Goal: Task Accomplishment & Management: Manage account settings

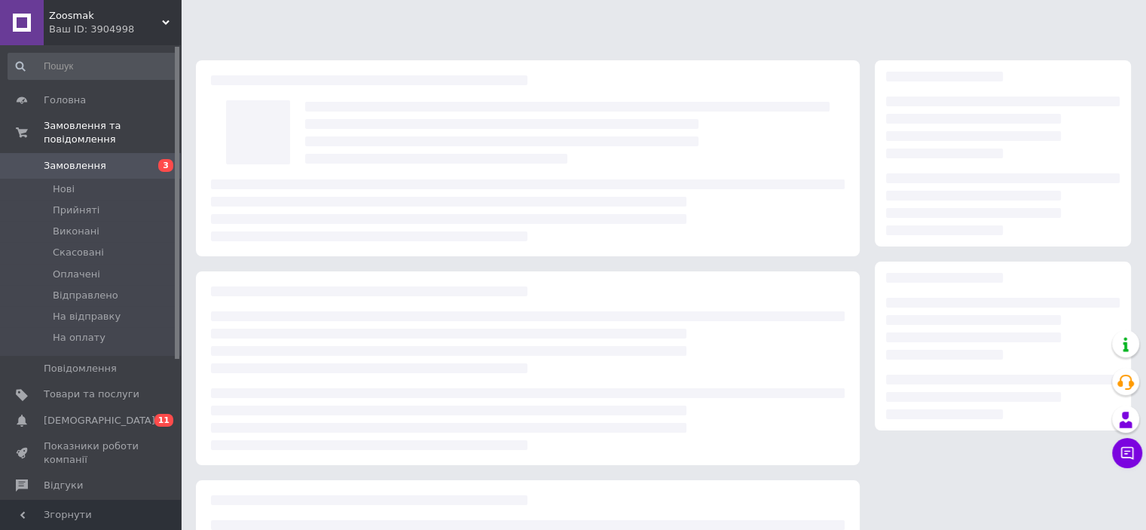
scroll to position [159, 0]
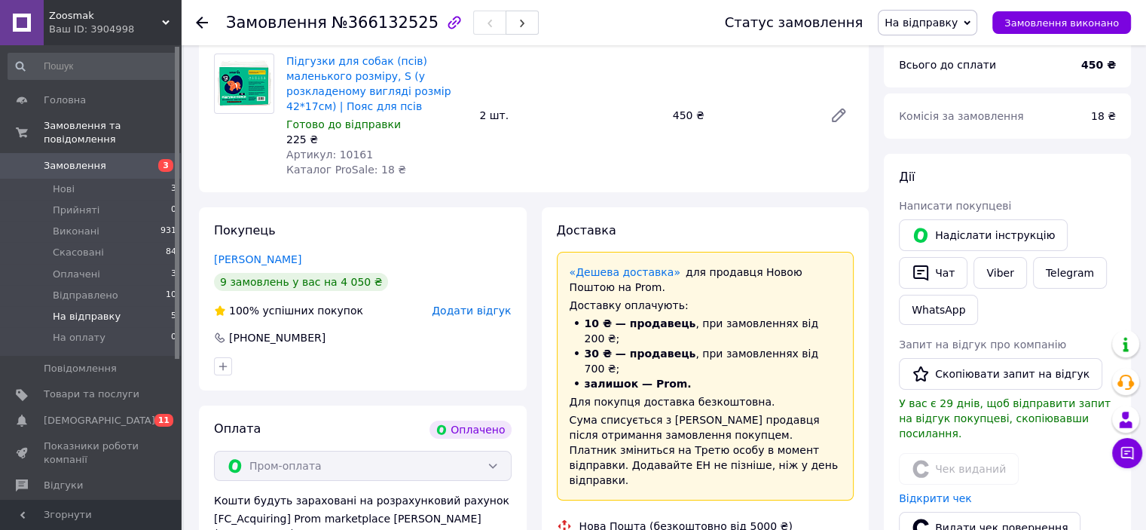
click at [103, 310] on span "На відправку" at bounding box center [87, 317] width 68 height 14
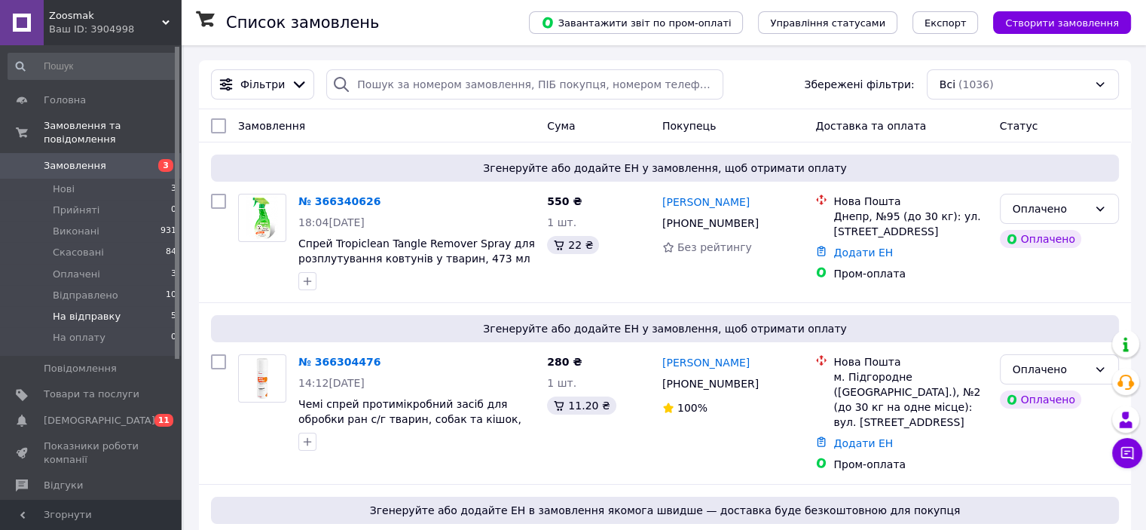
click at [106, 310] on span "На відправку" at bounding box center [87, 317] width 68 height 14
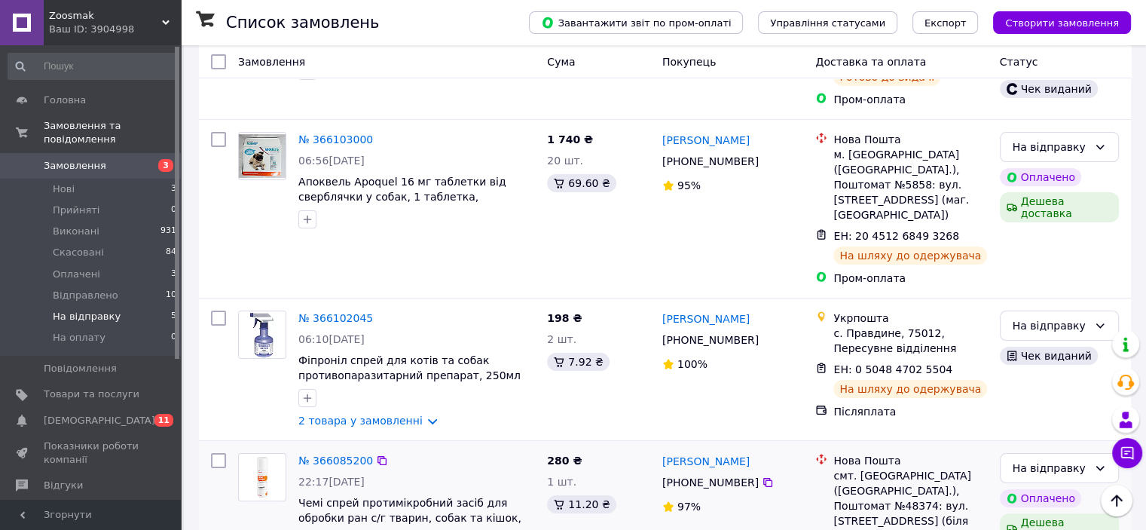
scroll to position [200, 0]
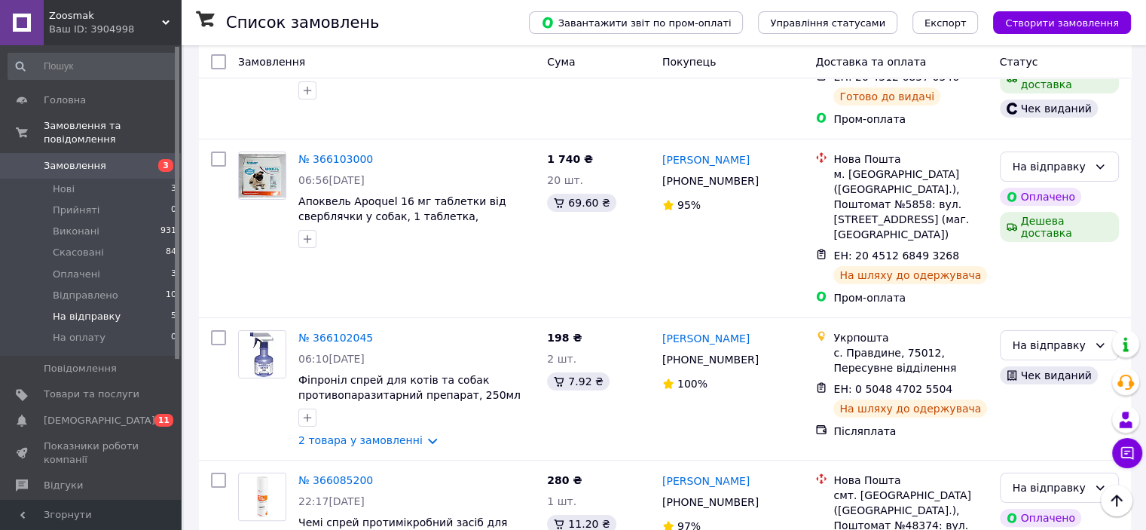
click at [106, 310] on span "На відправку" at bounding box center [87, 317] width 68 height 14
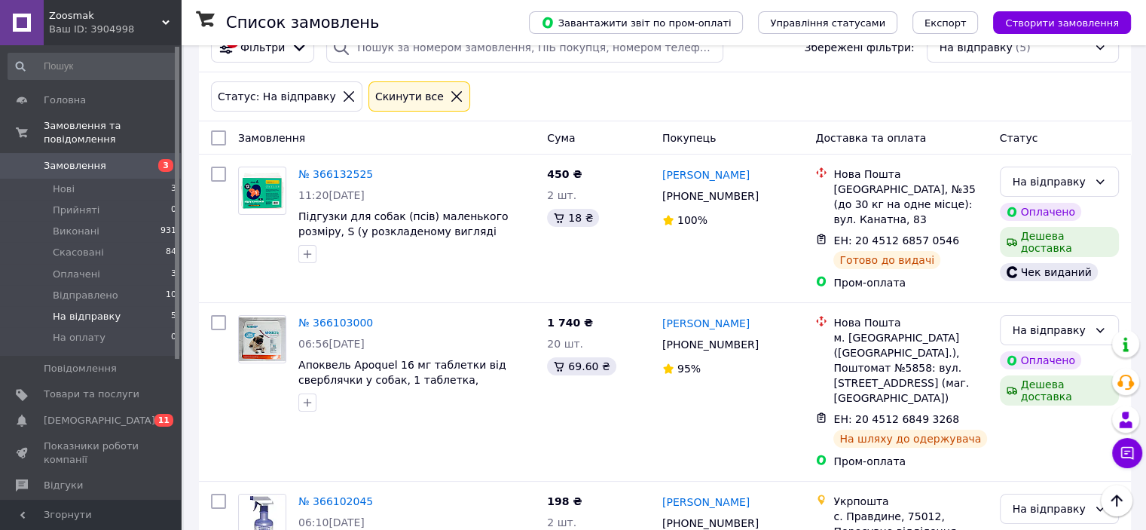
scroll to position [27, 0]
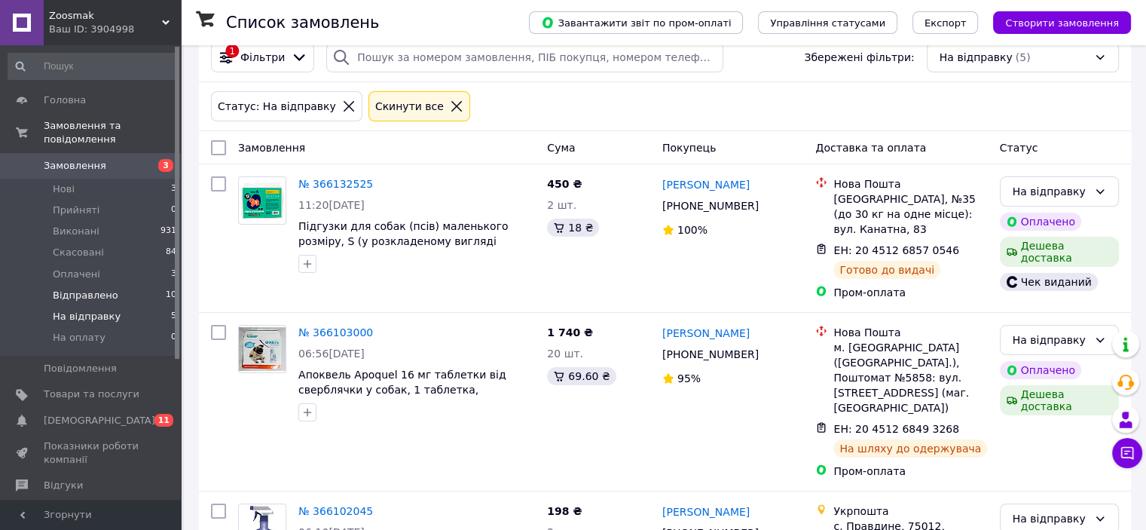
click at [92, 289] on span "Відправлено" at bounding box center [86, 296] width 66 height 14
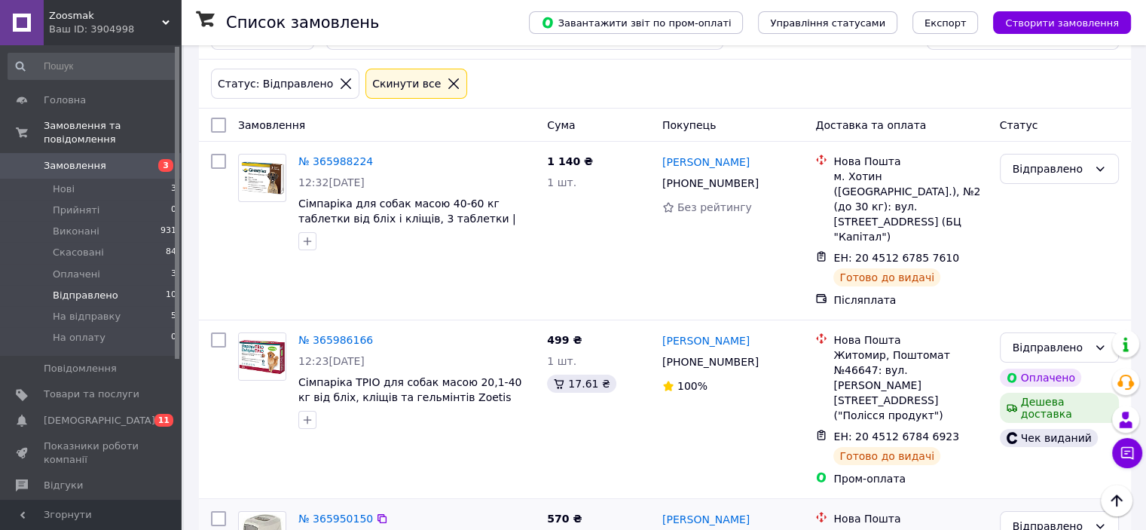
scroll to position [27, 0]
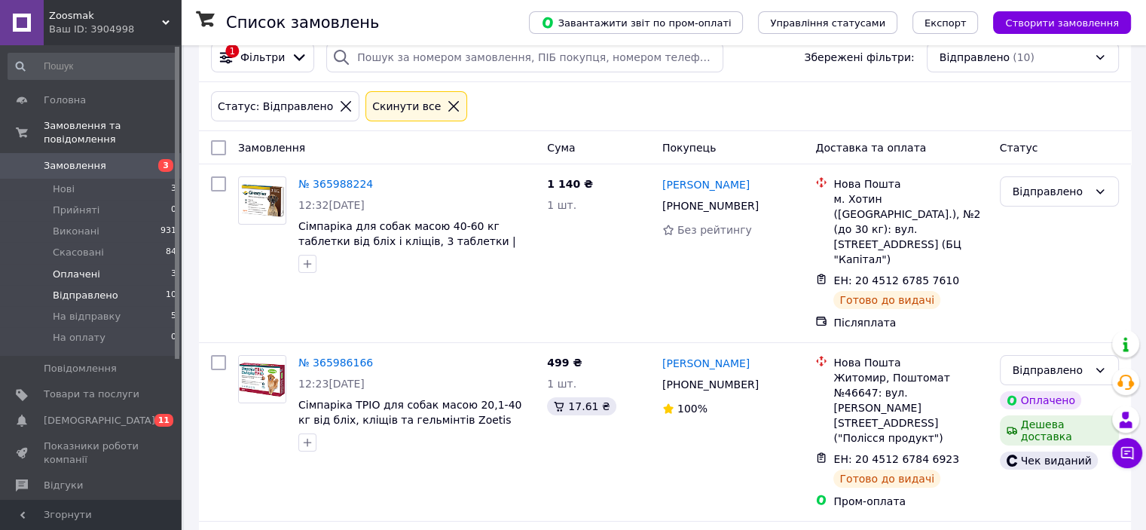
click at [87, 268] on span "Оплачені" at bounding box center [76, 275] width 47 height 14
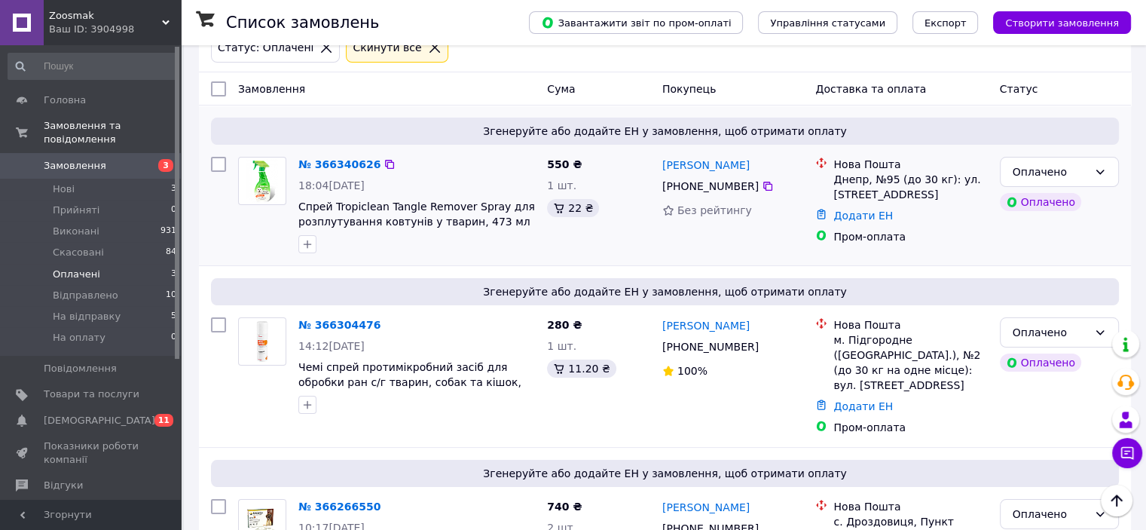
scroll to position [75, 0]
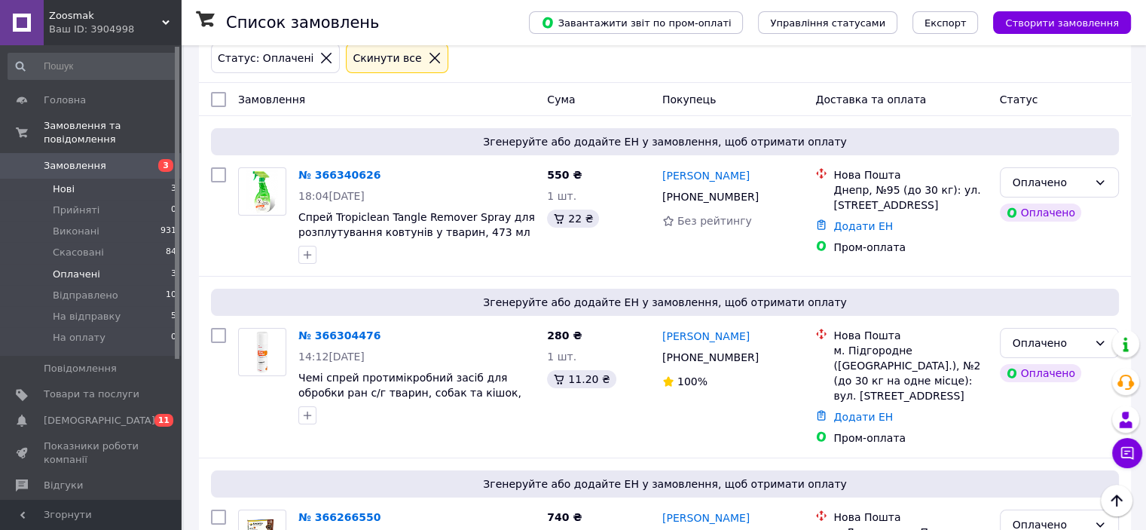
click at [72, 182] on span "Нові" at bounding box center [64, 189] width 22 height 14
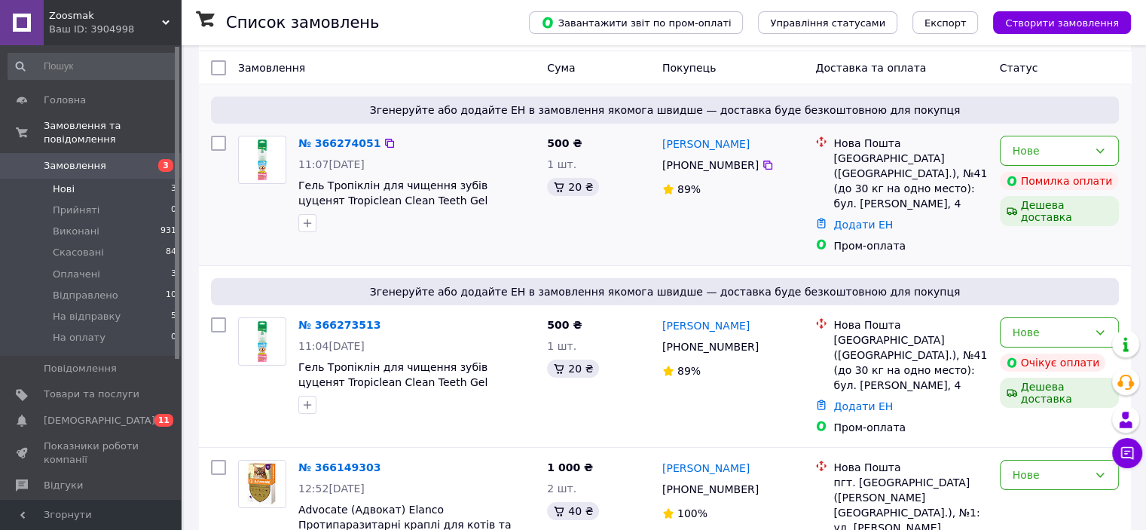
scroll to position [136, 0]
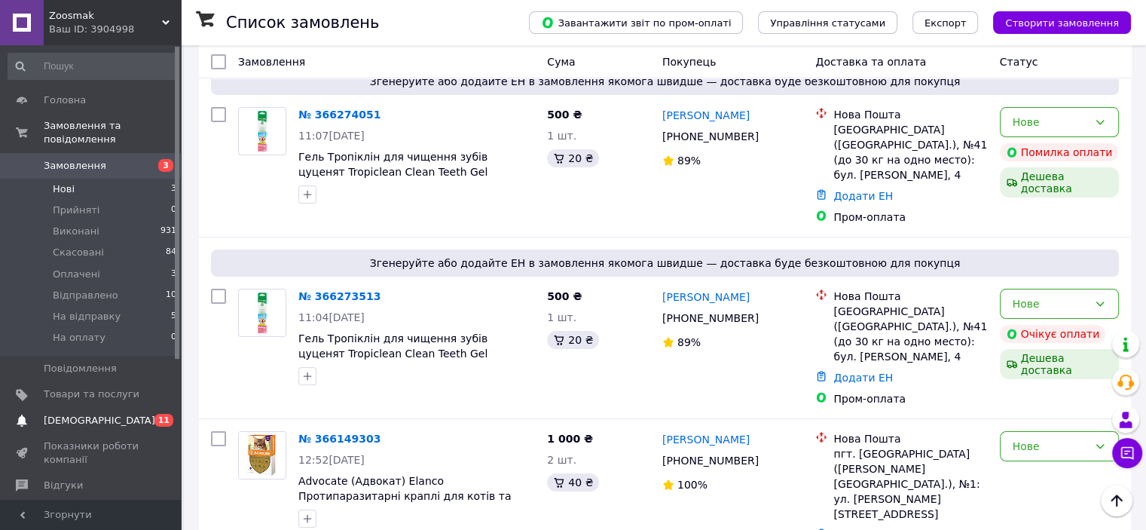
click at [66, 414] on span "[DEMOGRAPHIC_DATA]" at bounding box center [100, 421] width 112 height 14
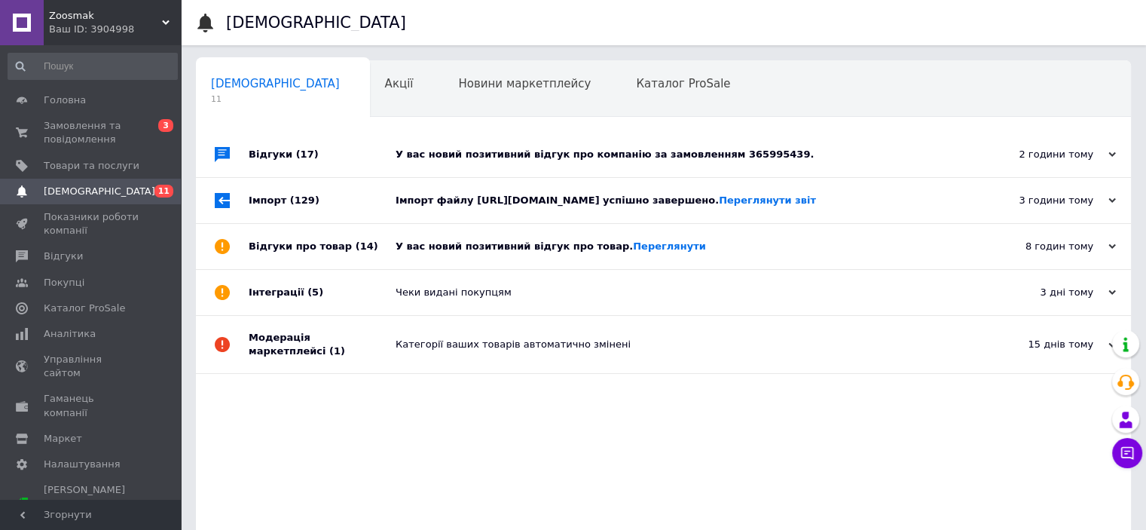
click at [340, 269] on div "Відгуки про товар (14)" at bounding box center [322, 246] width 147 height 45
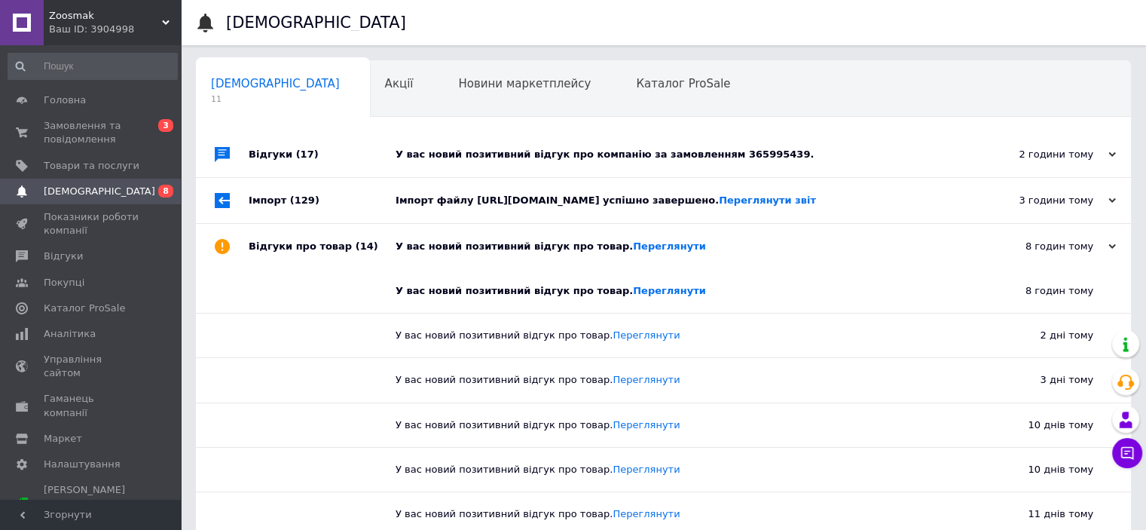
click at [314, 223] on div "Імпорт (129)" at bounding box center [322, 200] width 147 height 45
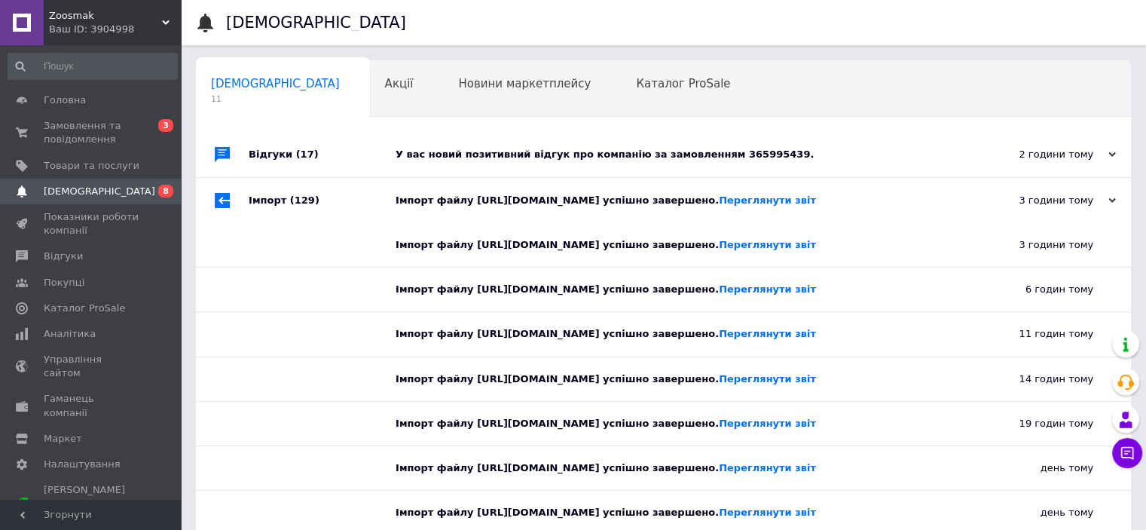
click at [351, 156] on div "Відгуки (17)" at bounding box center [322, 154] width 147 height 45
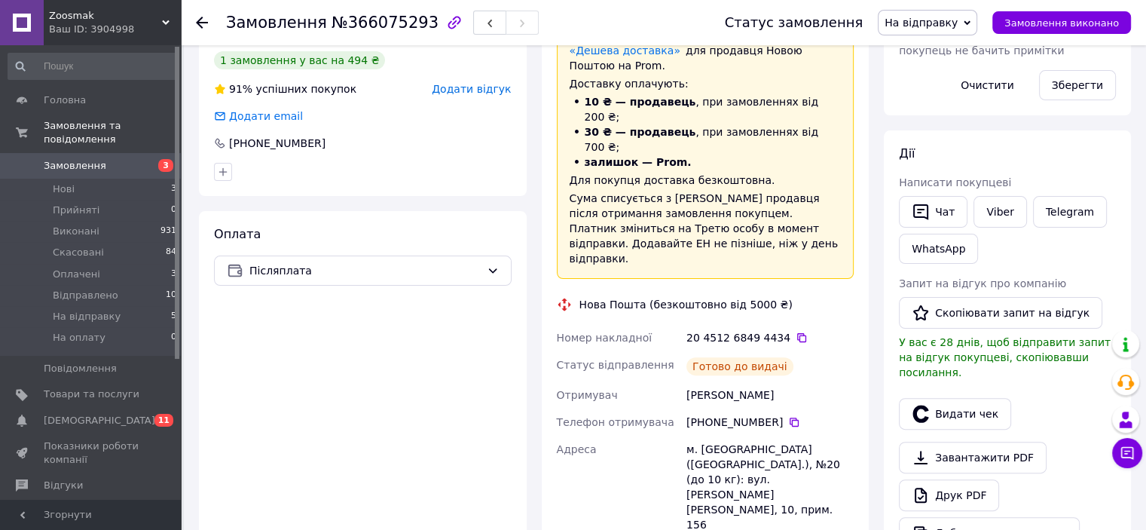
scroll to position [351, 0]
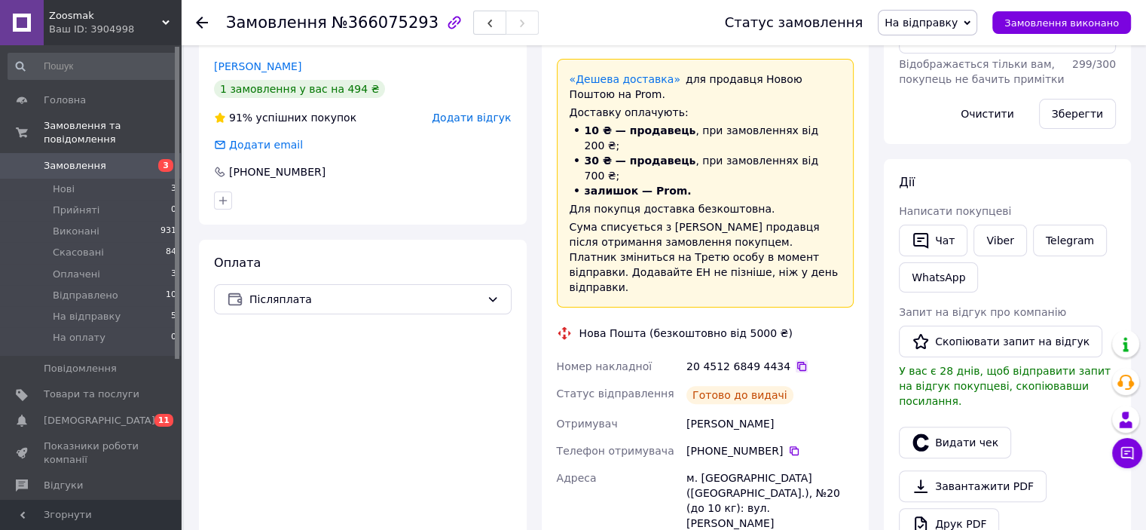
click at [796, 360] on icon at bounding box center [802, 366] width 12 height 12
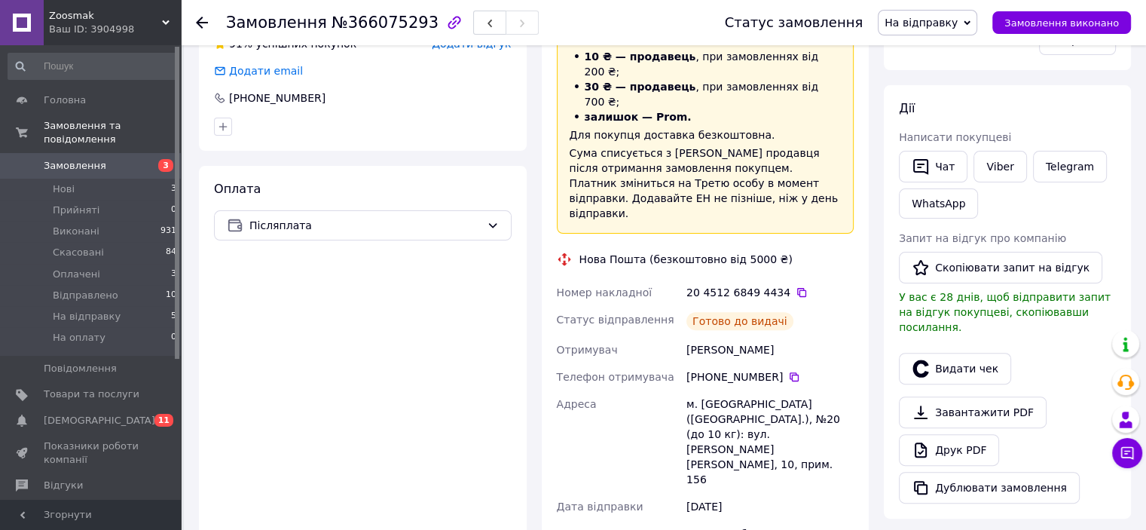
scroll to position [427, 0]
click at [788, 369] on icon at bounding box center [794, 375] width 12 height 12
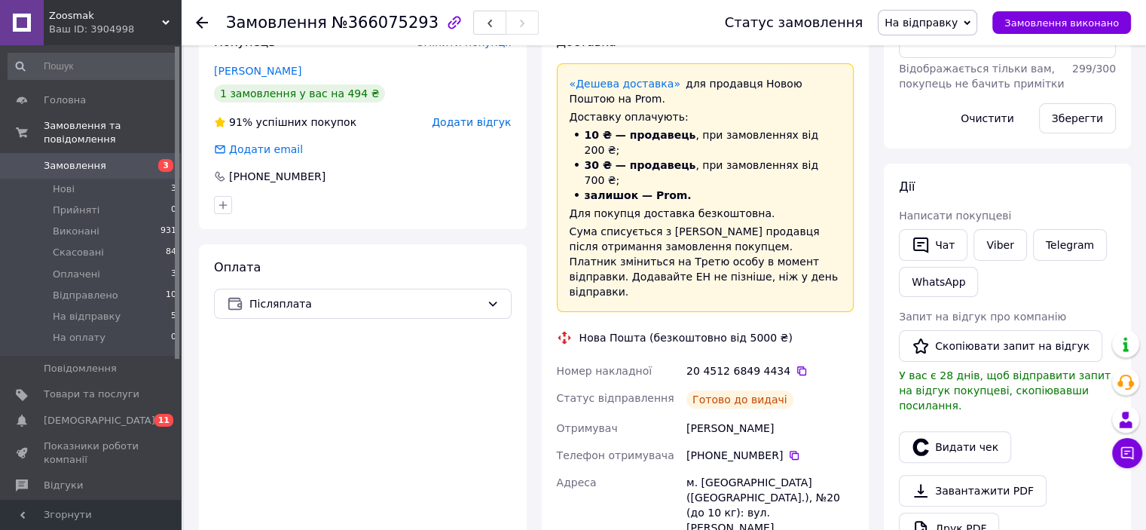
scroll to position [326, 0]
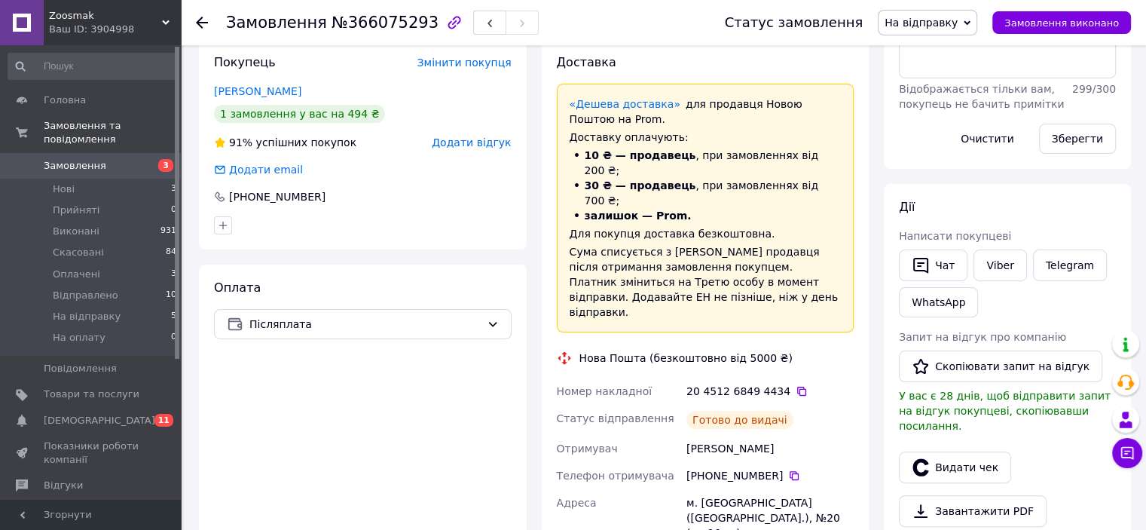
click at [369, 21] on span "№366075293" at bounding box center [385, 23] width 107 height 18
copy span "366075293"
click at [797, 387] on icon at bounding box center [801, 391] width 9 height 9
click at [937, 28] on span "На відправку" at bounding box center [921, 23] width 73 height 12
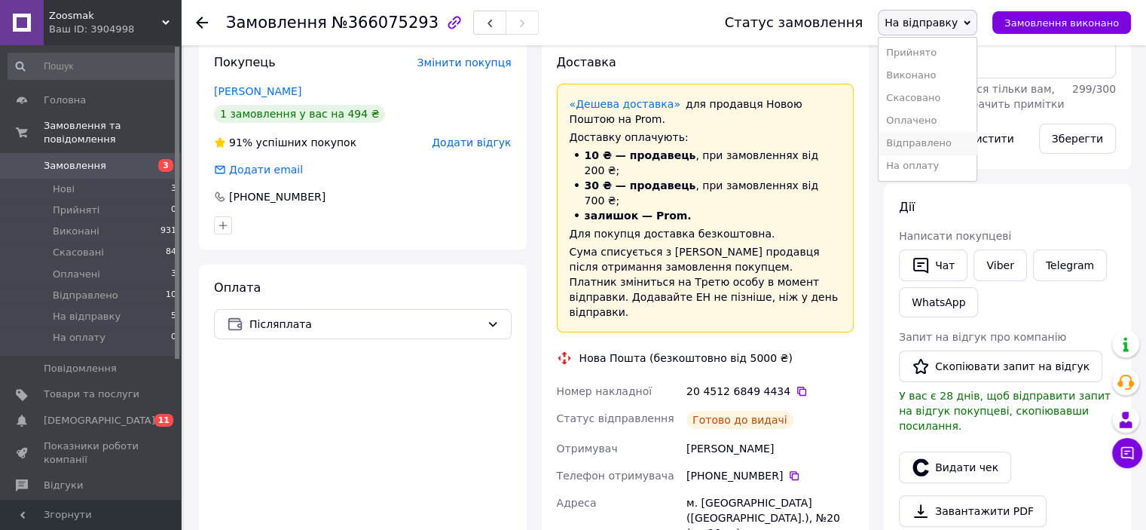
click at [967, 139] on li "Відправлено" at bounding box center [928, 143] width 98 height 23
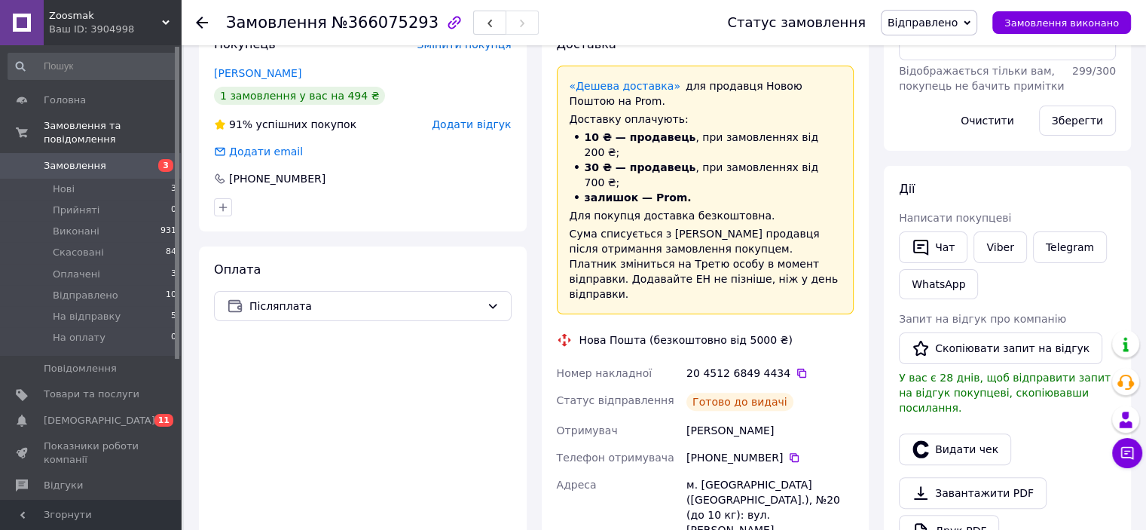
scroll to position [351, 0]
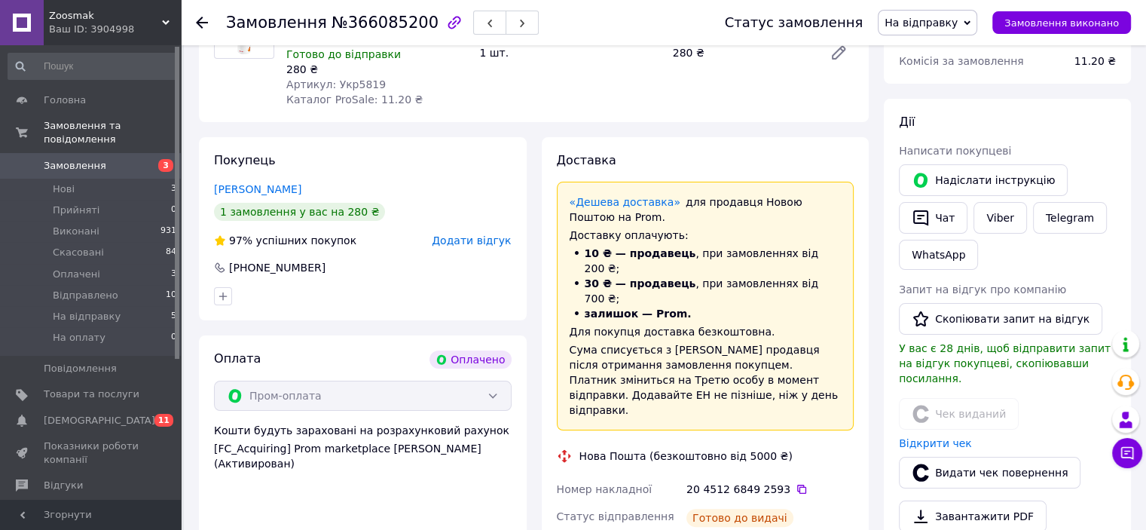
scroll to position [226, 0]
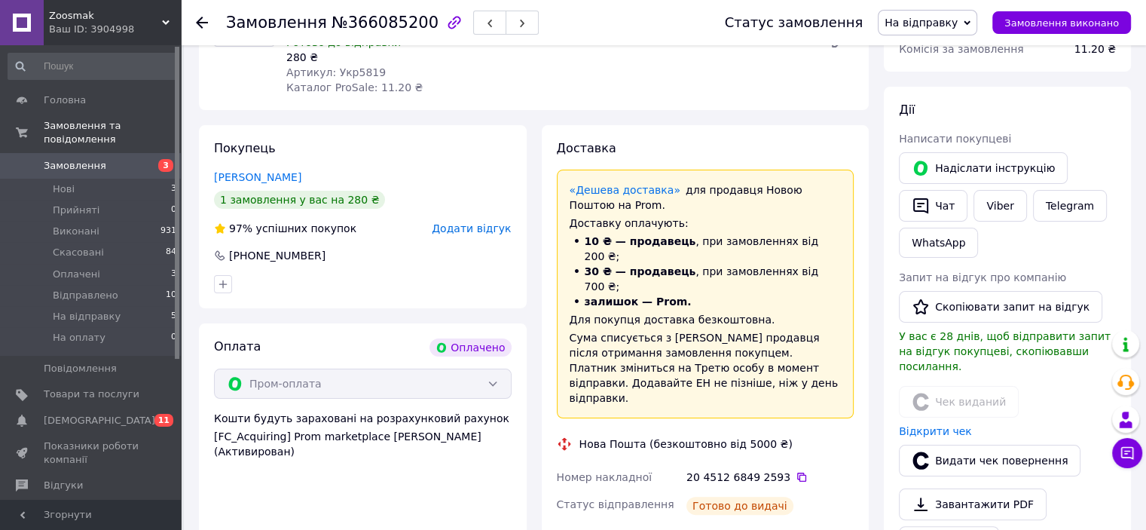
click at [398, 16] on span "№366085200" at bounding box center [385, 23] width 107 height 18
copy span "366085200"
click at [796, 471] on icon at bounding box center [802, 477] width 12 height 12
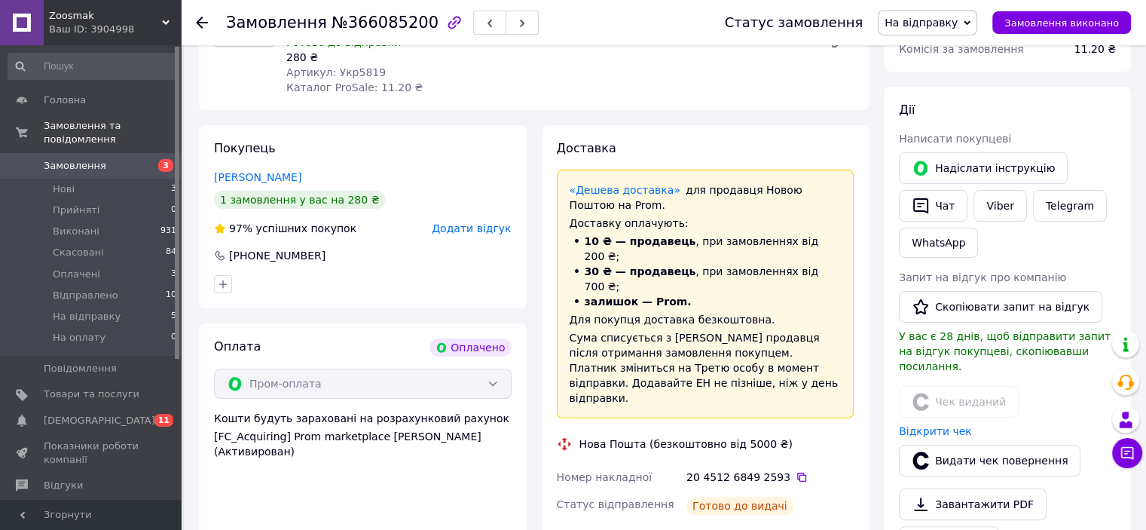
click at [958, 21] on span "На відправку" at bounding box center [921, 23] width 73 height 12
click at [953, 146] on li "Відправлено" at bounding box center [928, 143] width 98 height 23
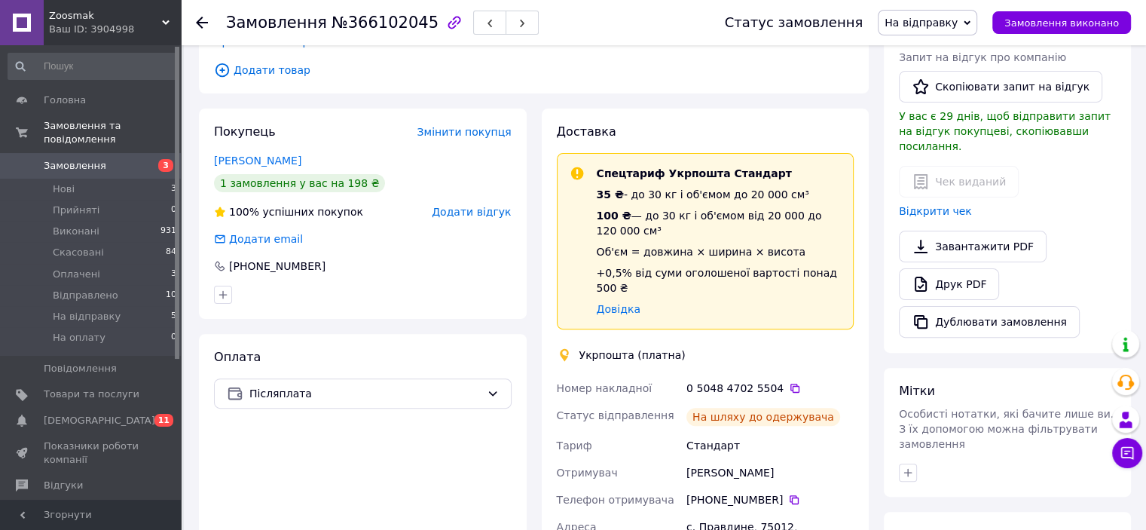
scroll to position [452, 0]
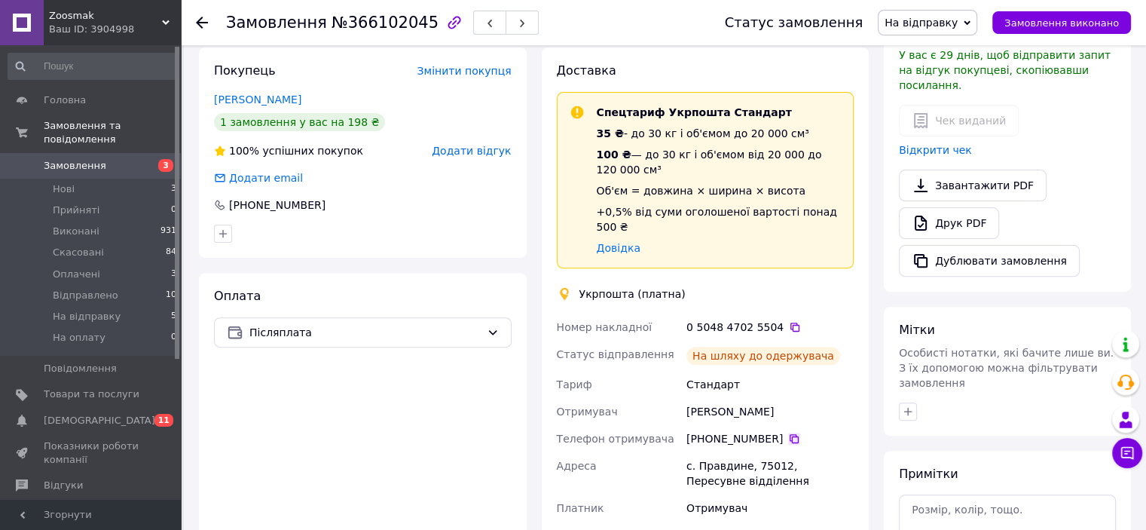
click at [788, 433] on icon at bounding box center [794, 439] width 12 height 12
click at [400, 24] on span "№366102045" at bounding box center [385, 23] width 107 height 18
copy span "366102045"
click at [789, 321] on icon at bounding box center [795, 327] width 12 height 12
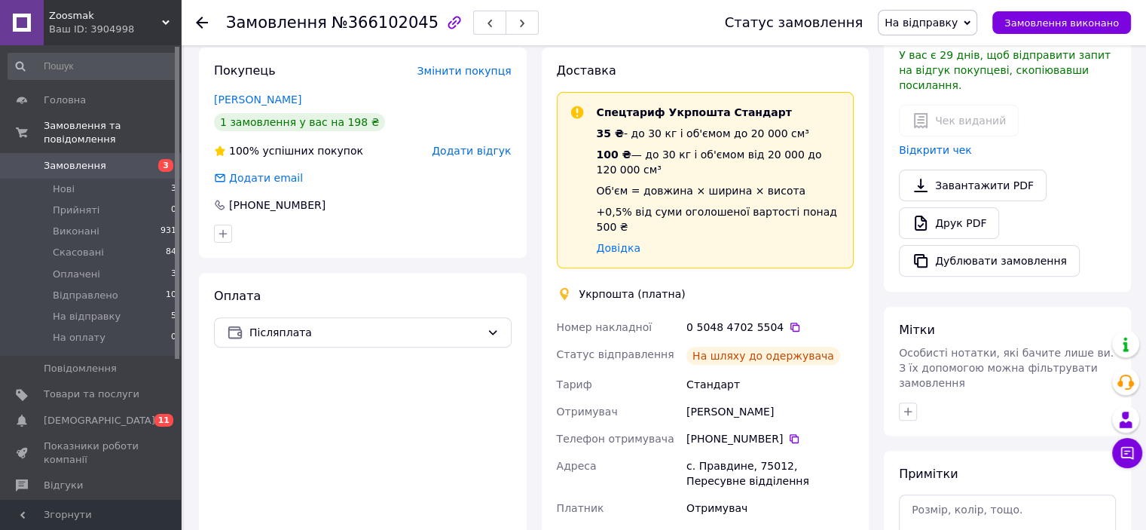
click at [978, 27] on span "На відправку" at bounding box center [927, 23] width 99 height 26
click at [944, 145] on li "Відправлено" at bounding box center [928, 143] width 98 height 23
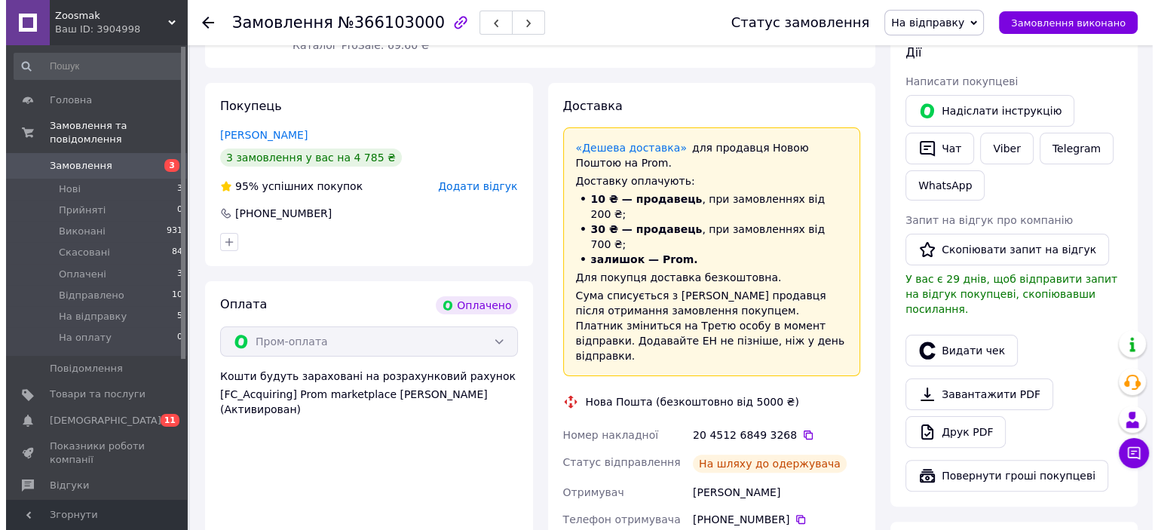
scroll to position [301, 0]
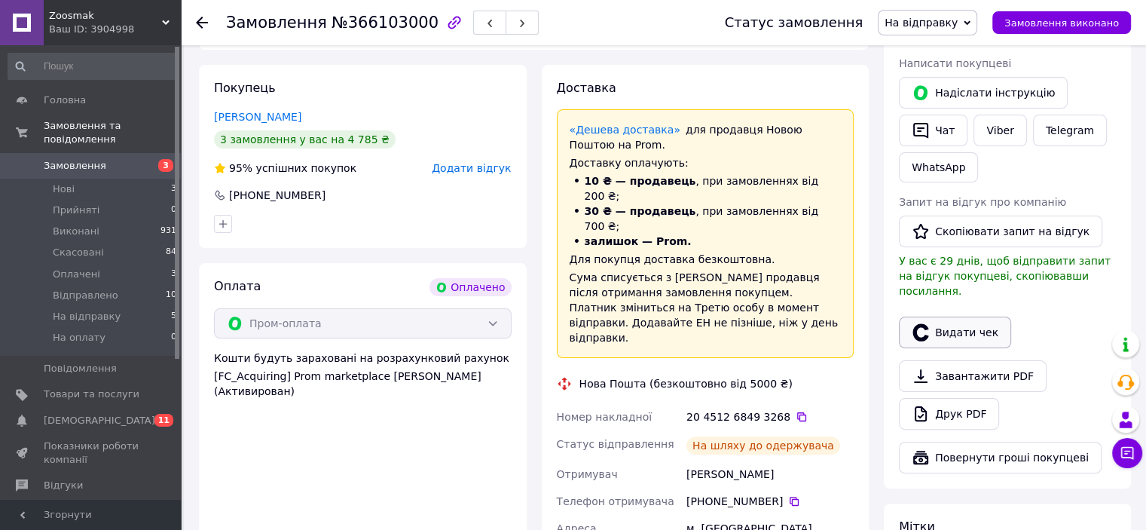
click at [977, 317] on button "Видати чек" at bounding box center [955, 333] width 112 height 32
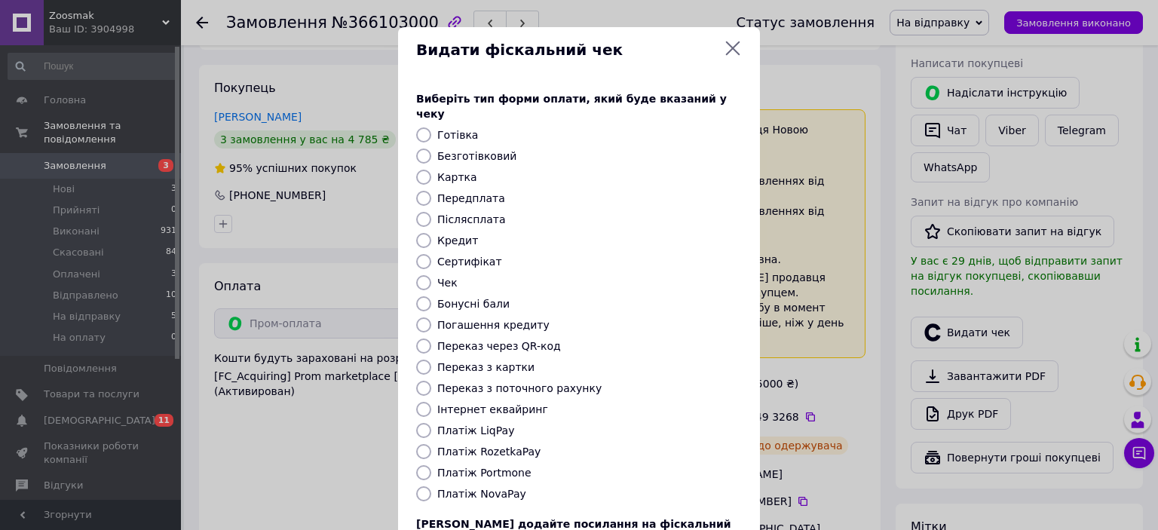
click at [518, 445] on label "Платіж RozetkaPay" at bounding box center [488, 451] width 103 height 12
click at [431, 444] on input "Платіж RozetkaPay" at bounding box center [423, 451] width 15 height 15
radio input "true"
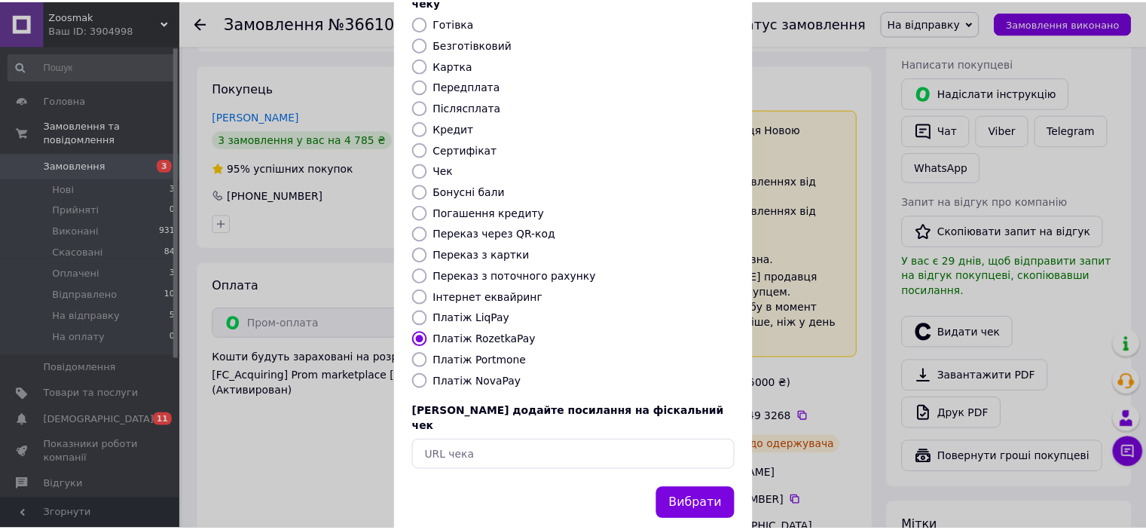
scroll to position [117, 0]
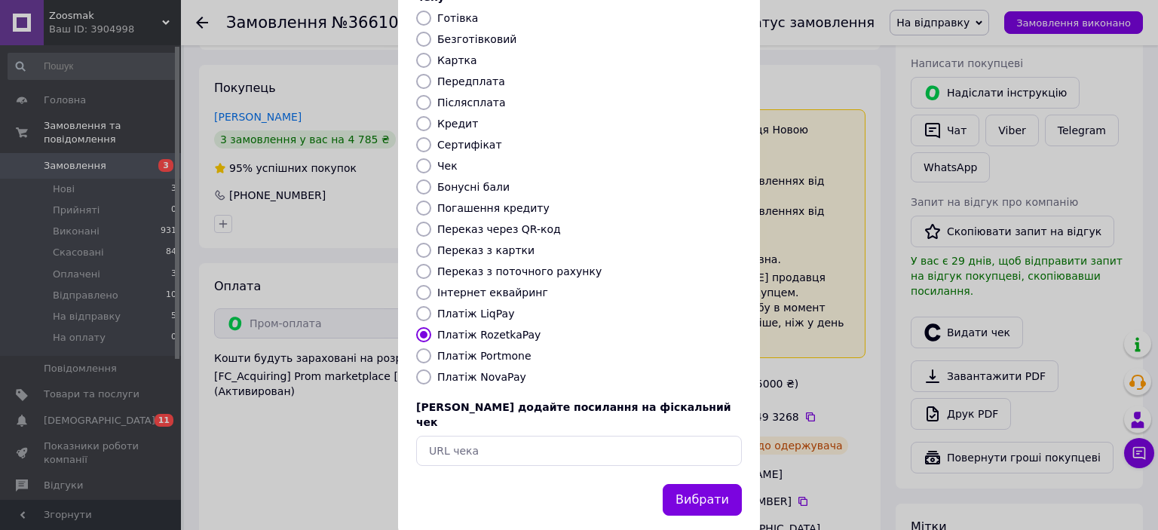
click at [687, 484] on button "Вибрати" at bounding box center [702, 500] width 79 height 32
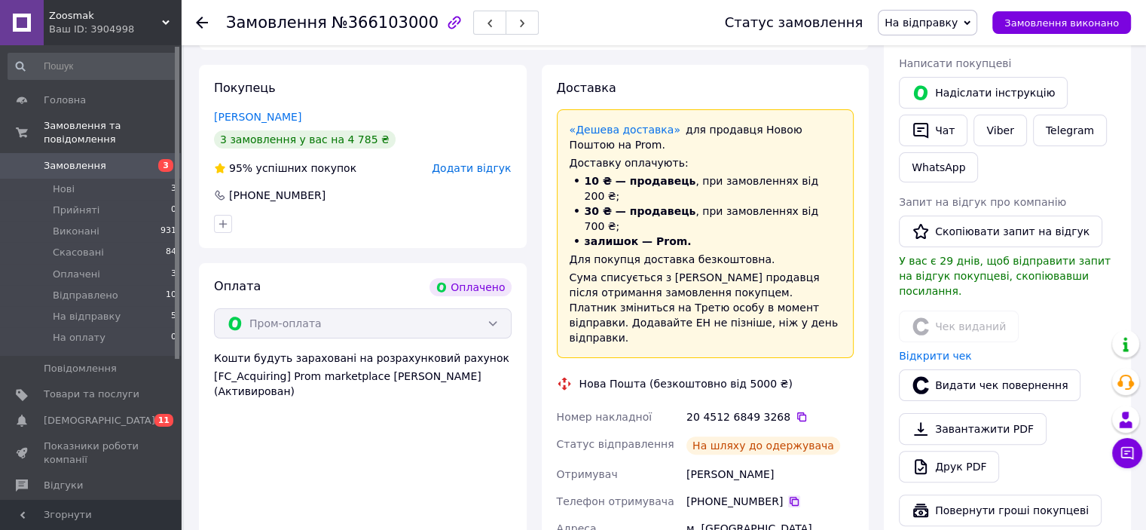
click at [790, 497] on icon at bounding box center [794, 501] width 9 height 9
click at [392, 20] on span "№366103000" at bounding box center [385, 23] width 107 height 18
copy span "366103000"
click at [796, 411] on icon at bounding box center [802, 417] width 12 height 12
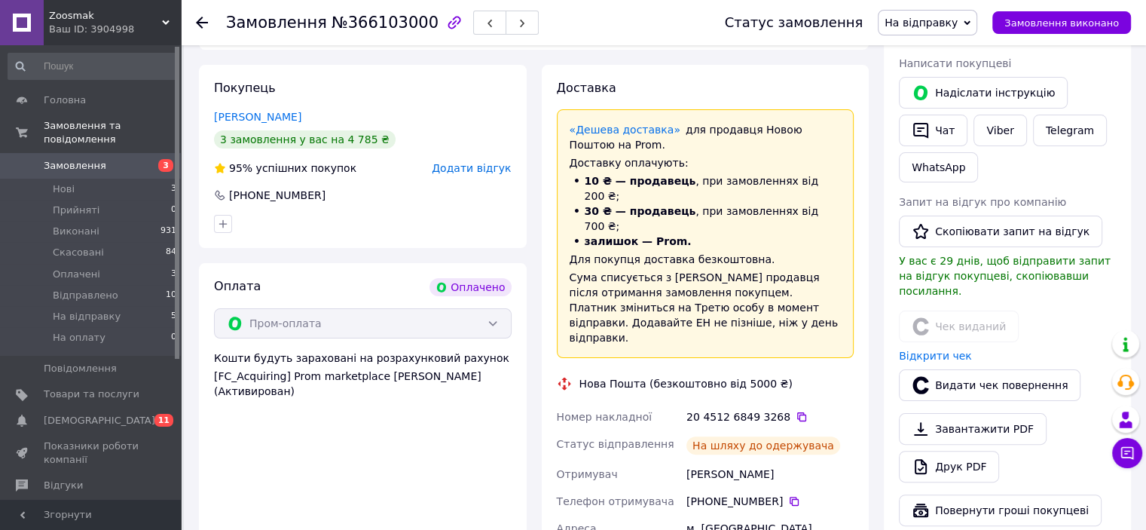
click at [976, 23] on div "На відправку Прийнято Виконано Скасовано Оплачено Відправлено На оплату" at bounding box center [927, 23] width 99 height 26
click at [963, 144] on li "Відправлено" at bounding box center [928, 143] width 98 height 23
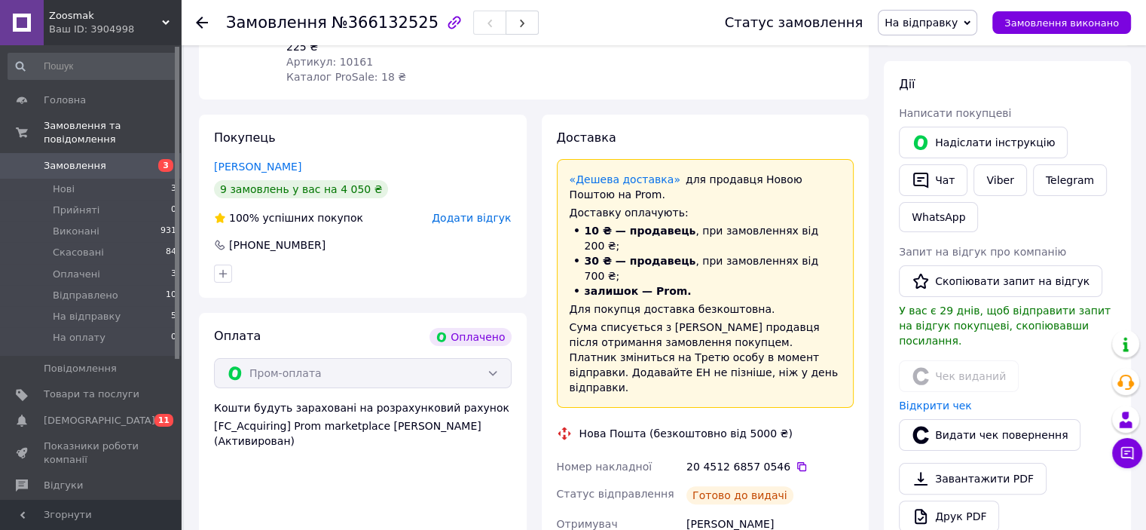
scroll to position [301, 0]
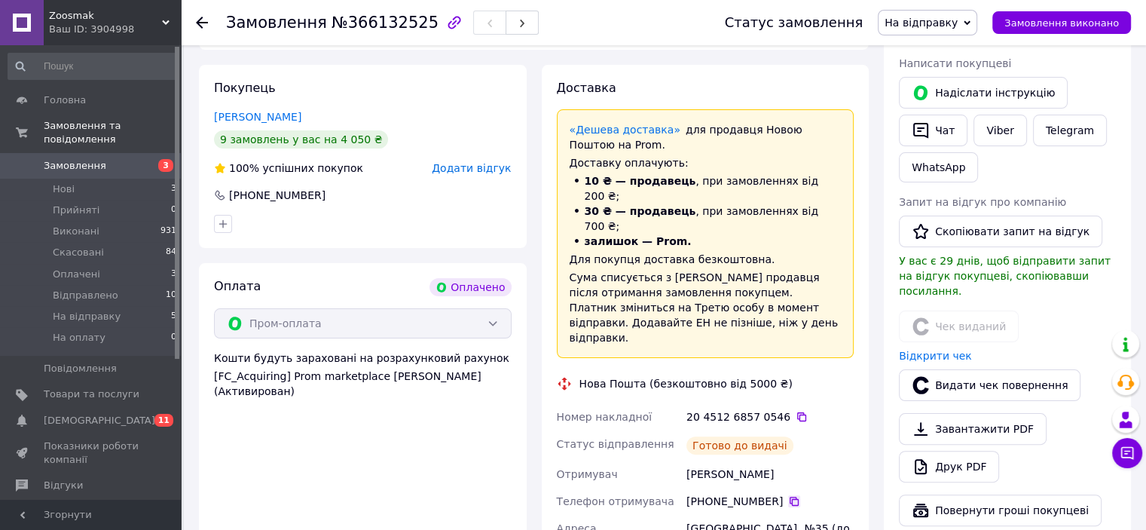
click at [790, 497] on icon at bounding box center [794, 501] width 9 height 9
click at [381, 21] on span "№366132525" at bounding box center [385, 23] width 107 height 18
copy span "366132525"
drag, startPoint x: 786, startPoint y: 357, endPoint x: 772, endPoint y: 370, distance: 19.7
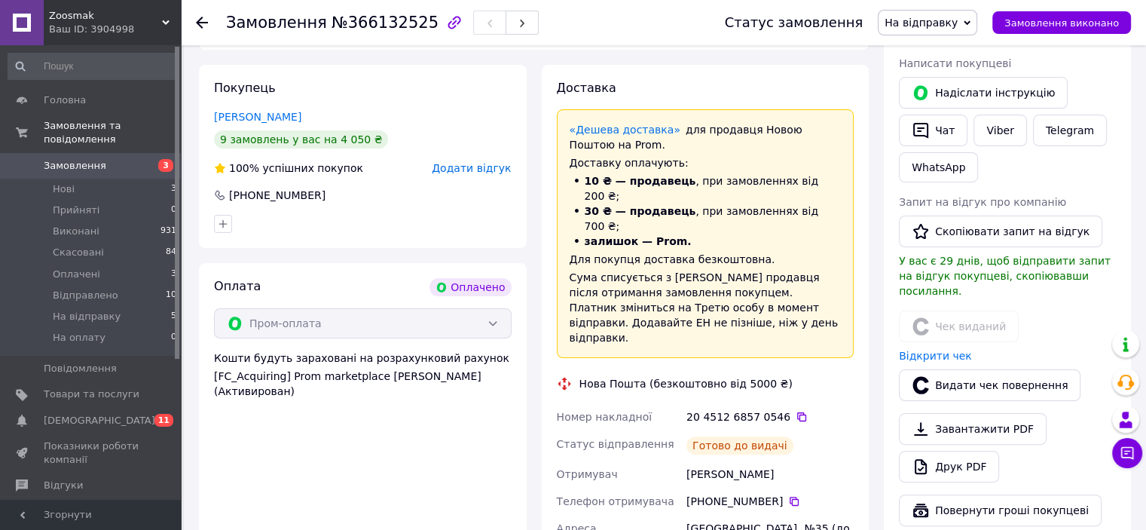
click at [796, 411] on icon at bounding box center [802, 417] width 12 height 12
click at [971, 21] on icon at bounding box center [967, 23] width 7 height 7
click at [961, 145] on li "Відправлено" at bounding box center [928, 143] width 98 height 23
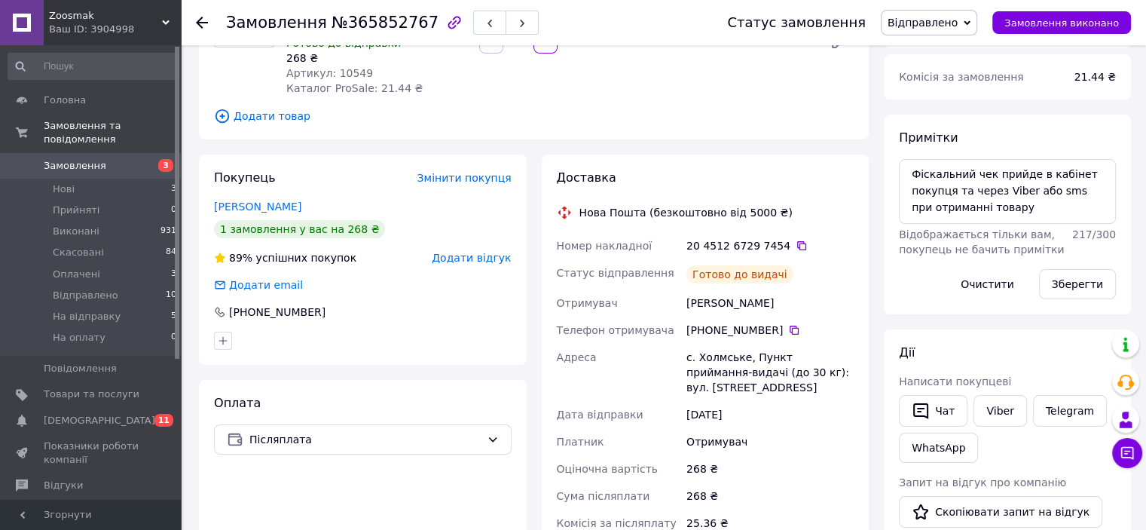
scroll to position [200, 0]
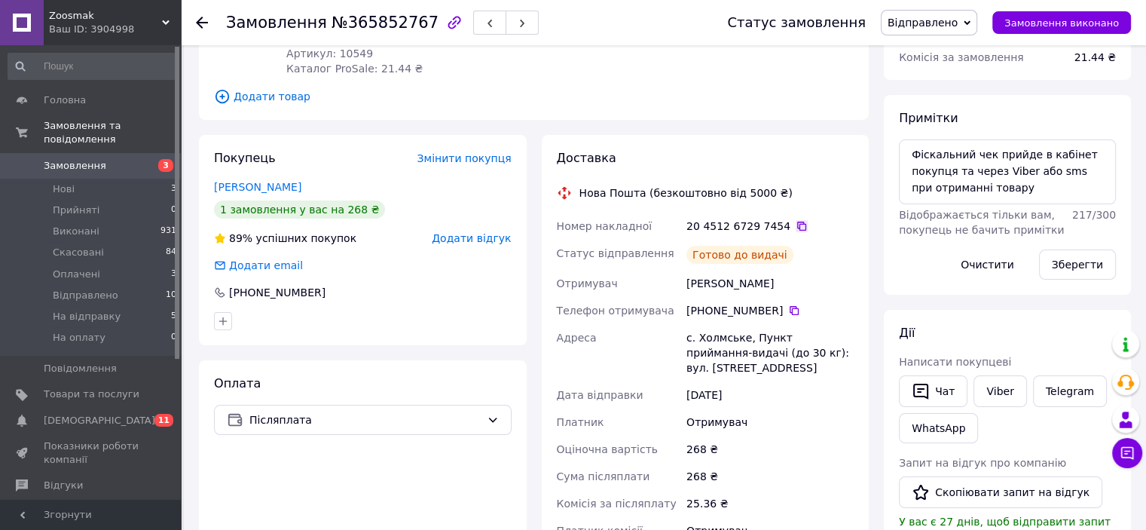
click at [797, 224] on icon at bounding box center [801, 226] width 9 height 9
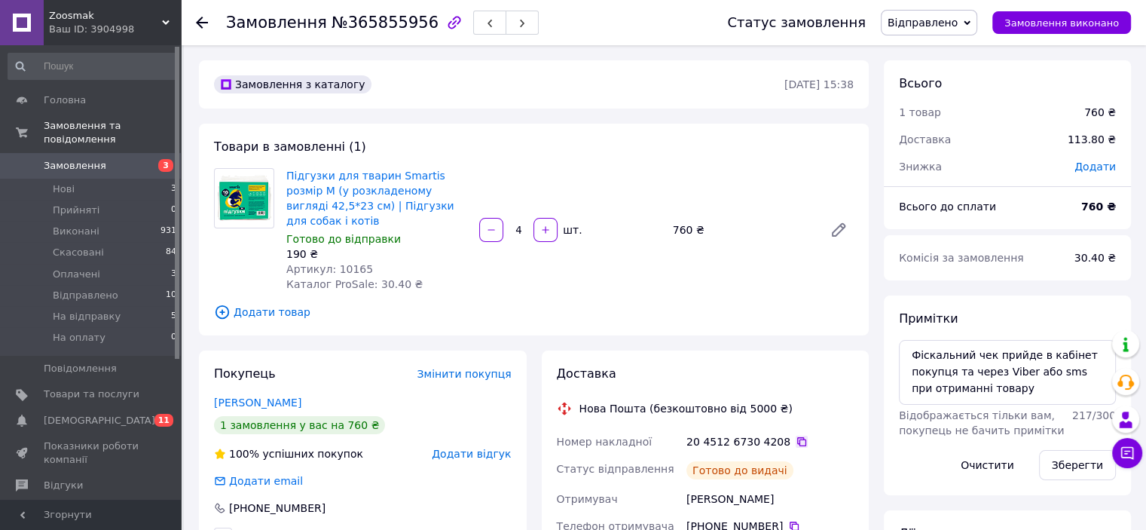
click at [796, 436] on icon at bounding box center [802, 442] width 12 height 12
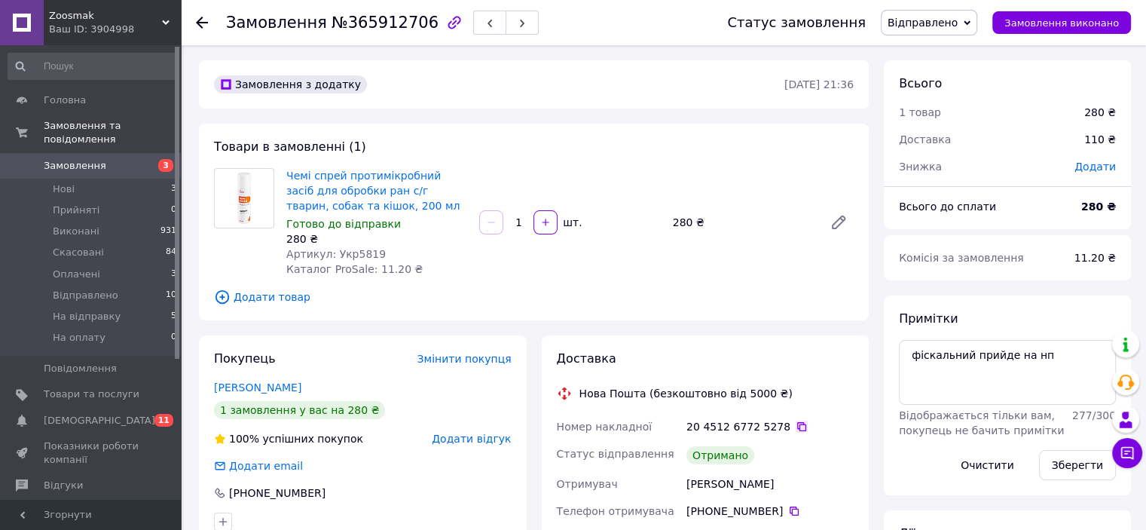
click at [797, 430] on icon at bounding box center [801, 426] width 9 height 9
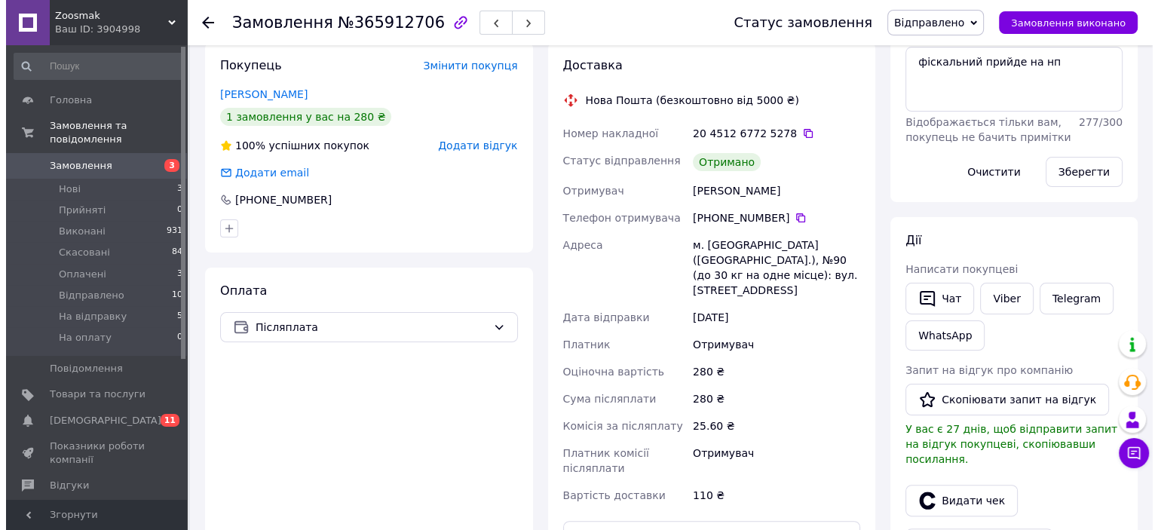
scroll to position [326, 0]
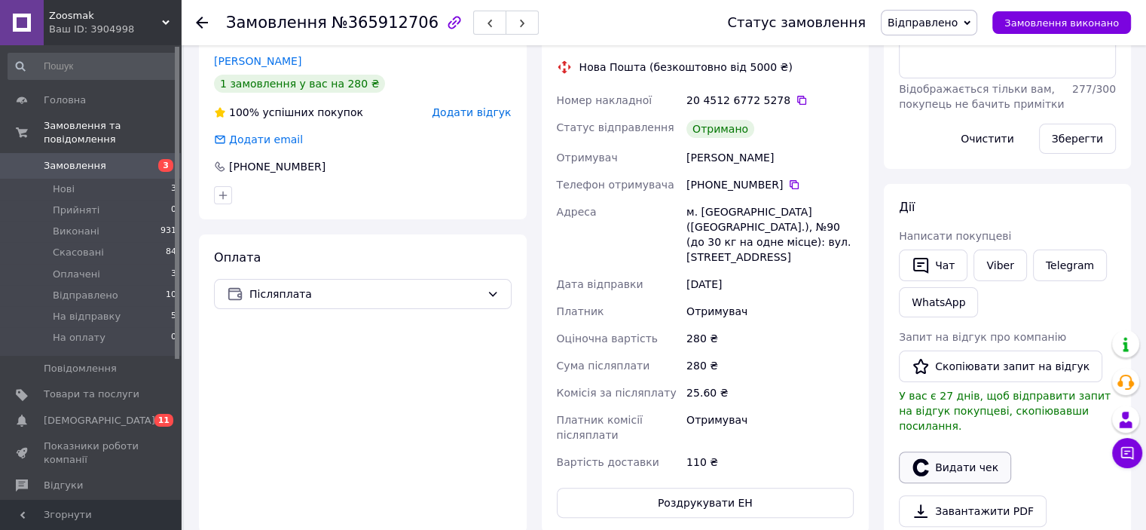
click at [978, 451] on button "Видати чек" at bounding box center [955, 467] width 112 height 32
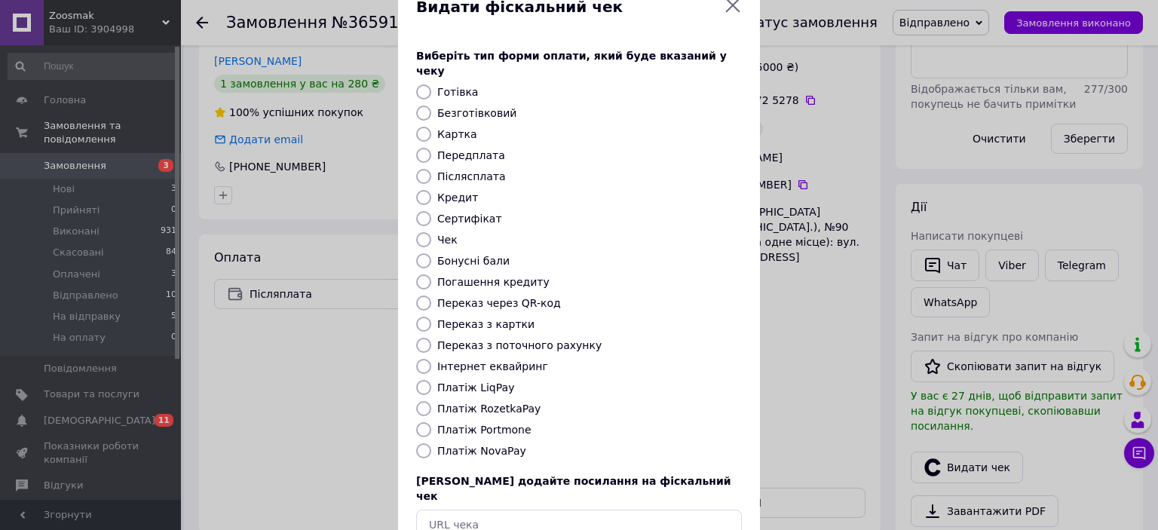
scroll to position [117, 0]
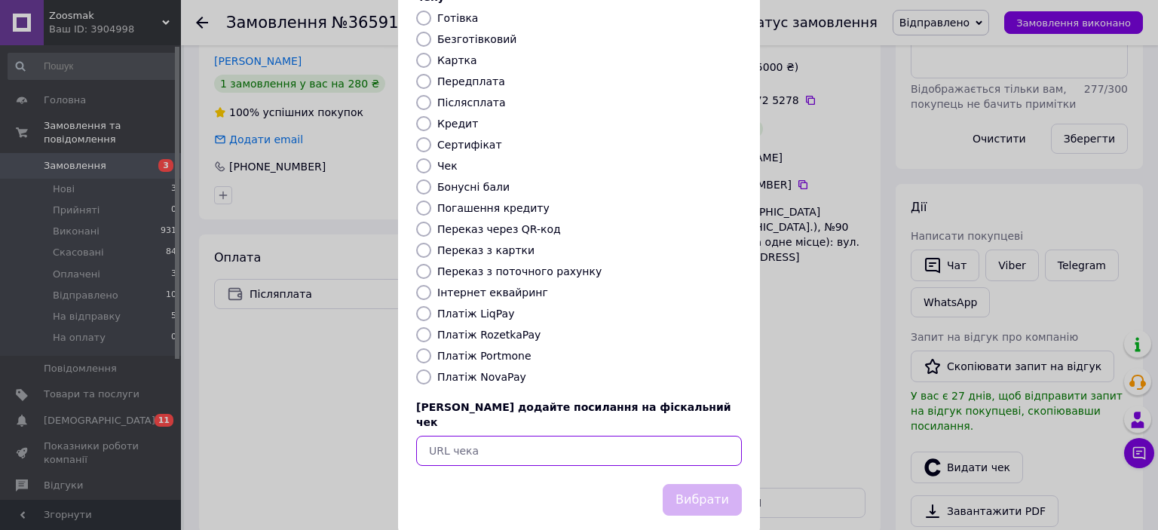
click at [510, 436] on input "text" at bounding box center [579, 451] width 326 height 30
paste input "https://check.checkbox.ua/89640c3b-7c2f-4069-8584-3a26c5d67deb"
type input "https://check.checkbox.ua/89640c3b-7c2f-4069-8584-3a26c5d67deb"
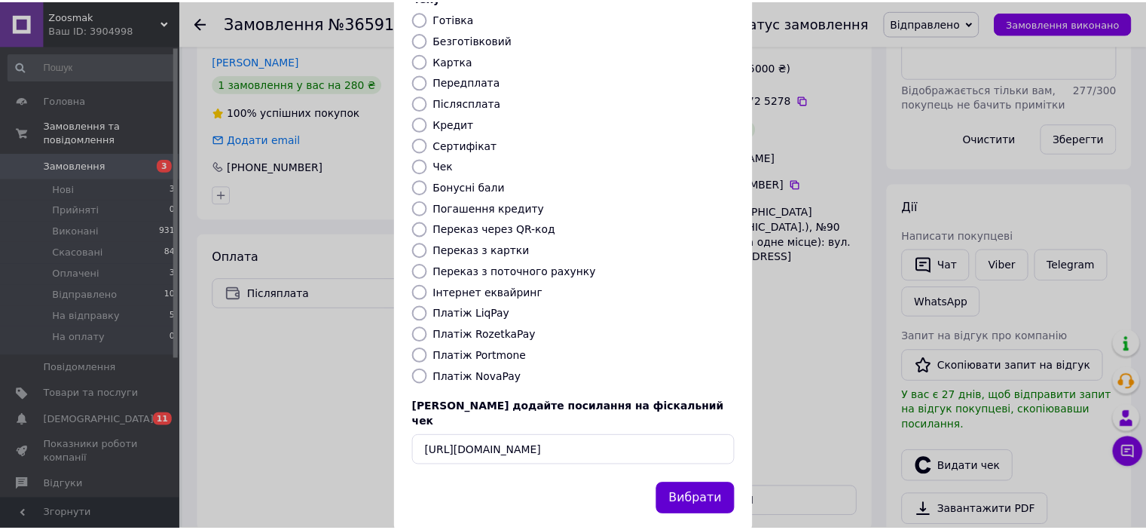
scroll to position [0, 0]
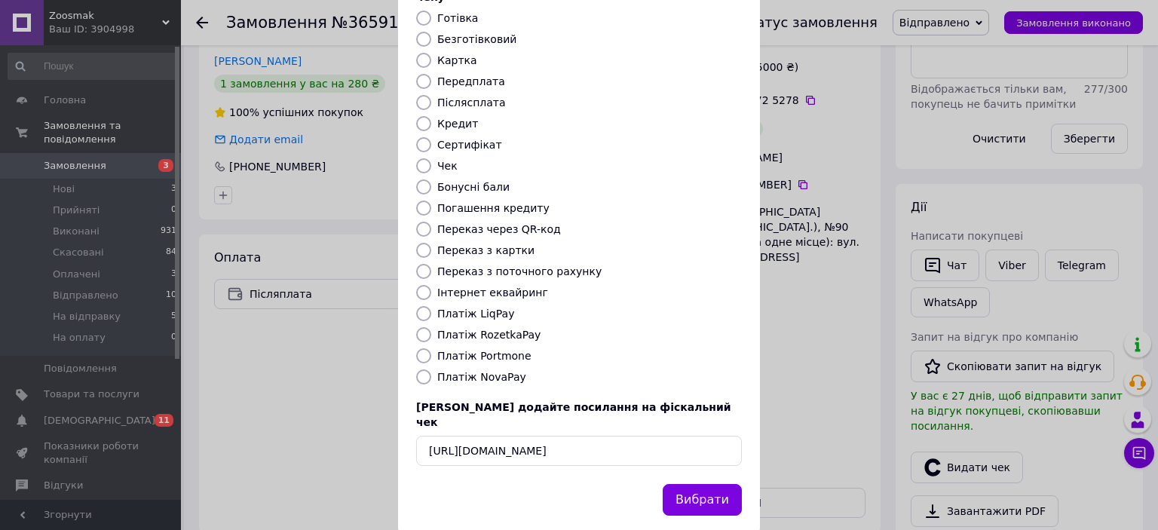
click at [699, 484] on button "Вибрати" at bounding box center [702, 500] width 79 height 32
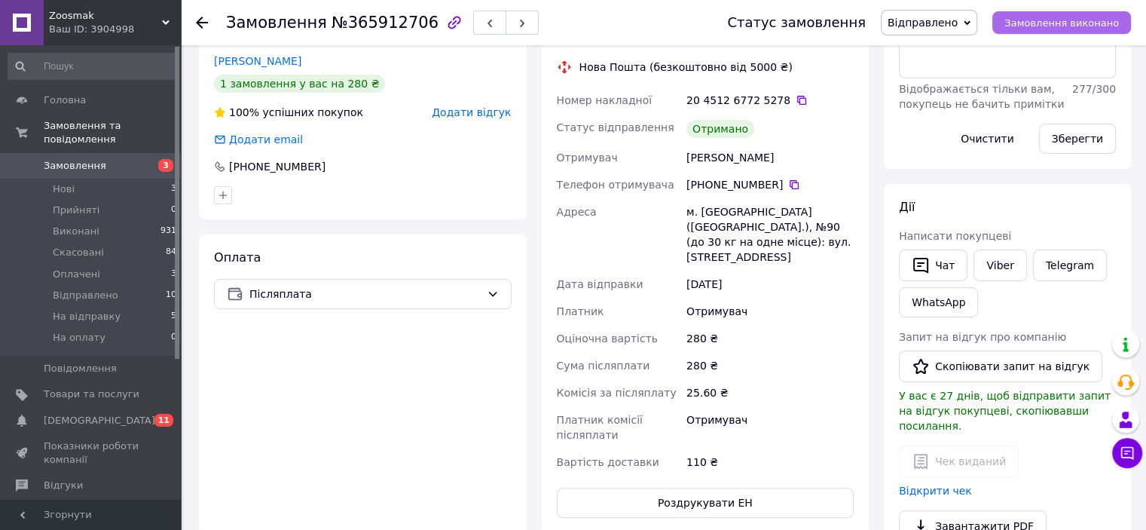
click at [1051, 24] on span "Замовлення виконано" at bounding box center [1062, 22] width 115 height 11
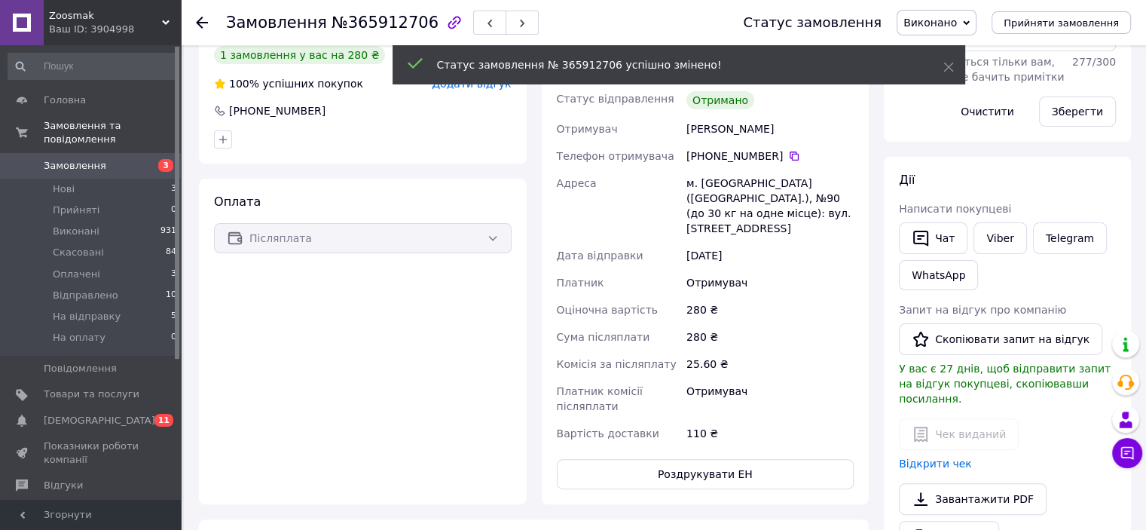
scroll to position [298, 0]
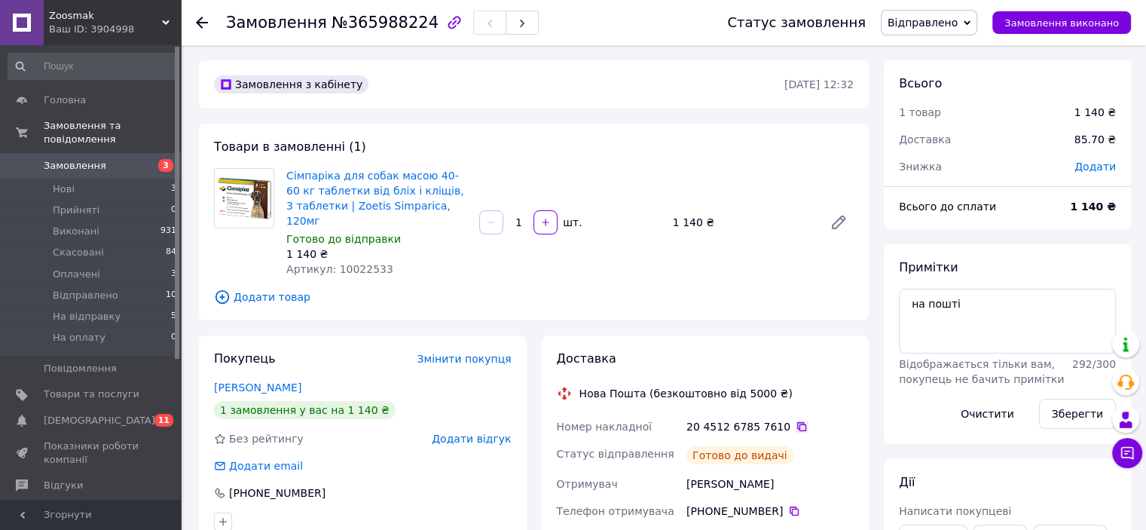
click at [796, 421] on icon at bounding box center [802, 427] width 12 height 12
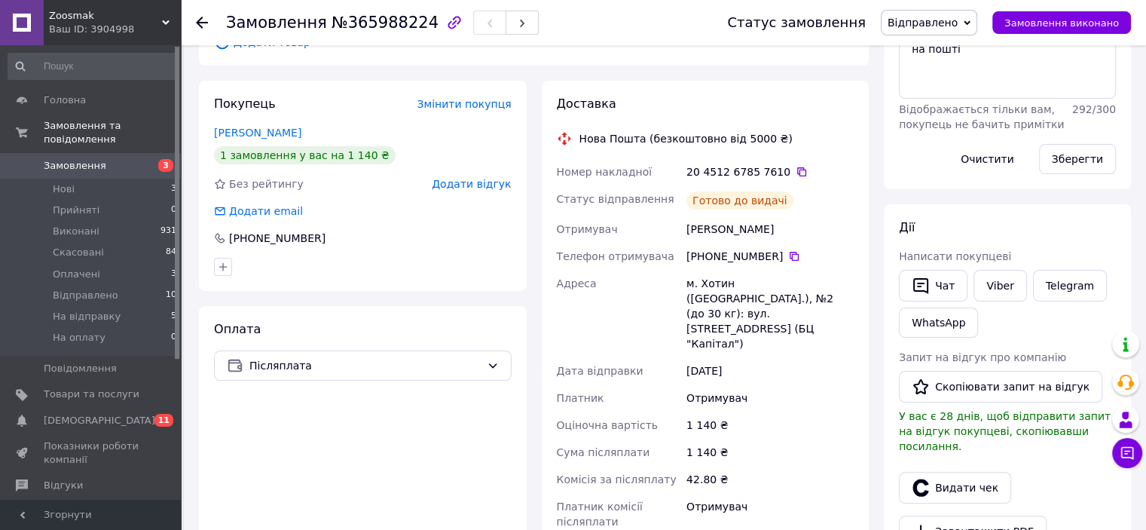
scroll to position [301, 0]
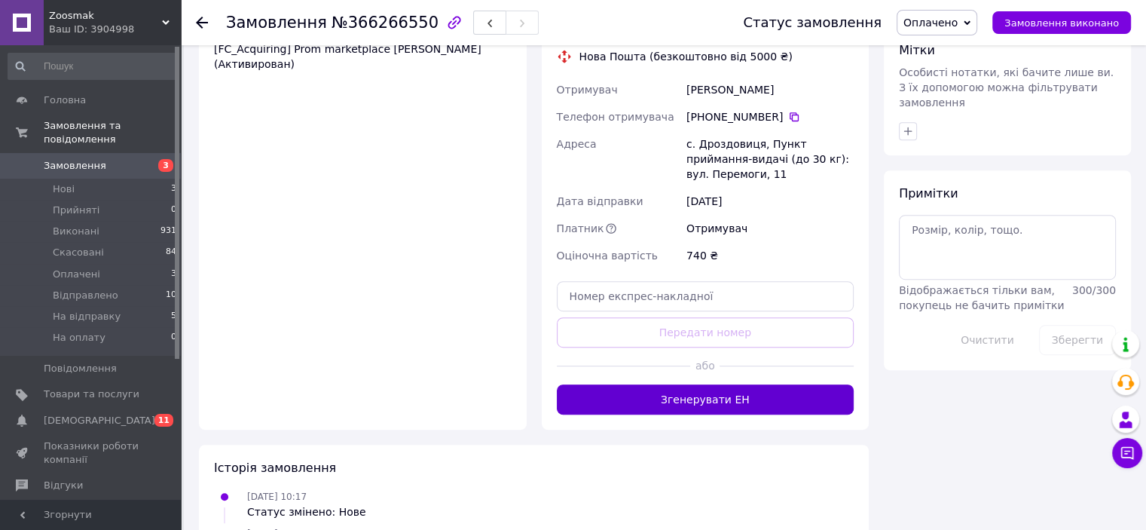
scroll to position [779, 0]
click at [806, 384] on button "Згенерувати ЕН" at bounding box center [706, 399] width 298 height 30
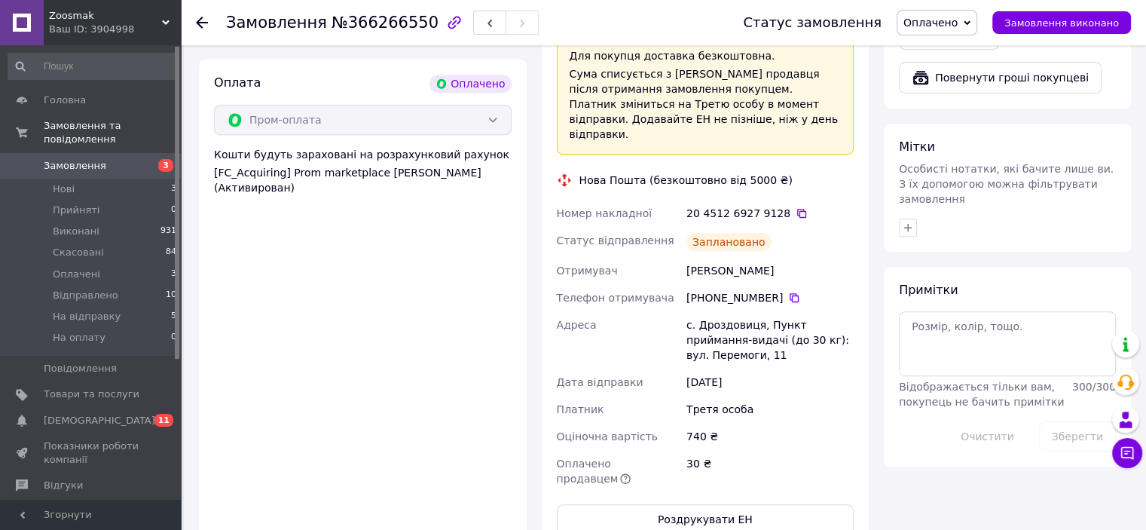
scroll to position [653, 0]
click at [797, 210] on icon at bounding box center [801, 214] width 9 height 9
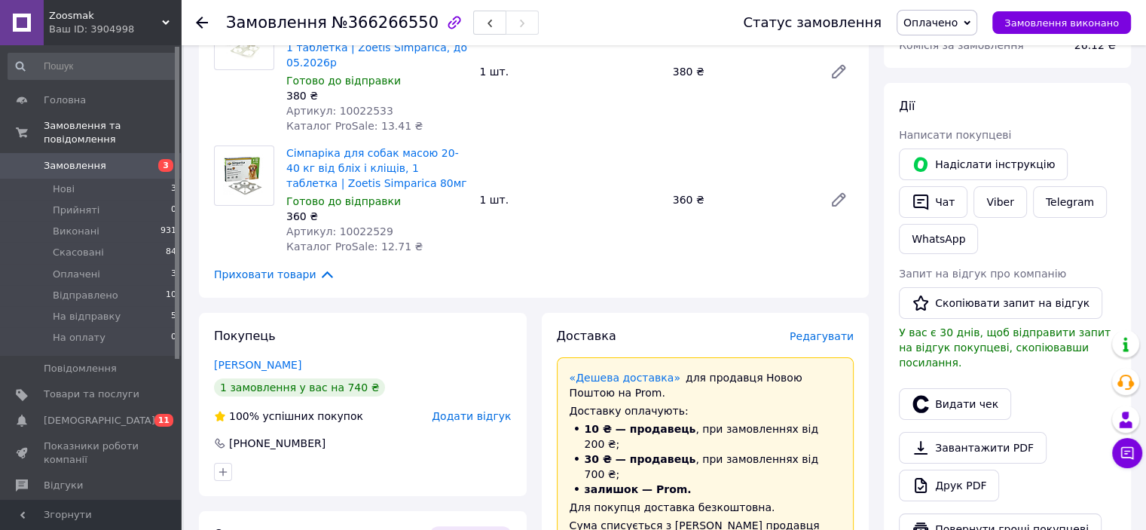
scroll to position [50, 0]
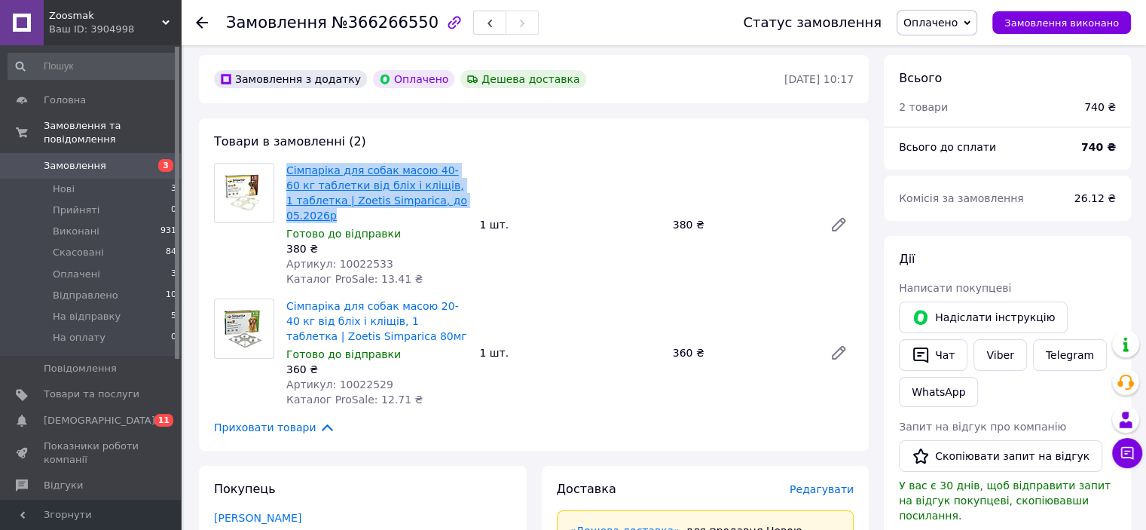
drag, startPoint x: 437, startPoint y: 203, endPoint x: 289, endPoint y: 171, distance: 151.1
click at [289, 171] on span "Сімпаріка для собак масою 40-60 кг таблетки від бліх і кліщів, 1 таблетка | Zoe…" at bounding box center [376, 193] width 181 height 60
copy link "Сімпаріка для собак масою 40-60 кг таблетки від бліх і кліщів, 1 таблетка | Zoe…"
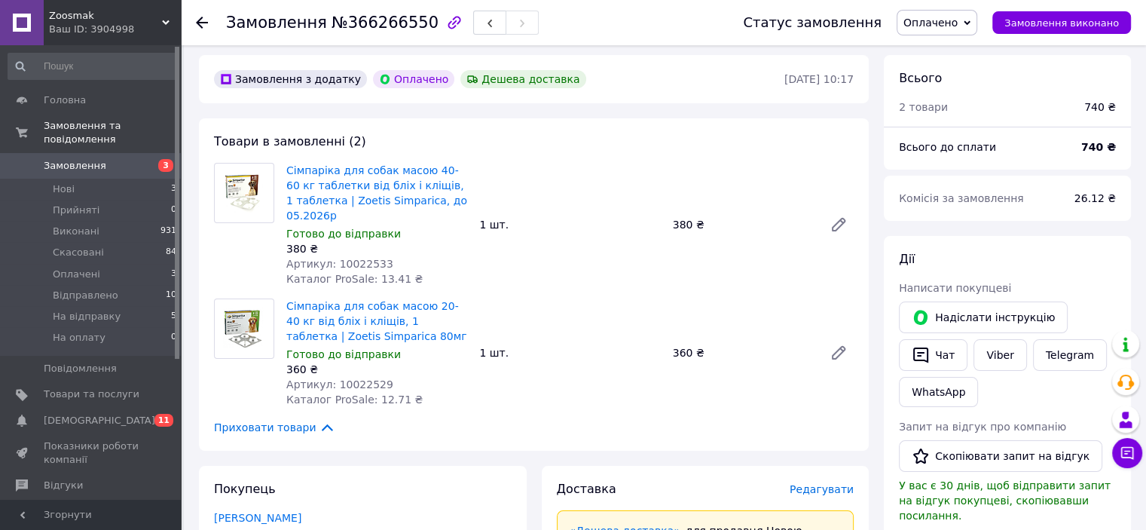
click at [372, 258] on span "Артикул: 10022533" at bounding box center [339, 264] width 107 height 12
copy span "10022533"
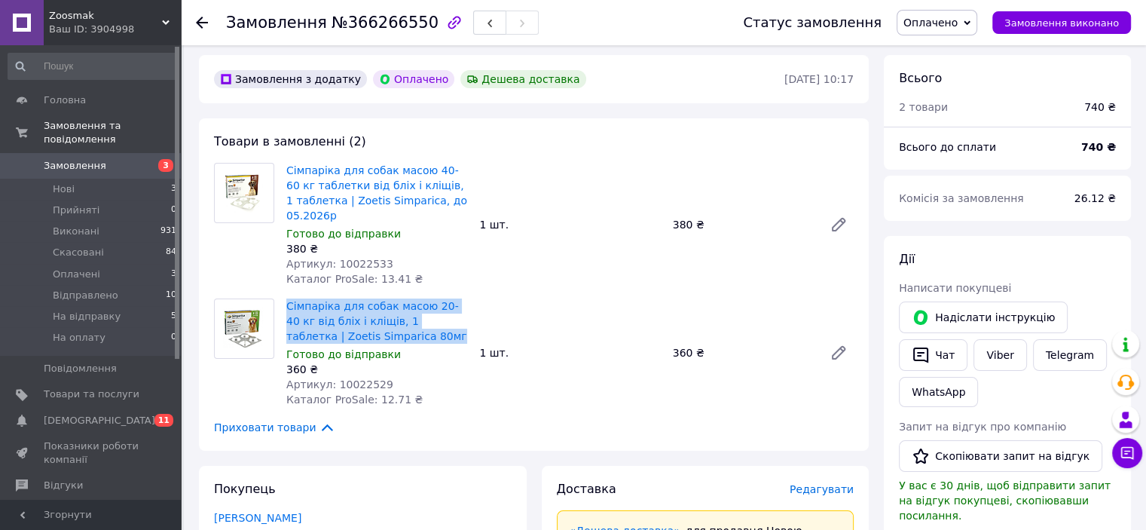
drag, startPoint x: 366, startPoint y: 323, endPoint x: 285, endPoint y: 287, distance: 89.1
click at [285, 295] on div "Сімпаріка для собак масою 20-40 кг від бліх і кліщів, 1 таблетка | Zoetis Simpa…" at bounding box center [376, 352] width 193 height 115
copy link "Сімпаріка для собак масою 20-40 кг від бліх і кліщів, 1 таблетка | Zoetis Simpa…"
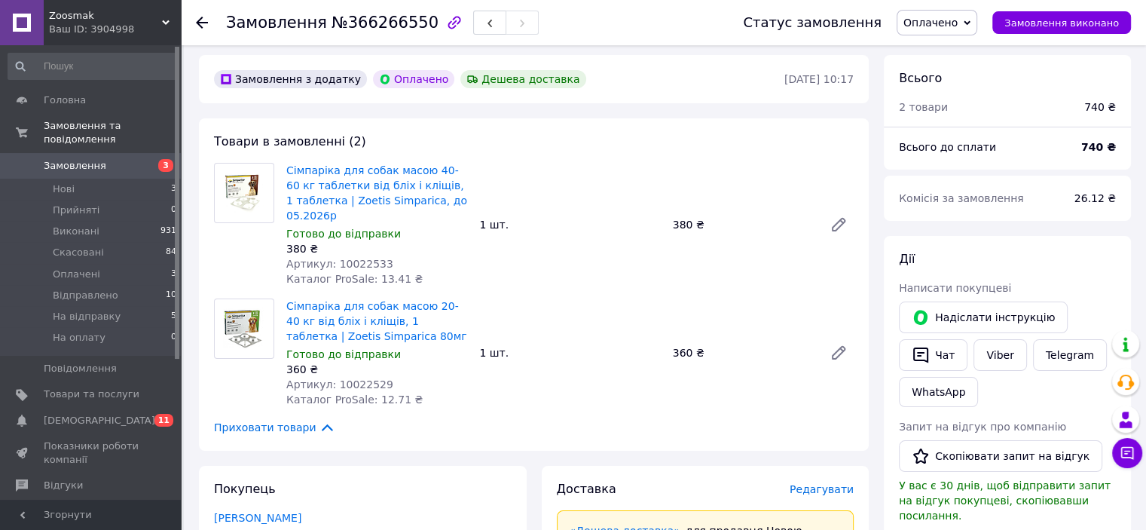
click at [367, 378] on span "Артикул: 10022529" at bounding box center [339, 384] width 107 height 12
copy span "10022529"
click at [958, 20] on span "Оплачено" at bounding box center [931, 23] width 54 height 12
click at [938, 141] on li "На відправку" at bounding box center [939, 143] width 83 height 23
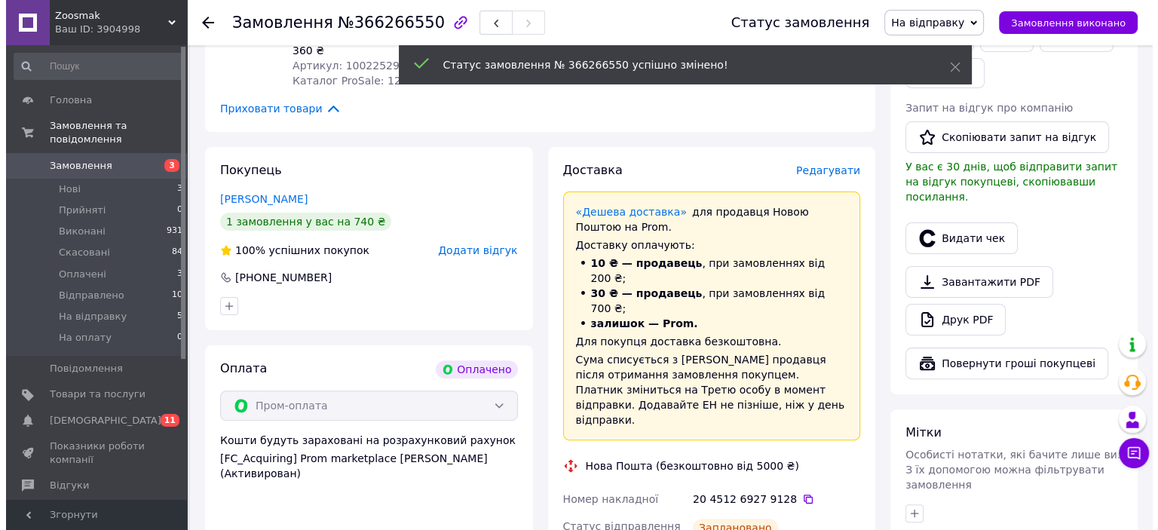
scroll to position [377, 0]
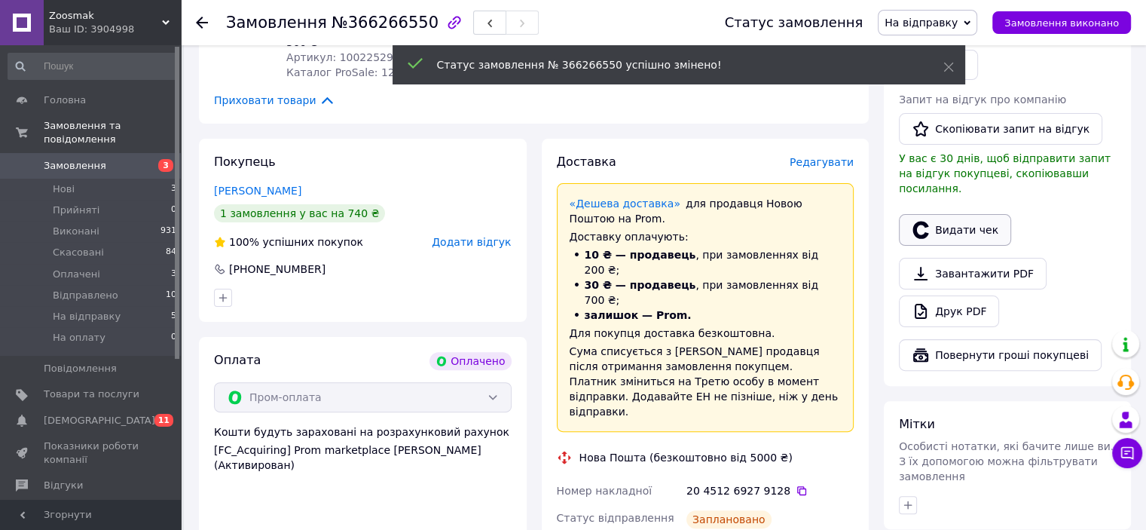
click at [975, 215] on button "Видати чек" at bounding box center [955, 230] width 112 height 32
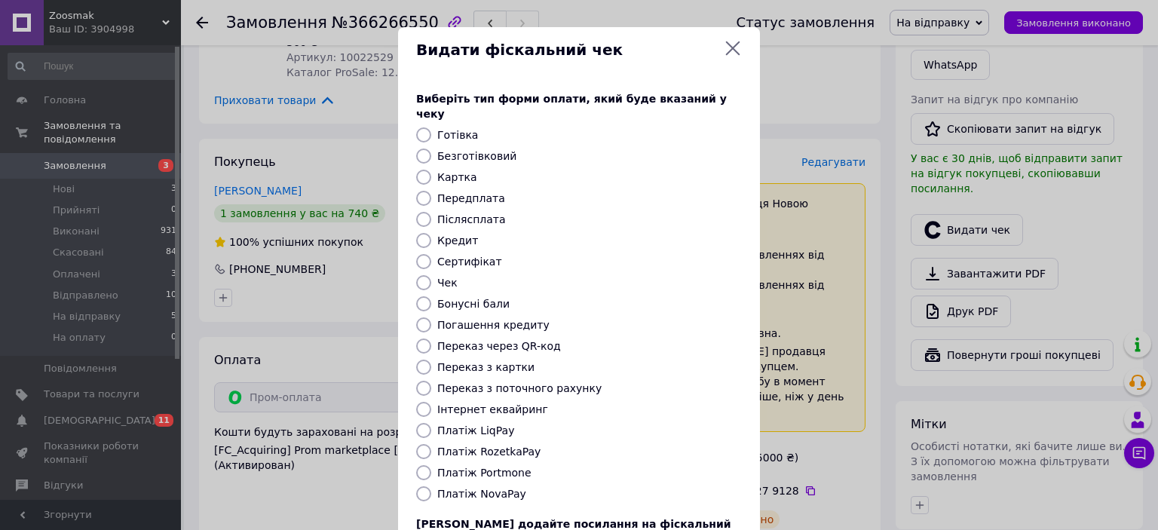
click at [509, 445] on label "Платіж RozetkaPay" at bounding box center [488, 451] width 103 height 12
click at [431, 444] on input "Платіж RozetkaPay" at bounding box center [423, 451] width 15 height 15
radio input "true"
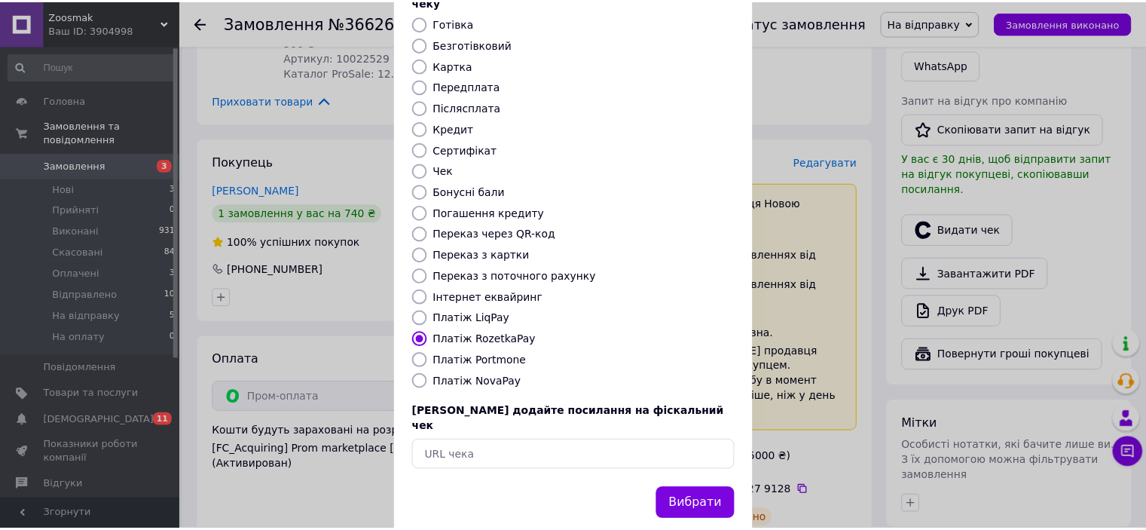
scroll to position [117, 0]
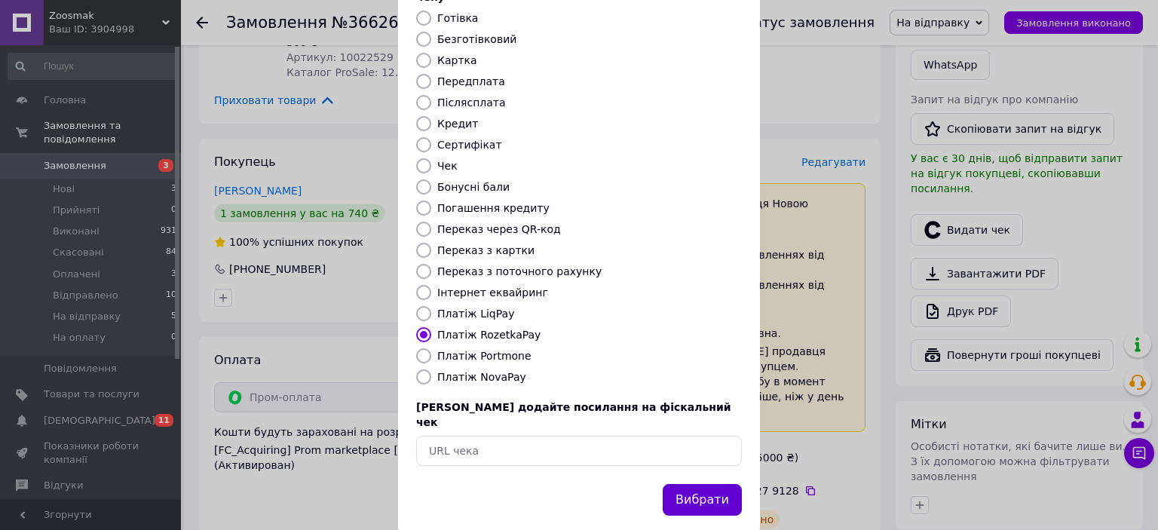
click at [685, 484] on button "Вибрати" at bounding box center [702, 500] width 79 height 32
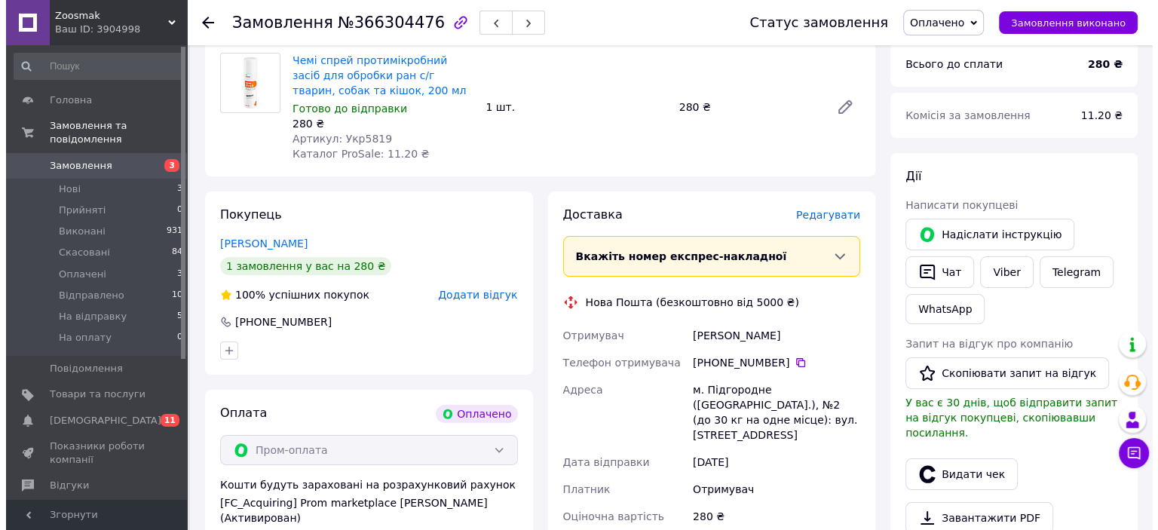
scroll to position [200, 0]
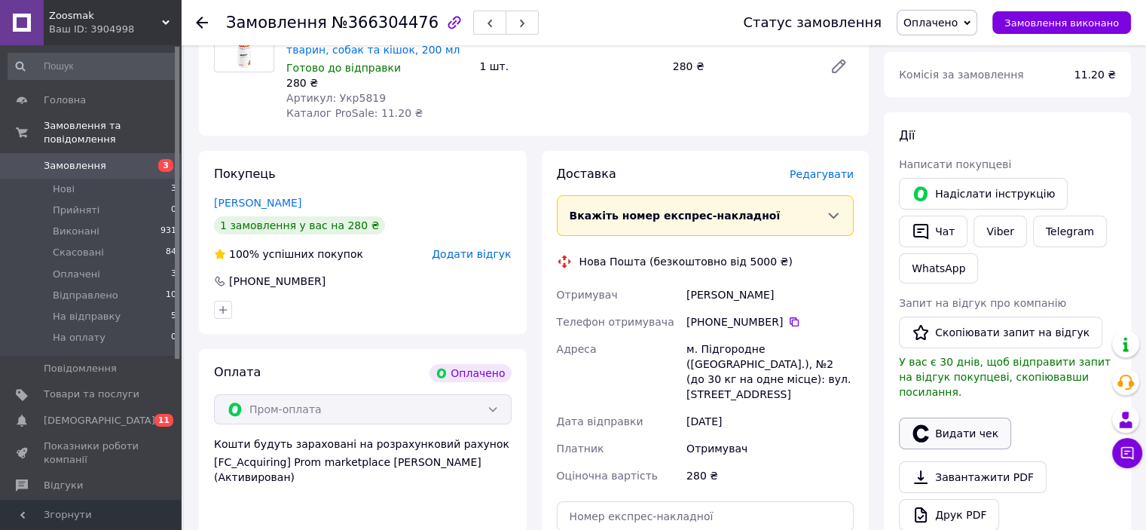
click at [972, 421] on button "Видати чек" at bounding box center [955, 434] width 112 height 32
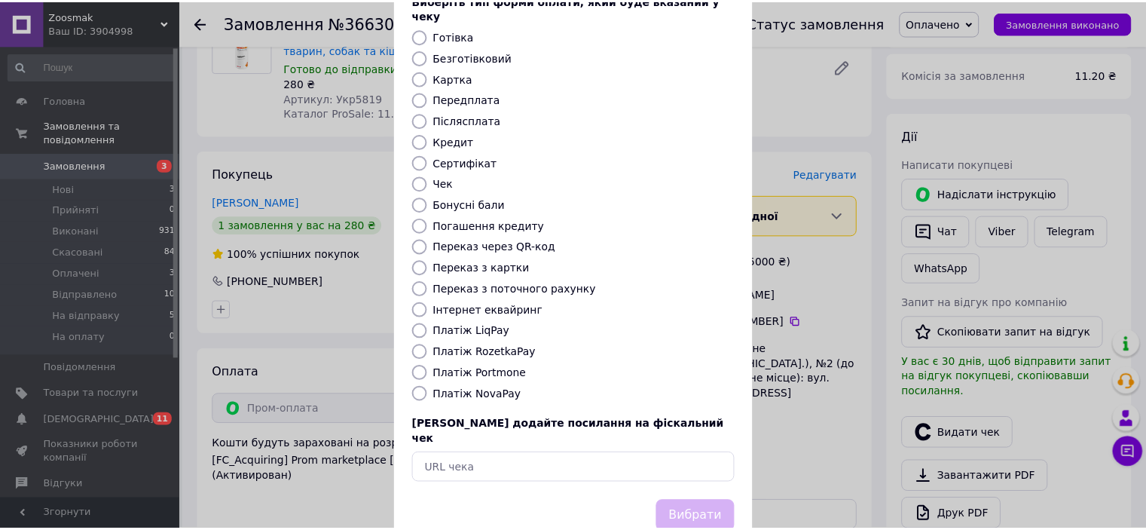
scroll to position [100, 0]
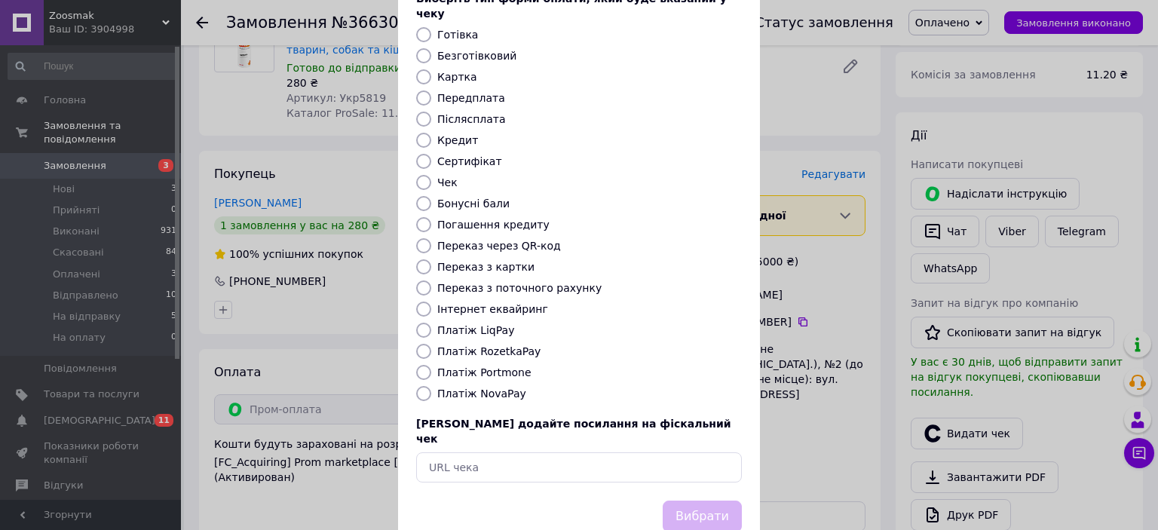
click at [503, 345] on label "Платіж RozetkaPay" at bounding box center [488, 351] width 103 height 12
click at [431, 344] on input "Платіж RozetkaPay" at bounding box center [423, 351] width 15 height 15
radio input "true"
drag, startPoint x: 720, startPoint y: 482, endPoint x: 716, endPoint y: 475, distance: 8.4
click at [718, 500] on button "Вибрати" at bounding box center [702, 516] width 79 height 32
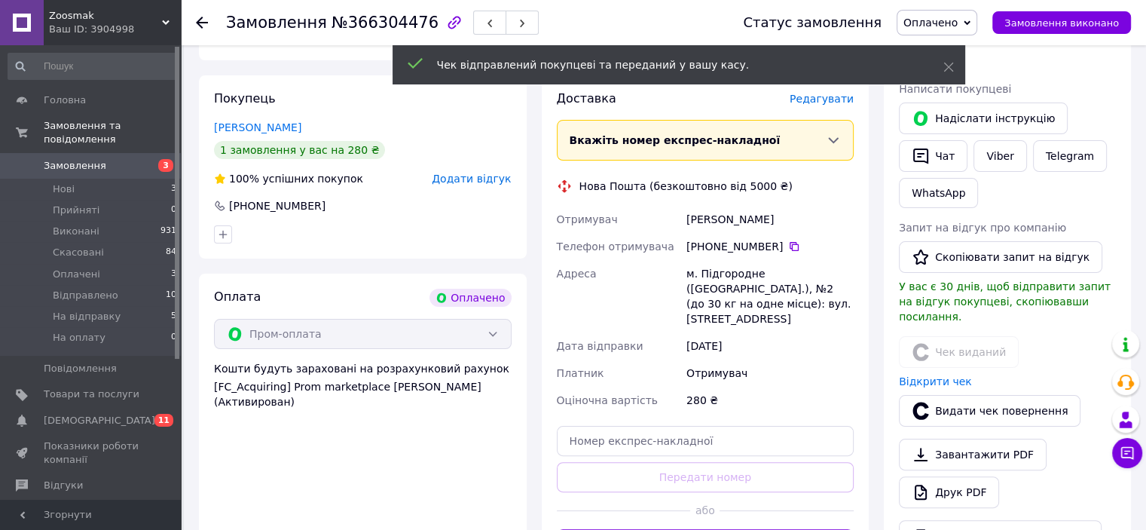
scroll to position [326, 0]
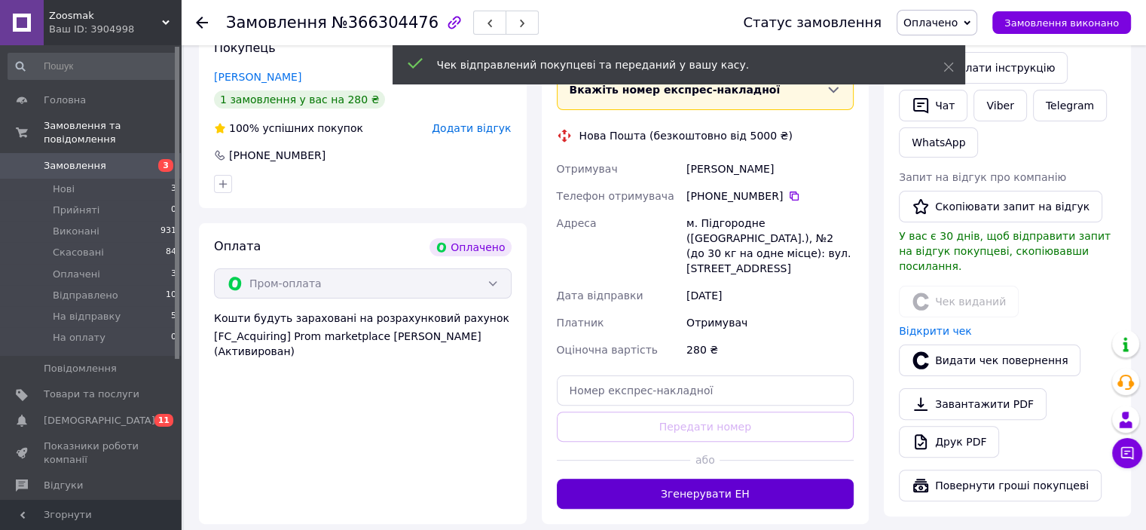
click at [712, 479] on button "Згенерувати ЕН" at bounding box center [706, 494] width 298 height 30
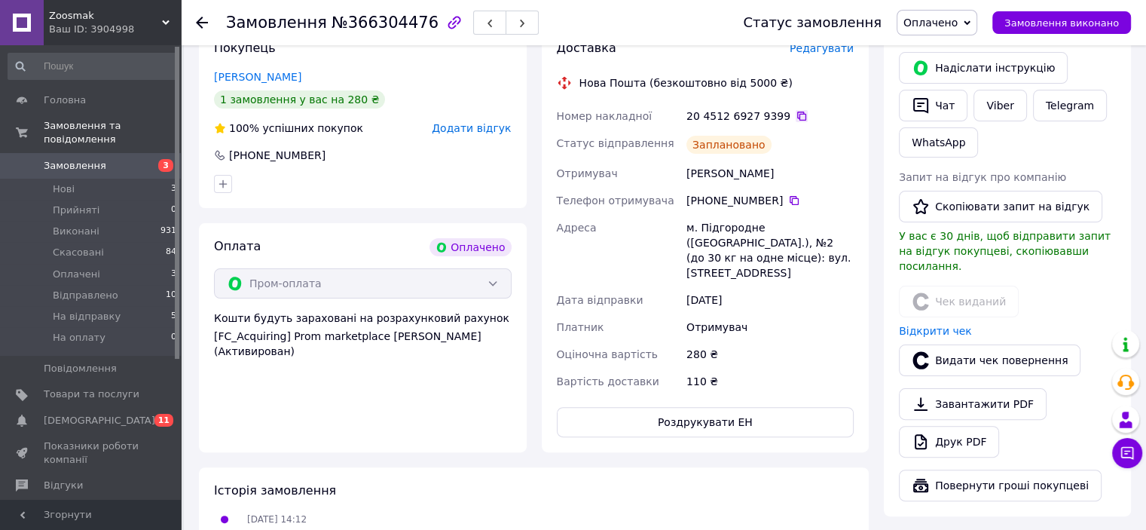
click at [796, 115] on icon at bounding box center [802, 116] width 12 height 12
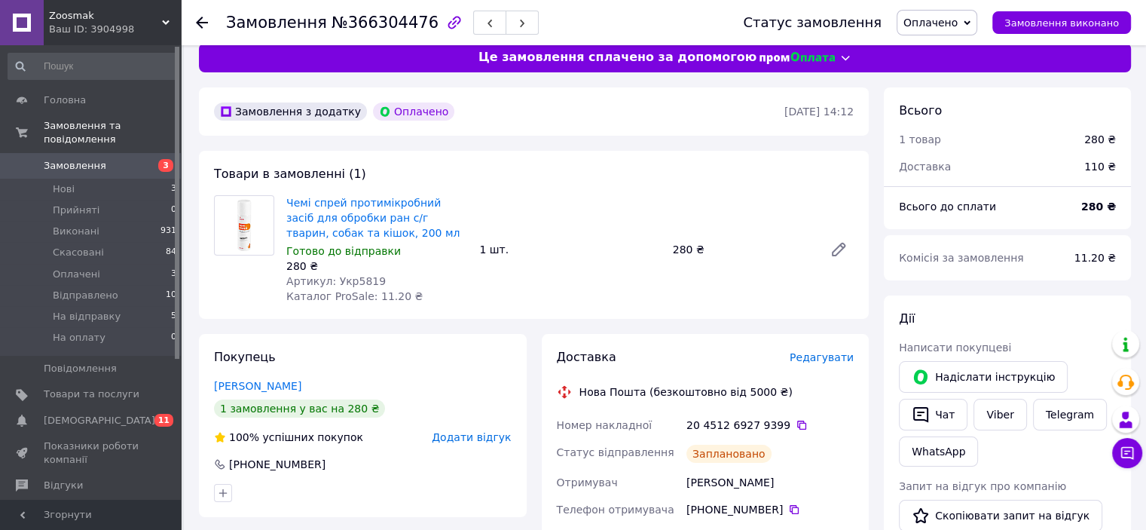
scroll to position [0, 0]
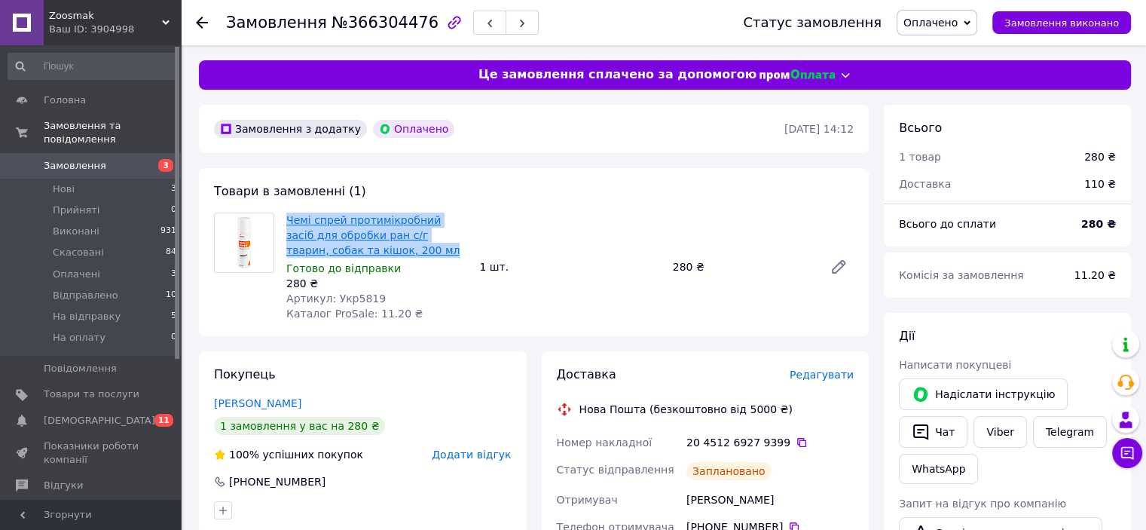
drag, startPoint x: 365, startPoint y: 256, endPoint x: 286, endPoint y: 219, distance: 86.3
click at [286, 219] on span "Чемі спрей протимікробний засіб для обробки ран с/г тварин, собак та кішок, 200…" at bounding box center [376, 235] width 181 height 45
copy link "Чемі спрей протимікробний засіб для обробки ран с/г тварин, собак та кішок, 200…"
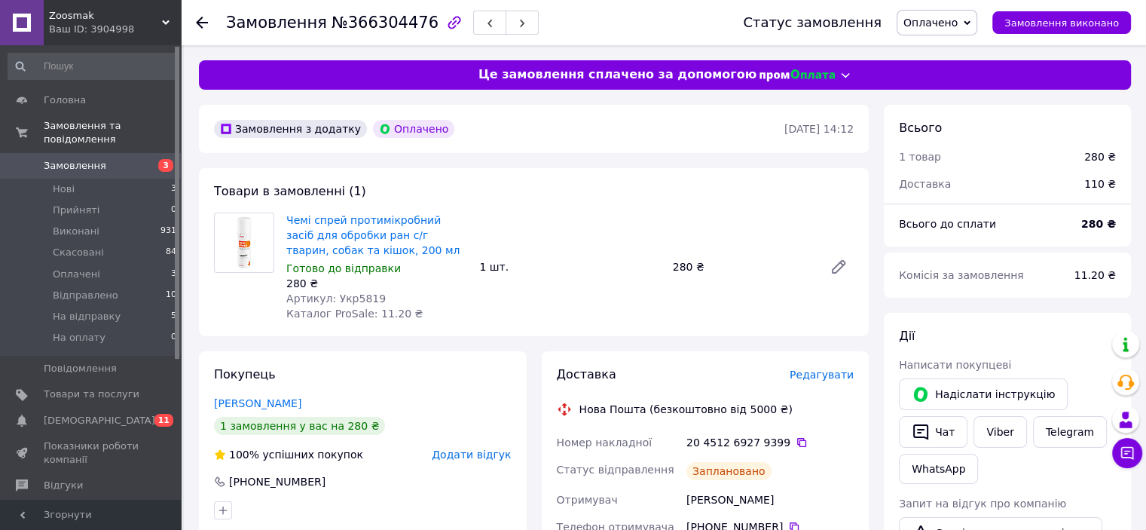
click at [348, 299] on span "Артикул: Укр5819" at bounding box center [335, 298] width 99 height 12
copy span "Укр5819"
click at [958, 19] on span "Оплачено" at bounding box center [931, 23] width 54 height 12
click at [959, 144] on li "На відправку" at bounding box center [939, 143] width 83 height 23
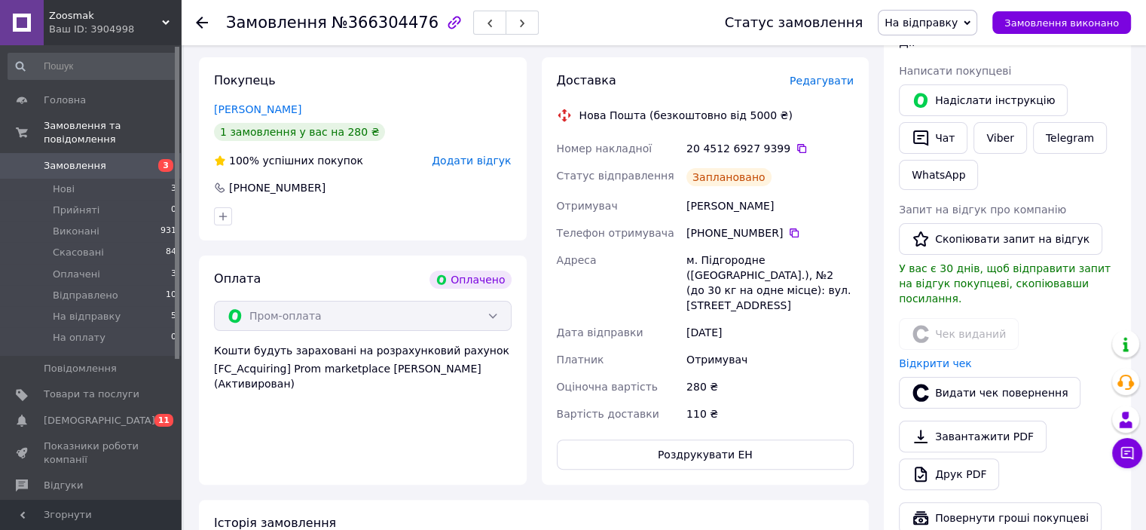
scroll to position [301, 0]
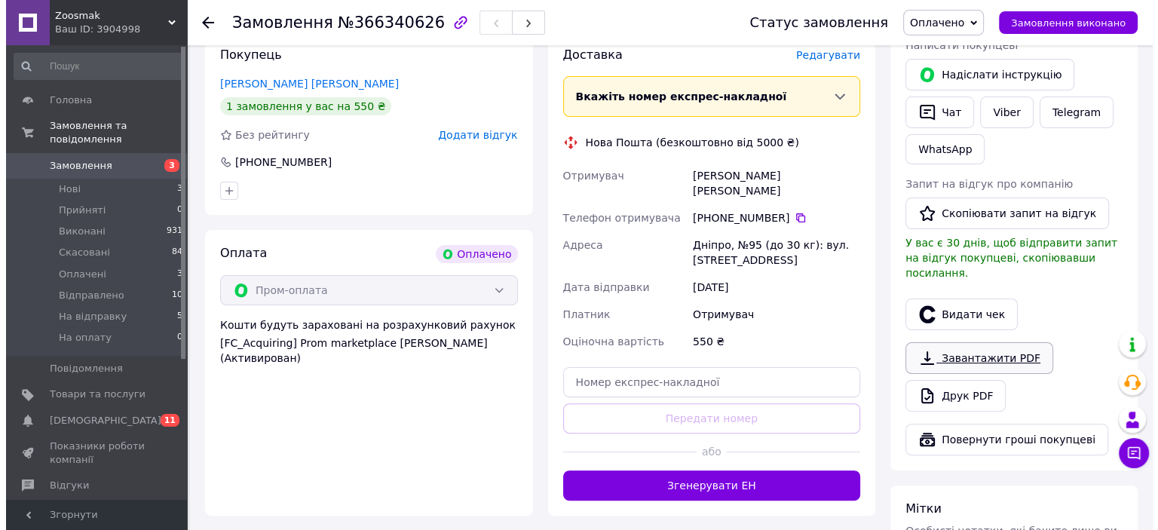
scroll to position [326, 0]
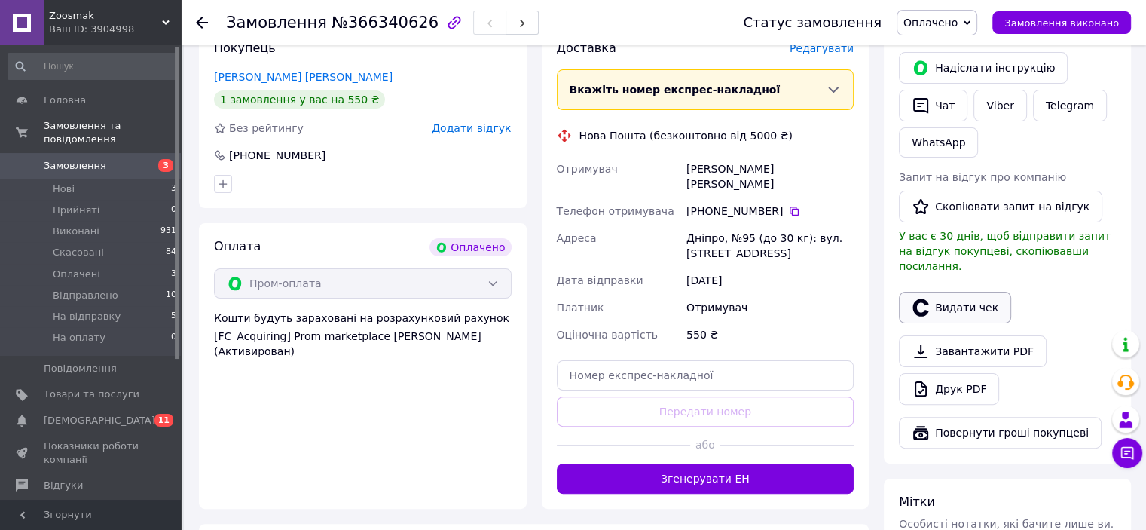
click at [990, 292] on button "Видати чек" at bounding box center [955, 308] width 112 height 32
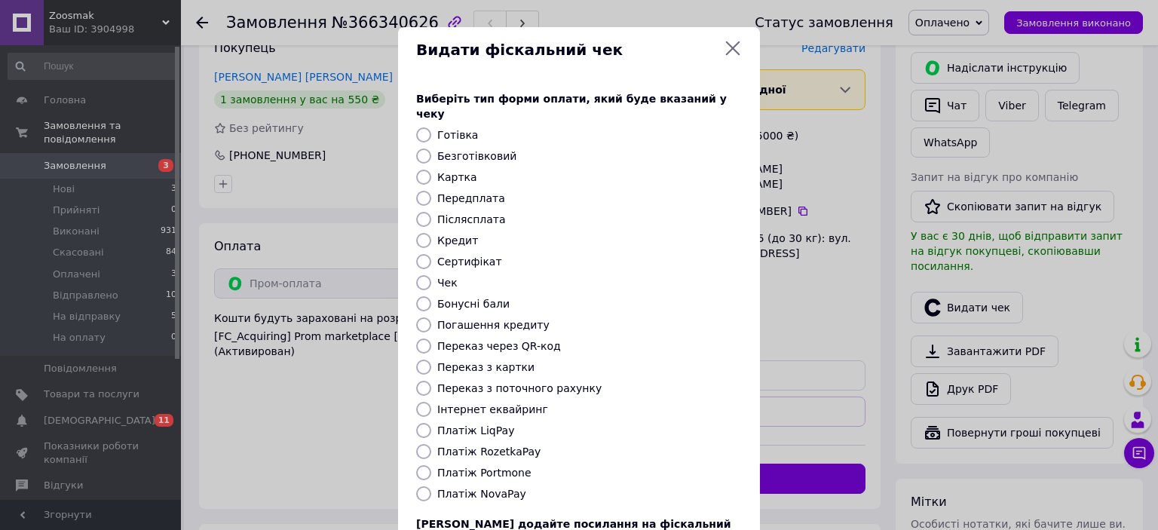
click at [511, 445] on label "Платіж RozetkaPay" at bounding box center [488, 451] width 103 height 12
click at [431, 444] on input "Платіж RozetkaPay" at bounding box center [423, 451] width 15 height 15
radio input "true"
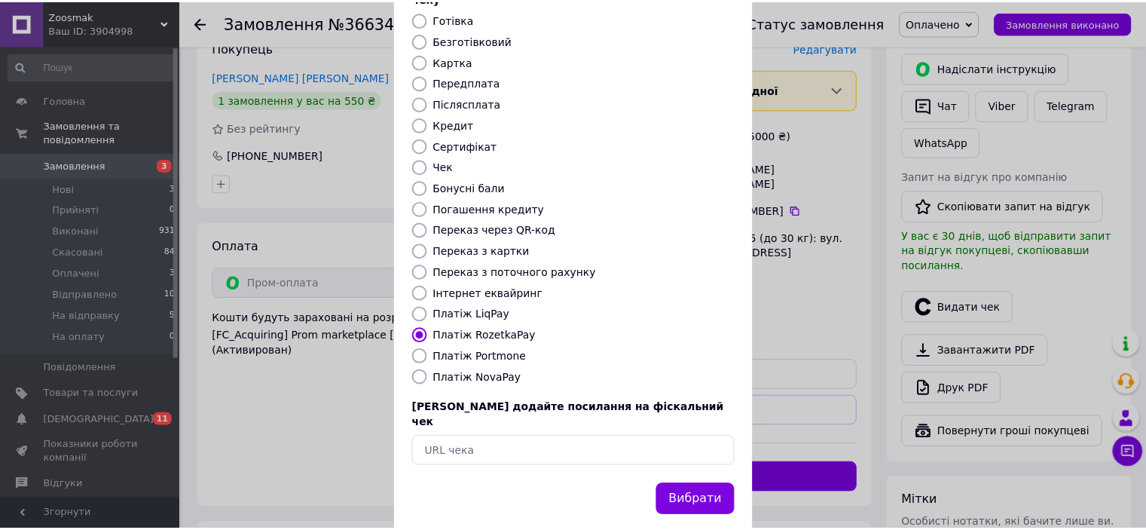
scroll to position [117, 0]
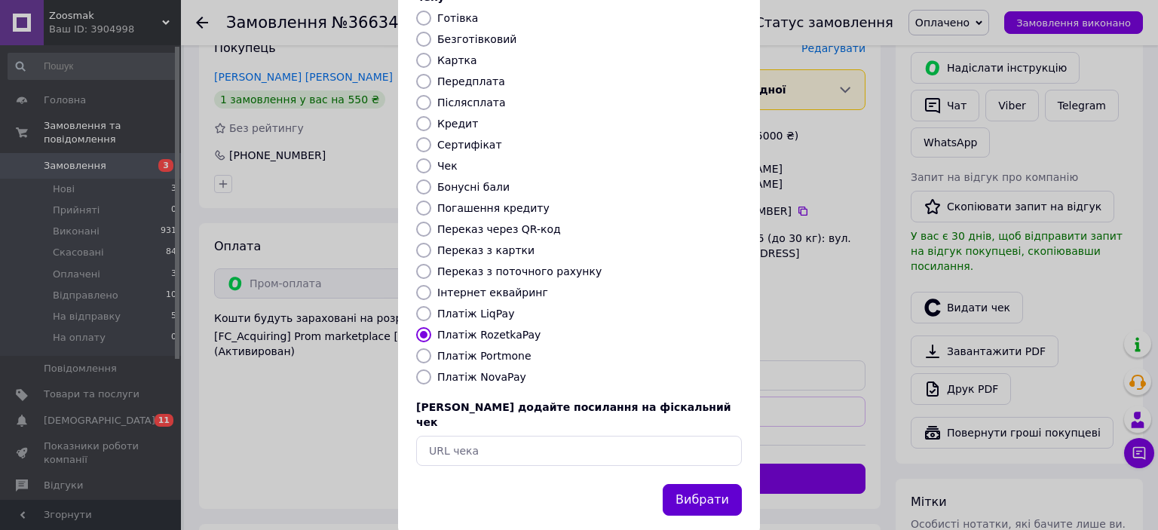
click at [694, 484] on button "Вибрати" at bounding box center [702, 500] width 79 height 32
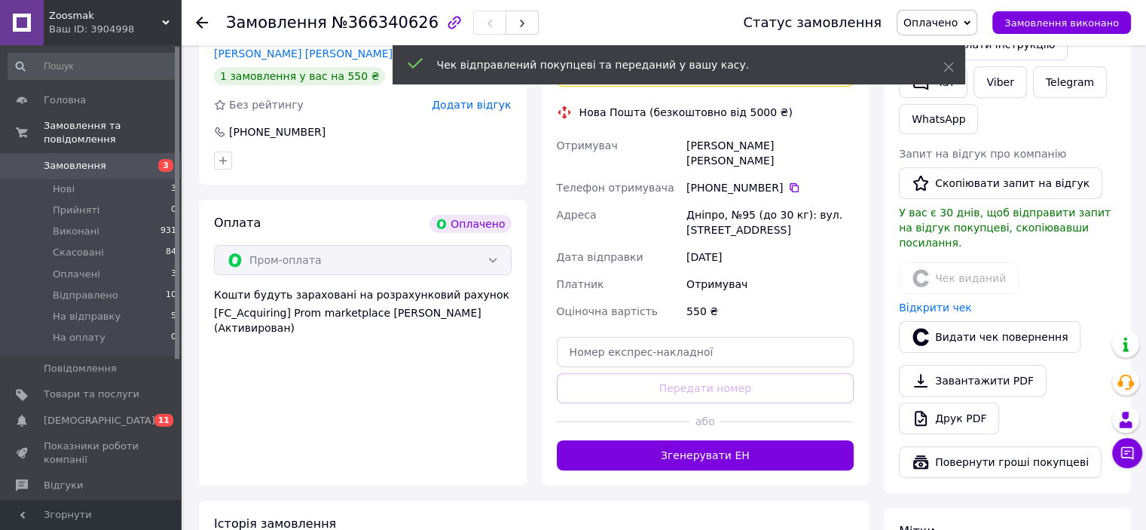
scroll to position [351, 0]
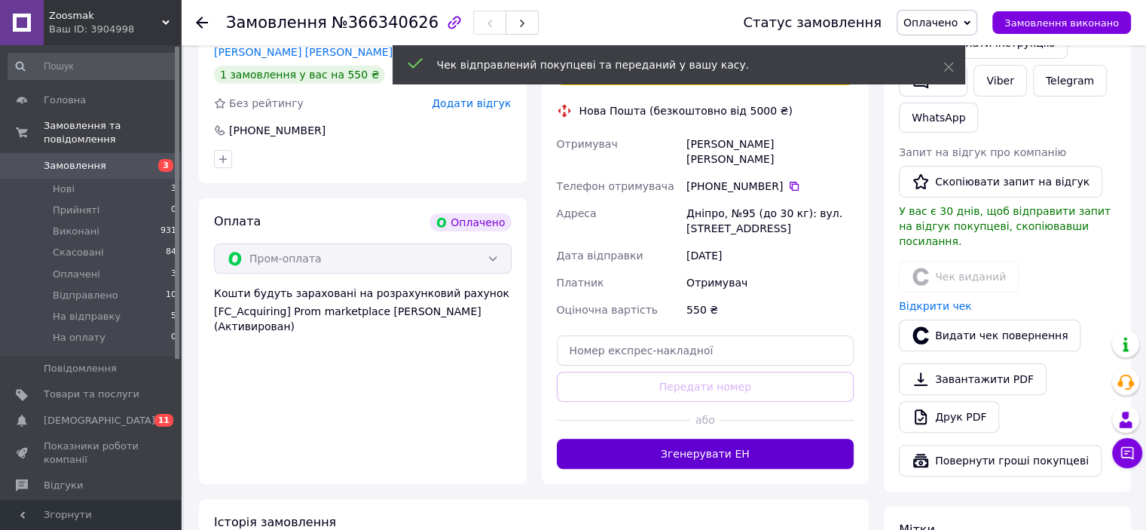
click at [760, 439] on button "Згенерувати ЕН" at bounding box center [706, 454] width 298 height 30
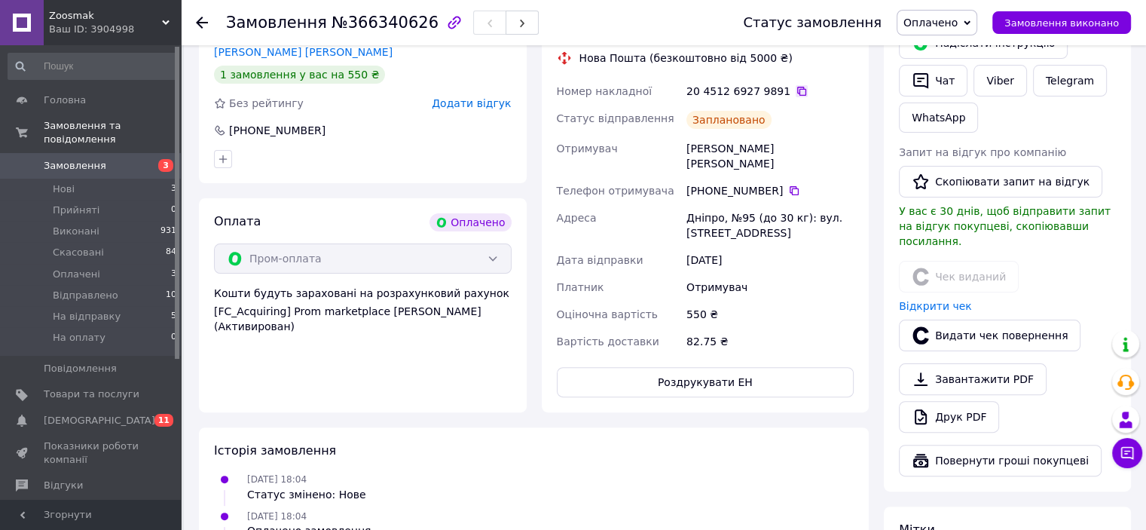
click at [796, 90] on icon at bounding box center [802, 91] width 12 height 12
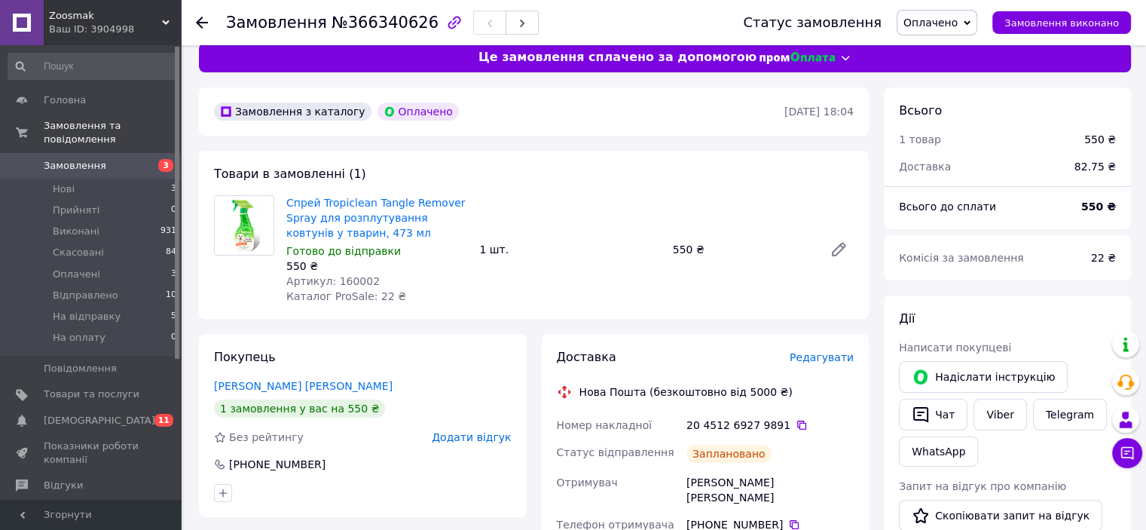
scroll to position [0, 0]
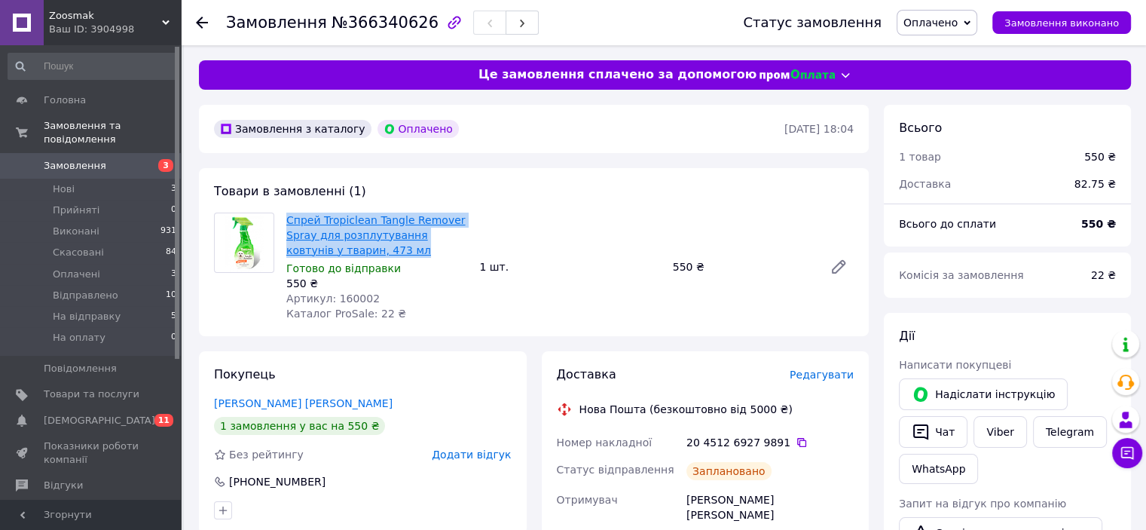
drag, startPoint x: 371, startPoint y: 255, endPoint x: 286, endPoint y: 222, distance: 90.7
click at [286, 222] on span "Спрей Tropiclean Tangle Remover Spray для розплутування ковтунів у тварин, 473 …" at bounding box center [376, 235] width 181 height 45
copy link "Спрей Tropiclean Tangle Remover Spray для розплутування ковтунів у тварин, 473 …"
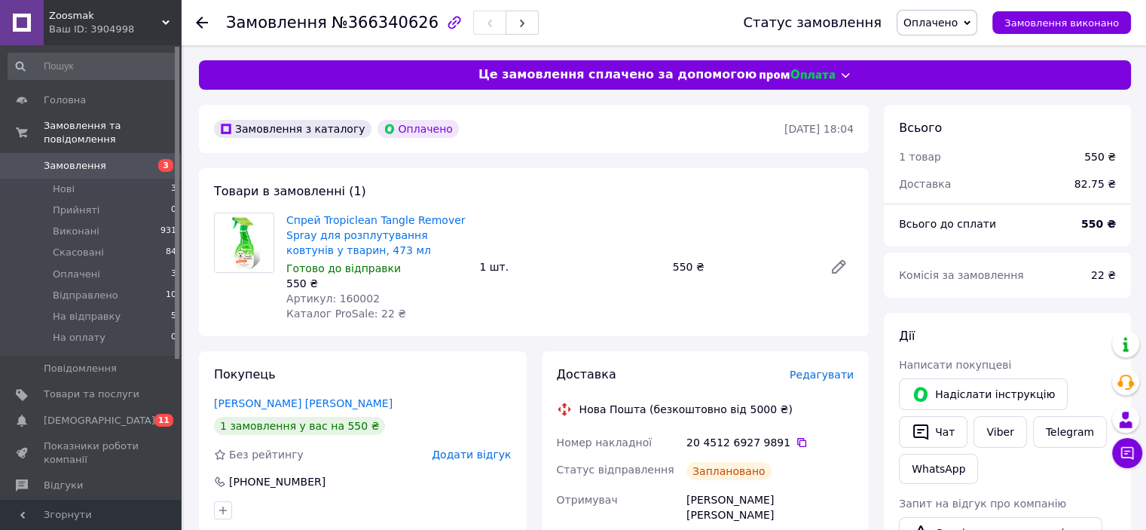
click at [344, 301] on span "Артикул: 160002" at bounding box center [332, 298] width 93 height 12
copy span "160002"
click at [938, 23] on span "Оплачено" at bounding box center [931, 23] width 54 height 12
click at [926, 142] on li "На відправку" at bounding box center [939, 143] width 83 height 23
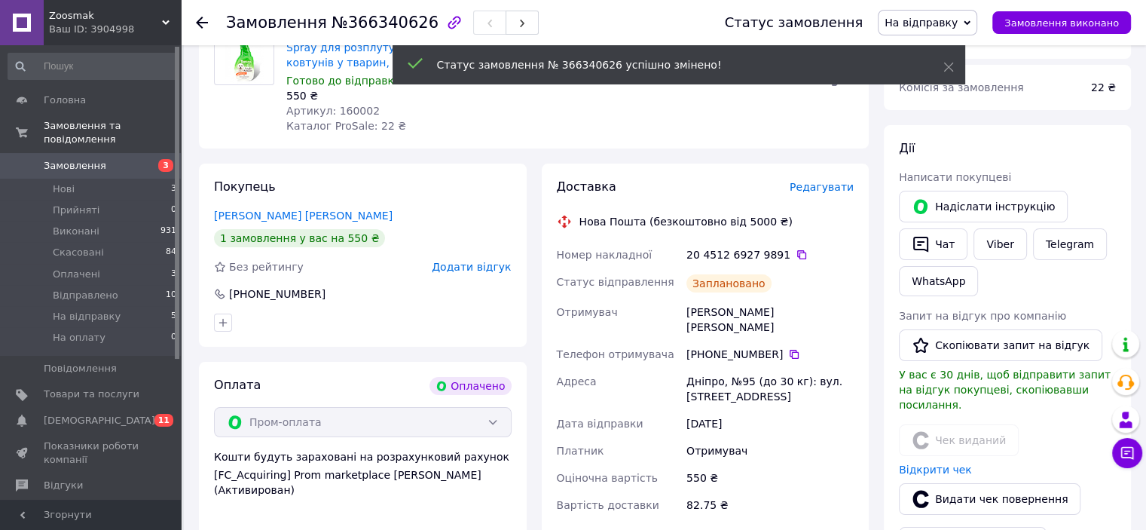
scroll to position [326, 0]
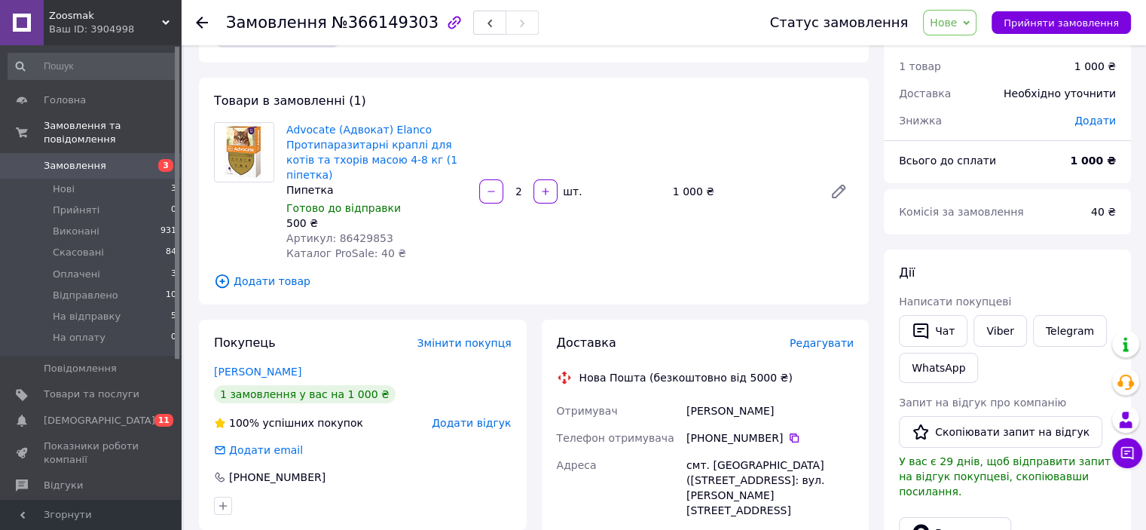
scroll to position [25, 0]
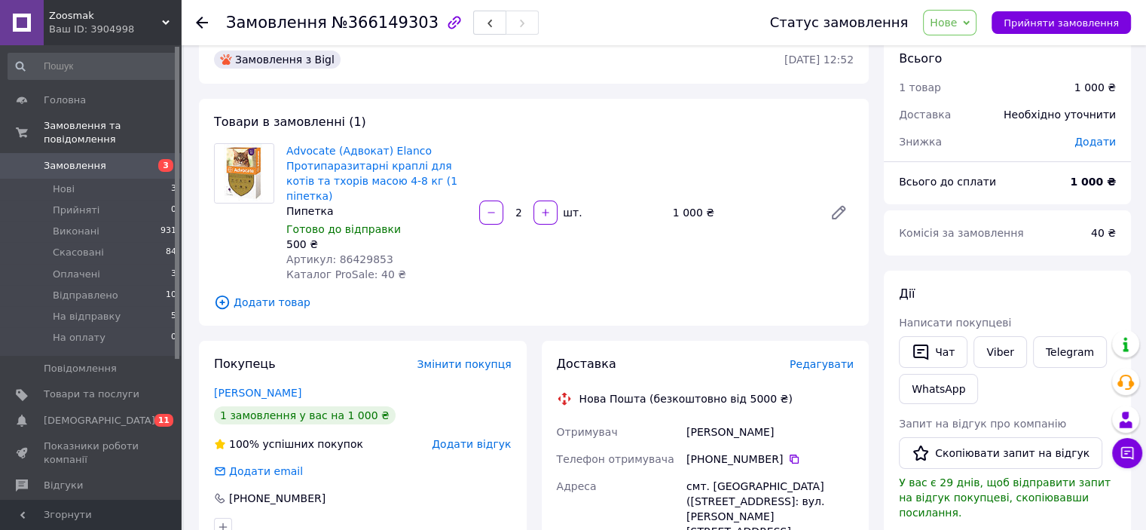
click at [970, 20] on icon at bounding box center [966, 23] width 7 height 7
click at [977, 53] on li "Прийнято" at bounding box center [965, 52] width 83 height 23
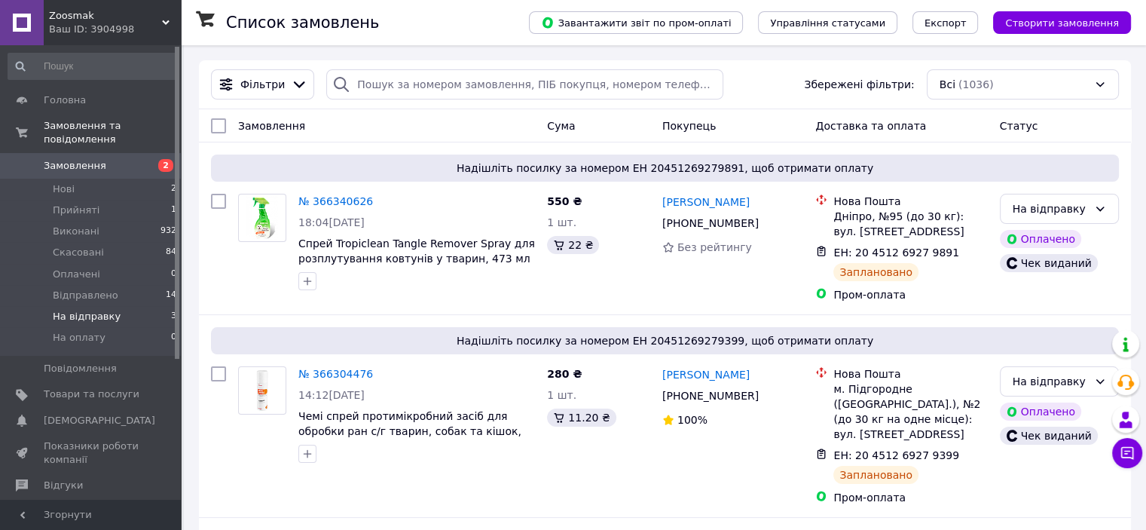
click at [98, 310] on span "На відправку" at bounding box center [87, 317] width 68 height 14
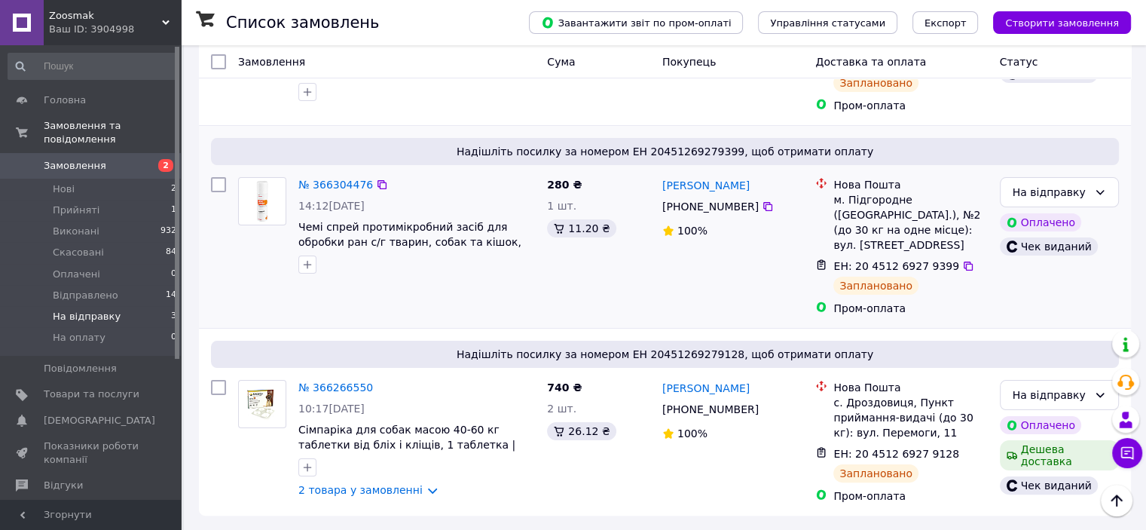
scroll to position [240, 0]
click at [66, 182] on span "Нові" at bounding box center [64, 189] width 22 height 14
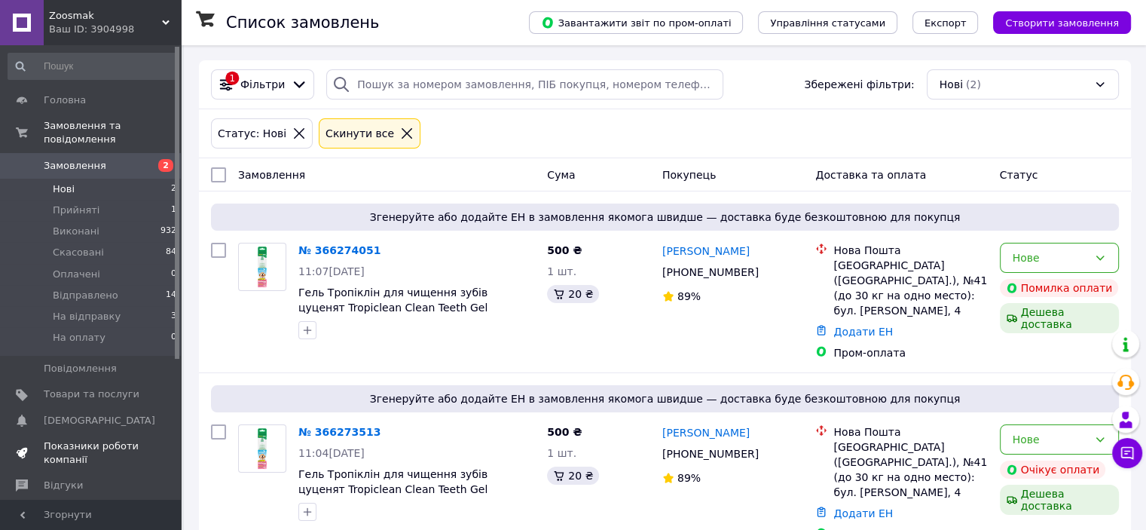
click at [96, 439] on span "Показники роботи компанії" at bounding box center [92, 452] width 96 height 27
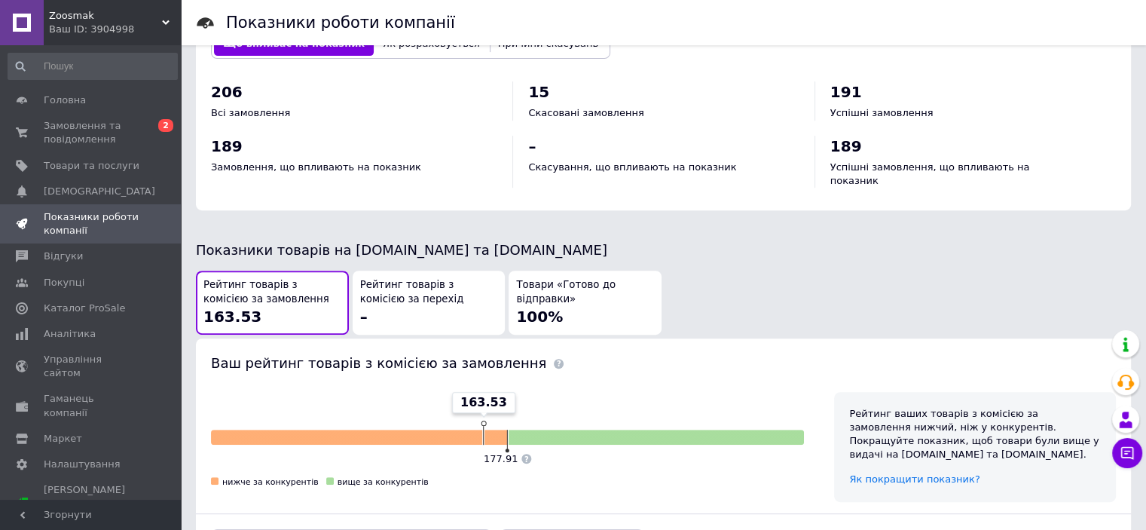
scroll to position [653, 0]
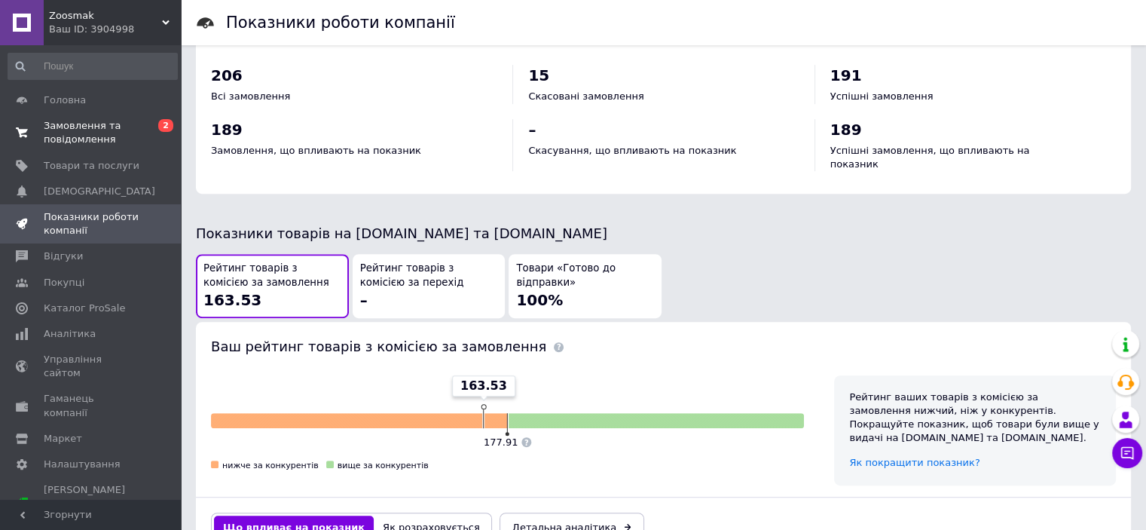
click at [66, 124] on span "Замовлення та повідомлення" at bounding box center [92, 132] width 96 height 27
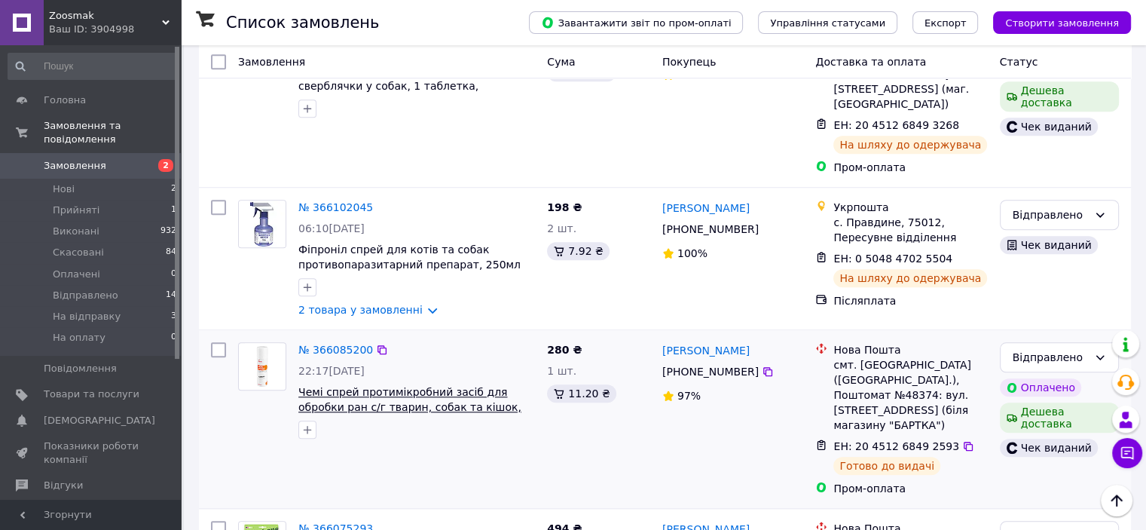
scroll to position [1331, 0]
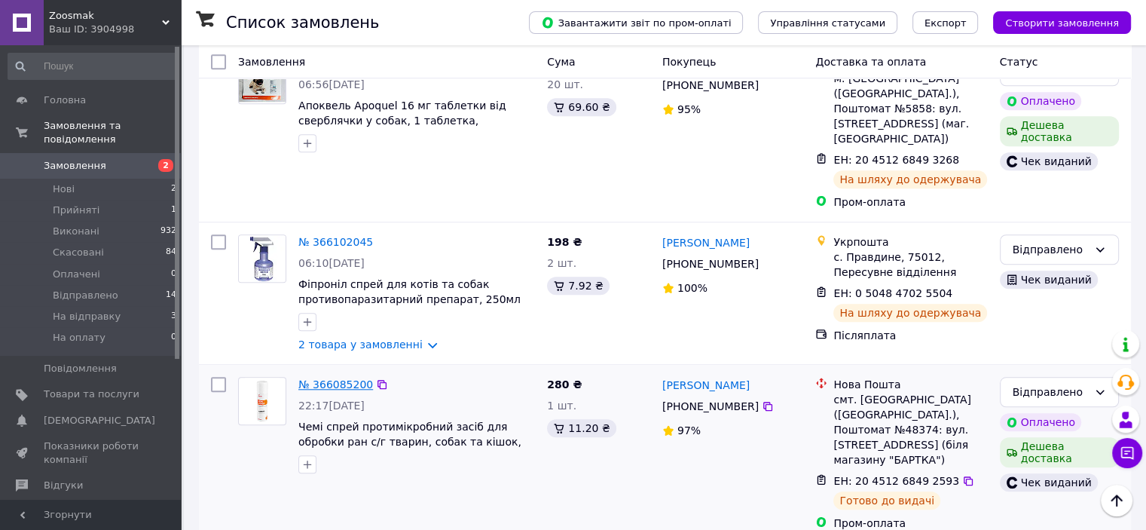
click at [344, 378] on link "№ 366085200" at bounding box center [335, 384] width 75 height 12
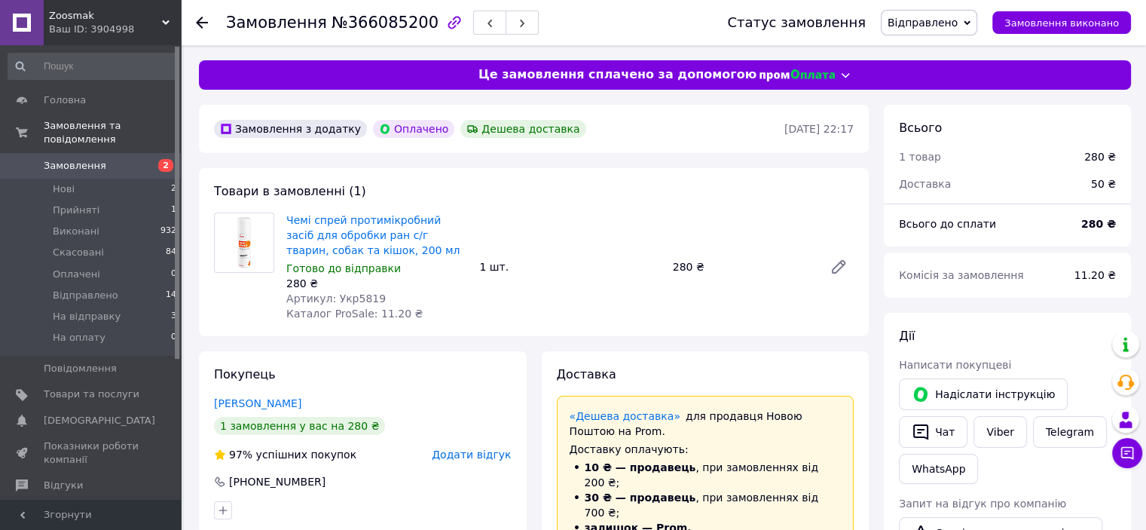
click at [361, 297] on span "Артикул: Укр5819" at bounding box center [335, 298] width 99 height 12
copy span "Укр5819"
click at [71, 387] on span "Товари та послуги" at bounding box center [92, 394] width 96 height 14
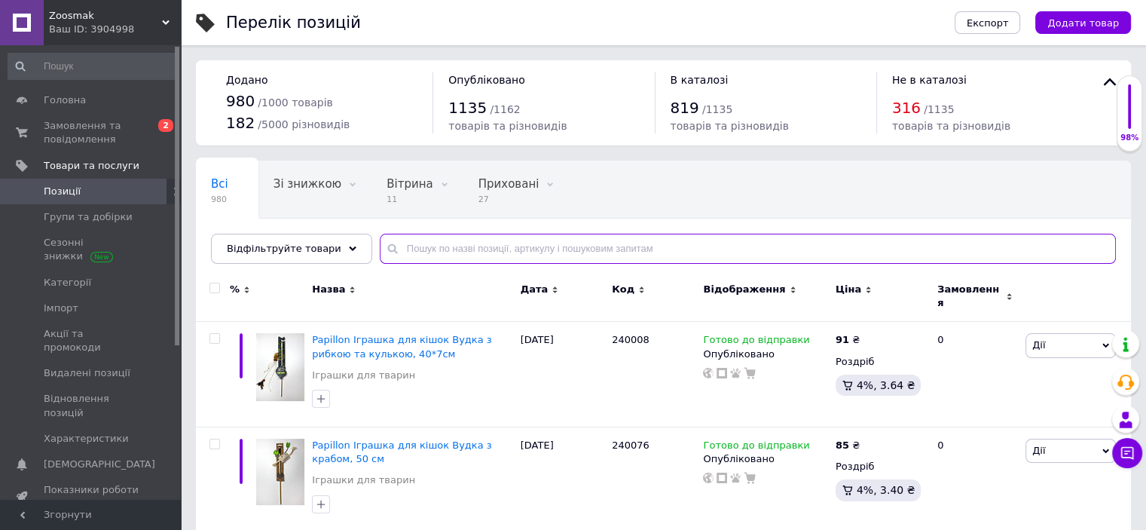
click at [442, 246] on input "text" at bounding box center [748, 249] width 736 height 30
paste input "Укр5819"
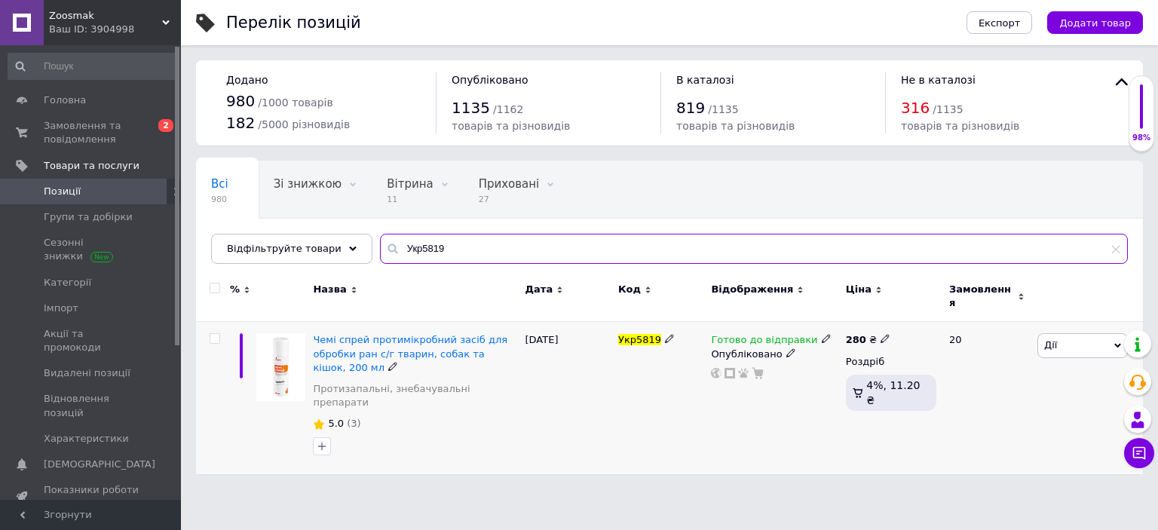
type input "Укр5819"
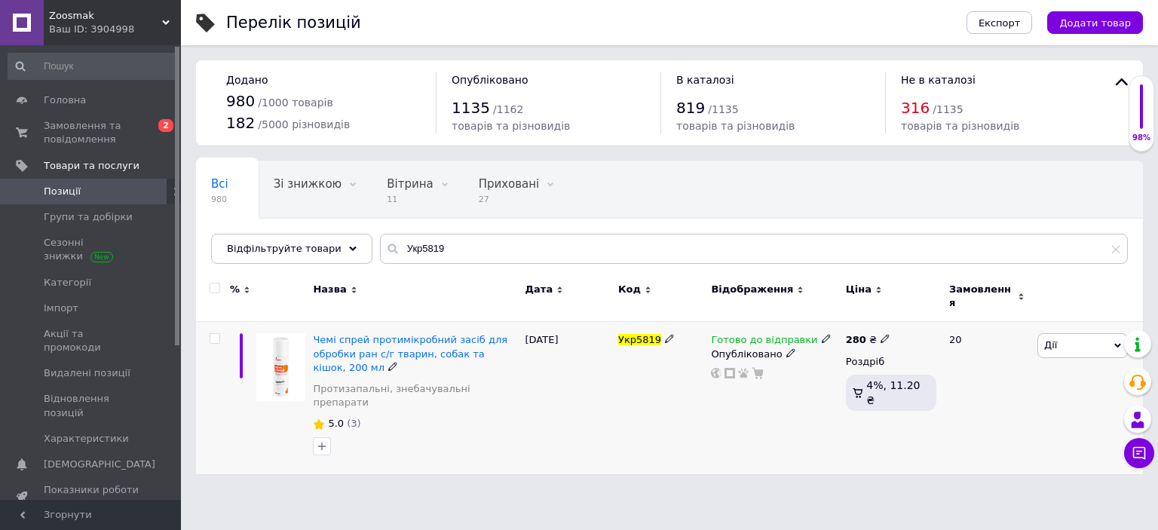
click at [880, 335] on use at bounding box center [884, 339] width 8 height 8
drag, startPoint x: 929, startPoint y: 316, endPoint x: 896, endPoint y: 315, distance: 33.2
click at [896, 315] on div "Ціна 280 Валюта ₴ $ EUR CHF GBP ¥ PLN ₸ MDL HUF KGS CNY TRY KRW lei" at bounding box center [991, 341] width 205 height 126
type input "295"
click at [78, 33] on div "Ваш ID: 3904998" at bounding box center [115, 30] width 132 height 14
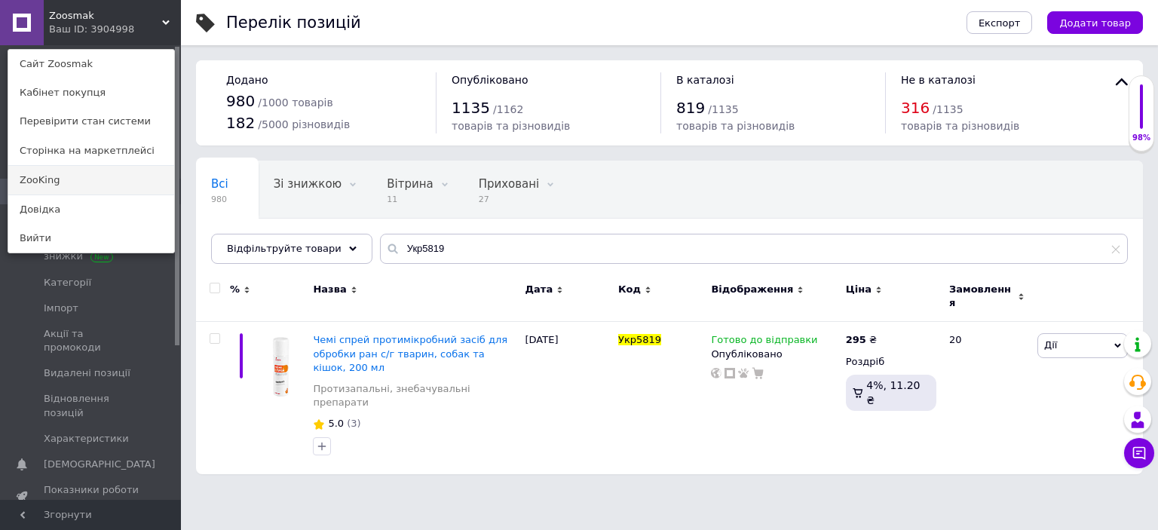
click at [92, 182] on link "ZooKing" at bounding box center [91, 180] width 166 height 29
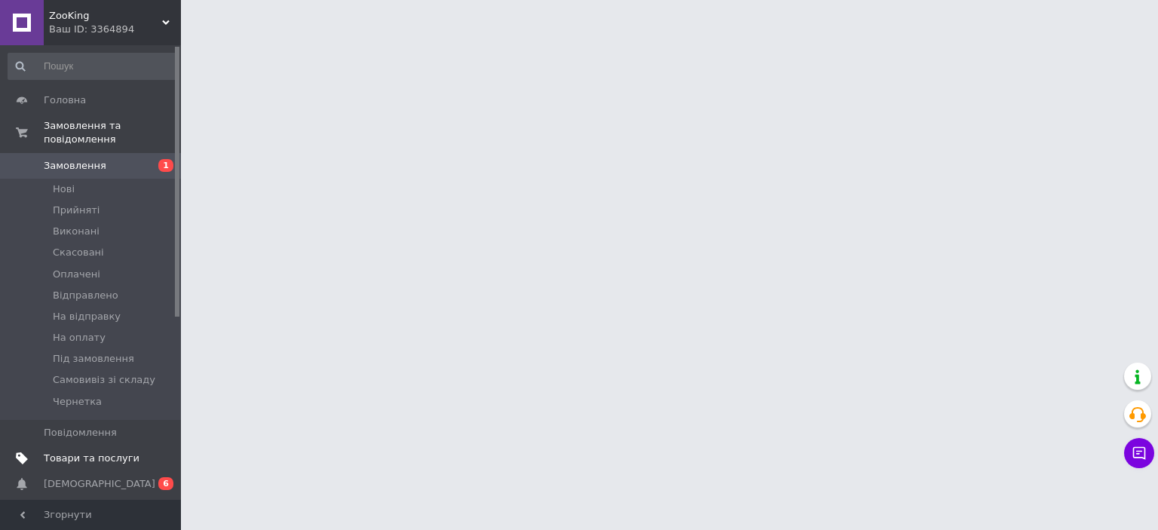
click at [114, 451] on span "Товари та послуги" at bounding box center [92, 458] width 96 height 14
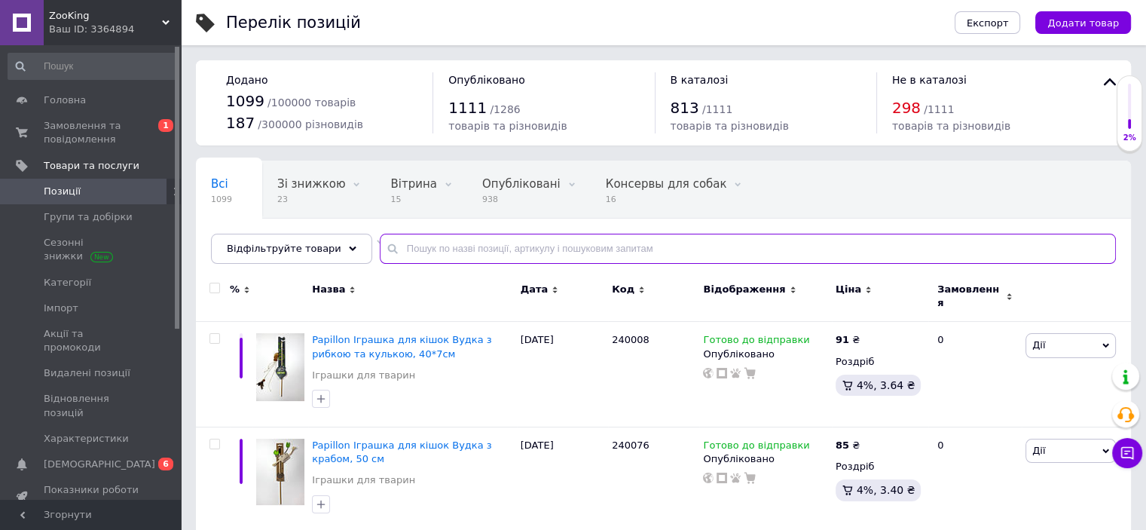
click at [517, 243] on input "text" at bounding box center [748, 249] width 736 height 30
paste input "Укр5819"
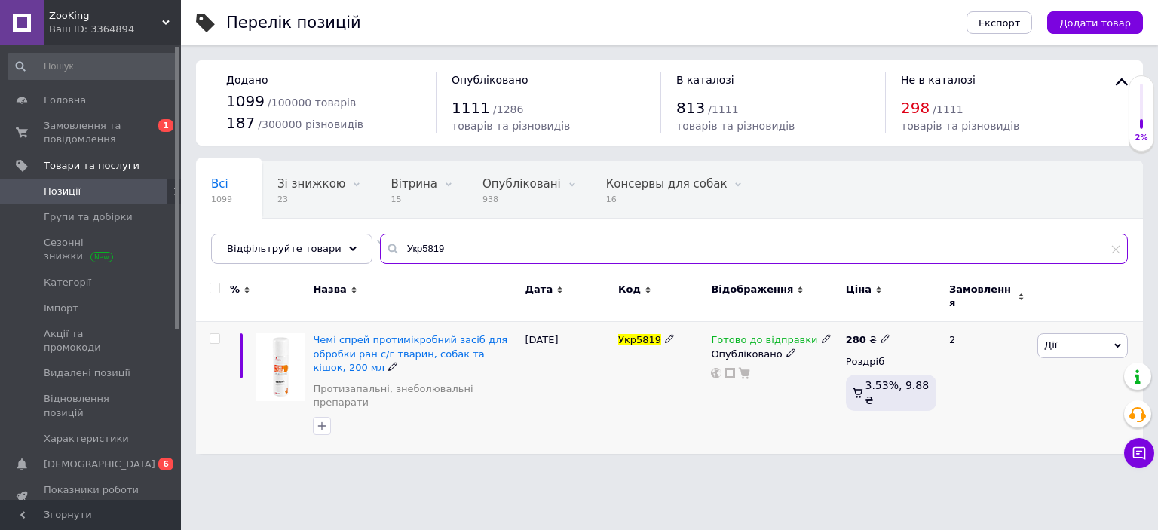
type input "Укр5819"
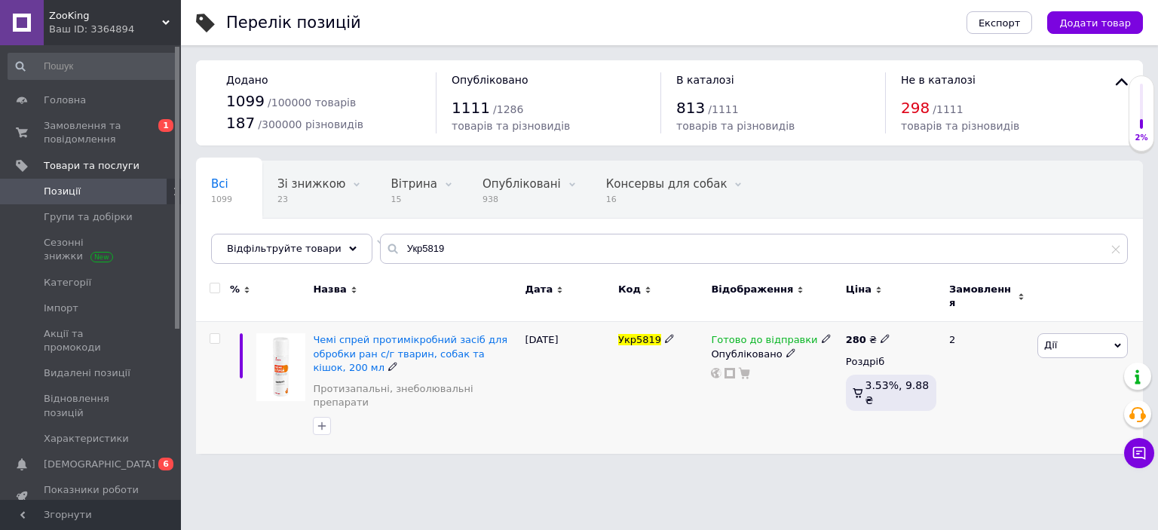
click at [880, 334] on icon at bounding box center [884, 338] width 9 height 9
type input "295"
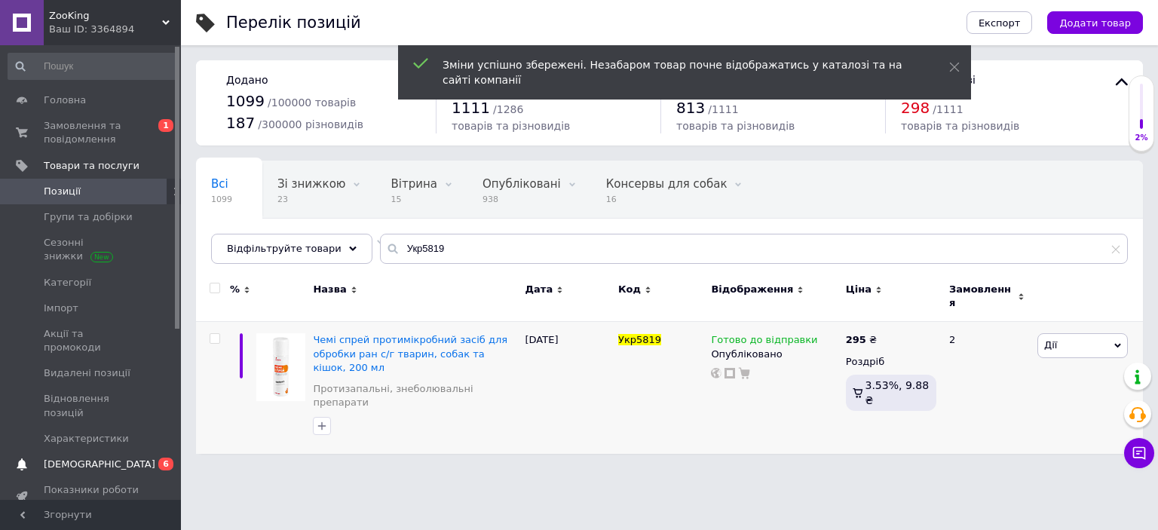
click at [63, 458] on span "[DEMOGRAPHIC_DATA]" at bounding box center [100, 465] width 112 height 14
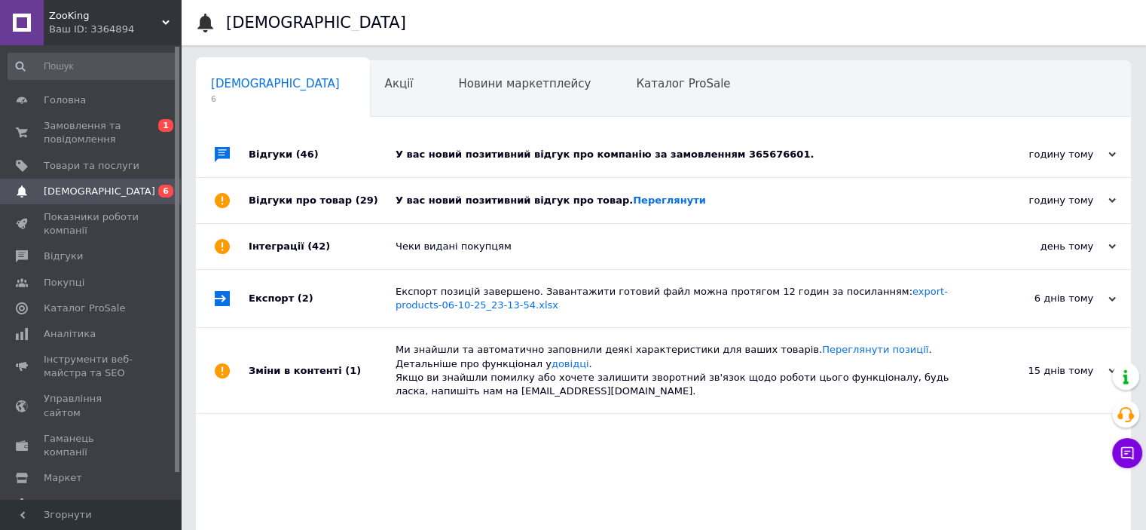
click at [442, 212] on div "У вас новий позитивний відгук про товар. Переглянути" at bounding box center [681, 200] width 570 height 45
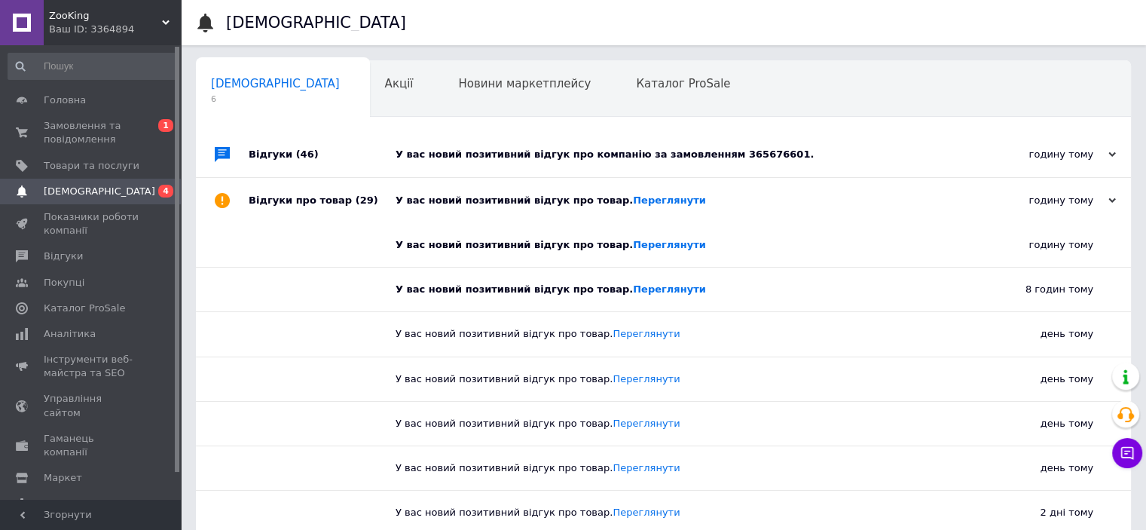
click at [680, 160] on div "У вас новий позитивний відгук про компанію за замовленням 365676601." at bounding box center [681, 155] width 570 height 14
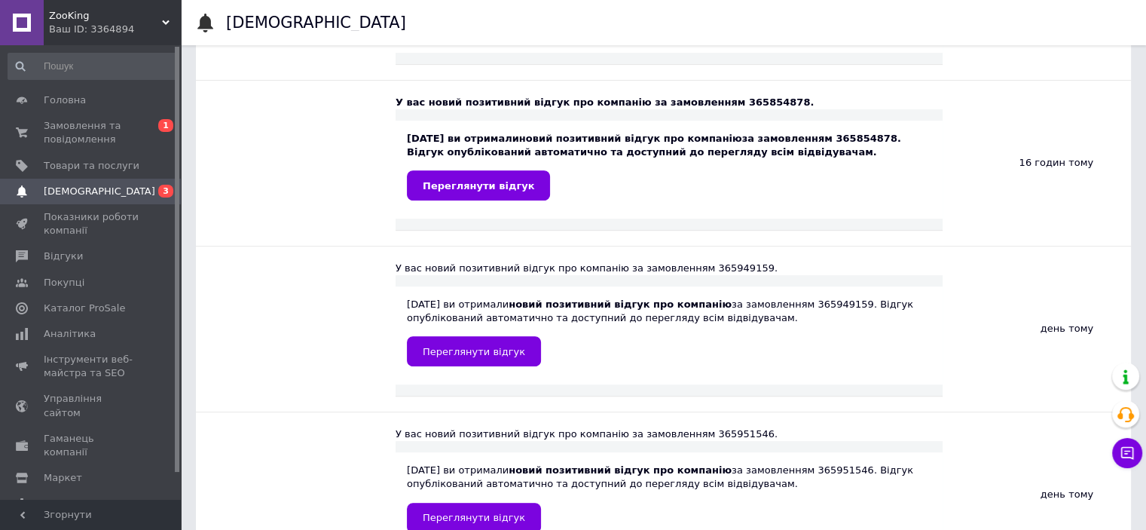
scroll to position [603, 0]
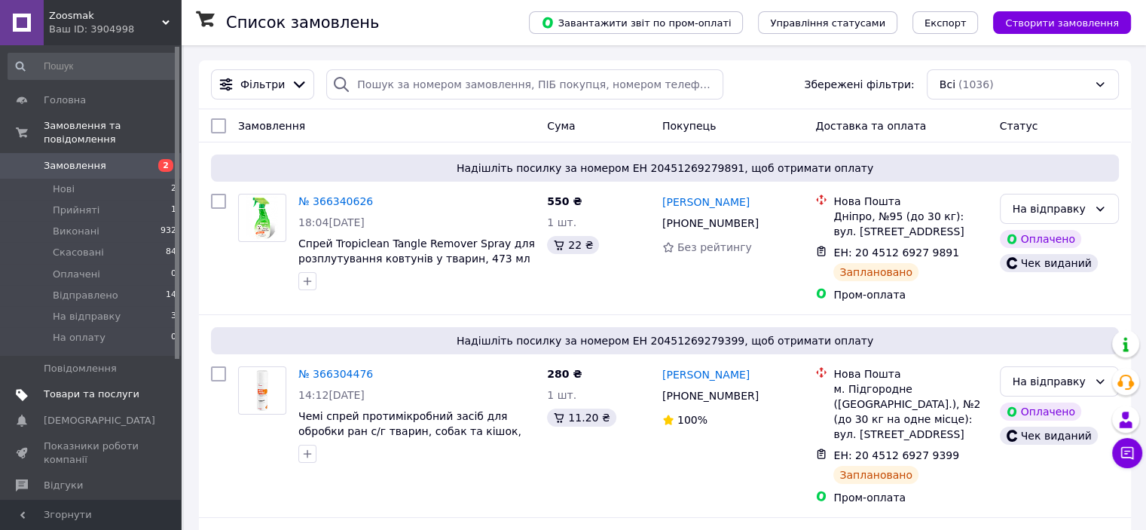
click at [63, 387] on span "Товари та послуги" at bounding box center [92, 394] width 96 height 14
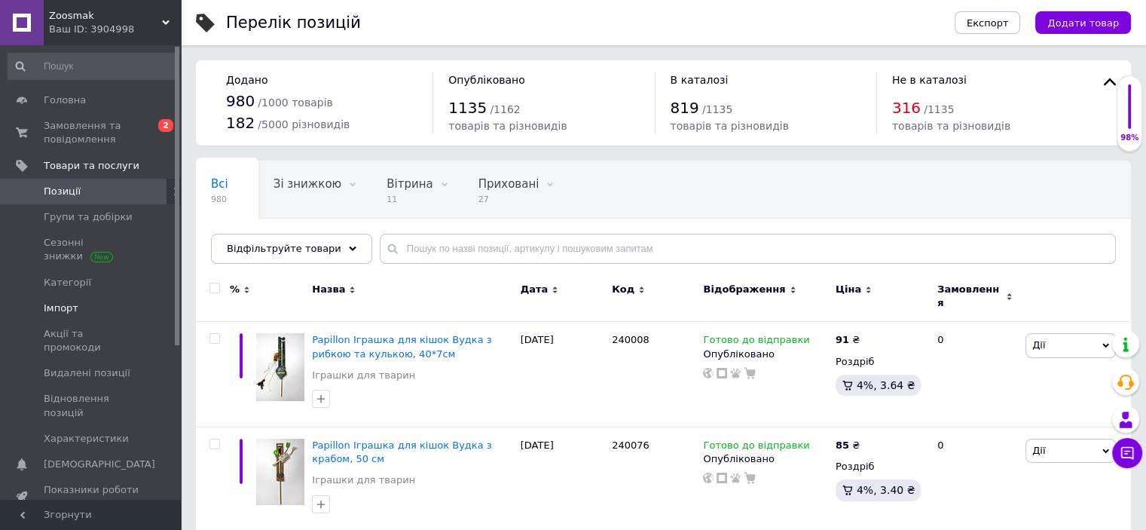
click at [62, 307] on span "Імпорт" at bounding box center [61, 308] width 35 height 14
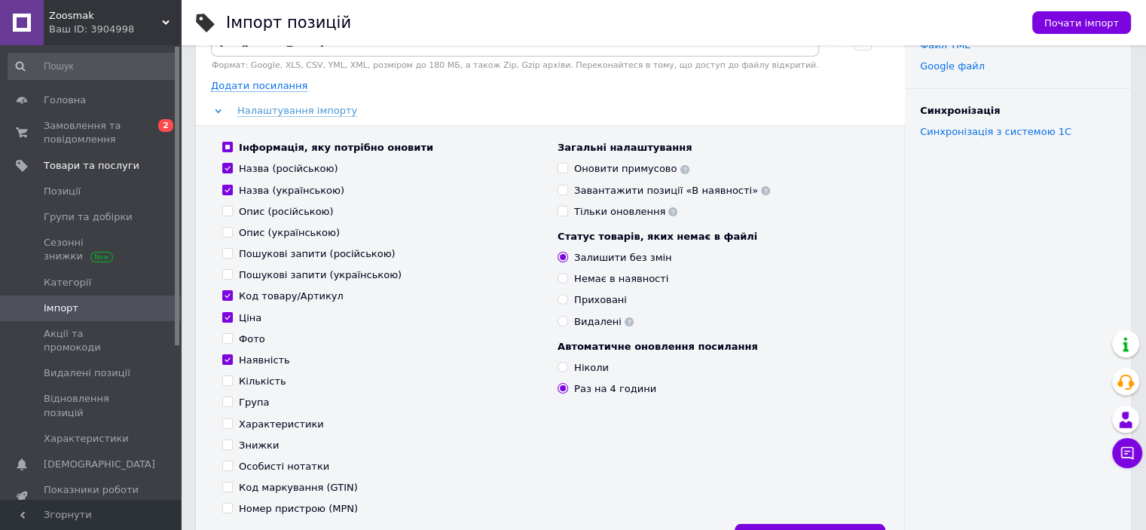
scroll to position [151, 0]
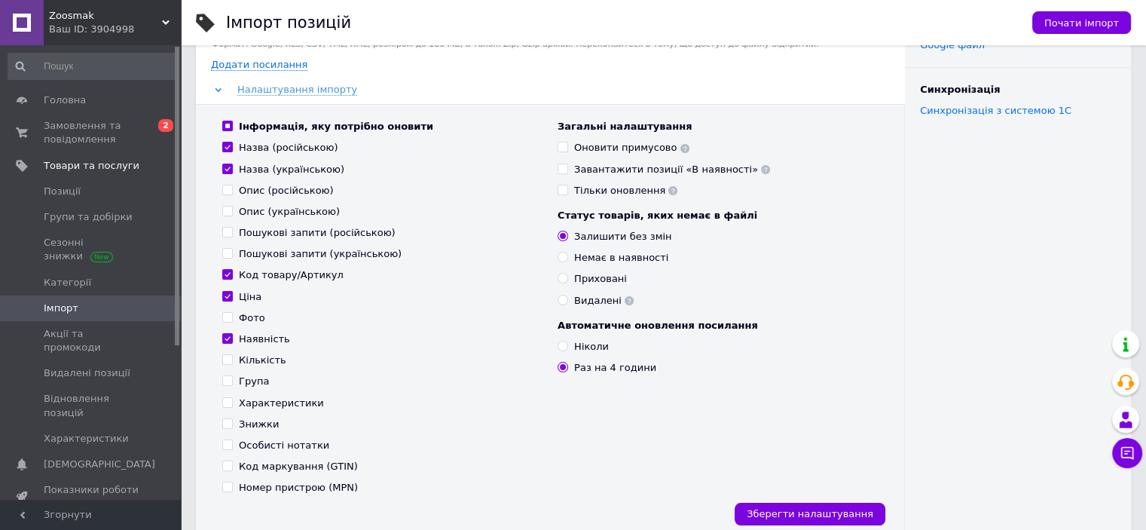
click at [226, 296] on input "Ціна" at bounding box center [227, 296] width 10 height 10
checkbox input "false"
click at [227, 272] on input "Код товару/Артикул" at bounding box center [227, 274] width 10 height 10
checkbox input "false"
click at [227, 167] on input "Назва (українською)" at bounding box center [227, 169] width 10 height 10
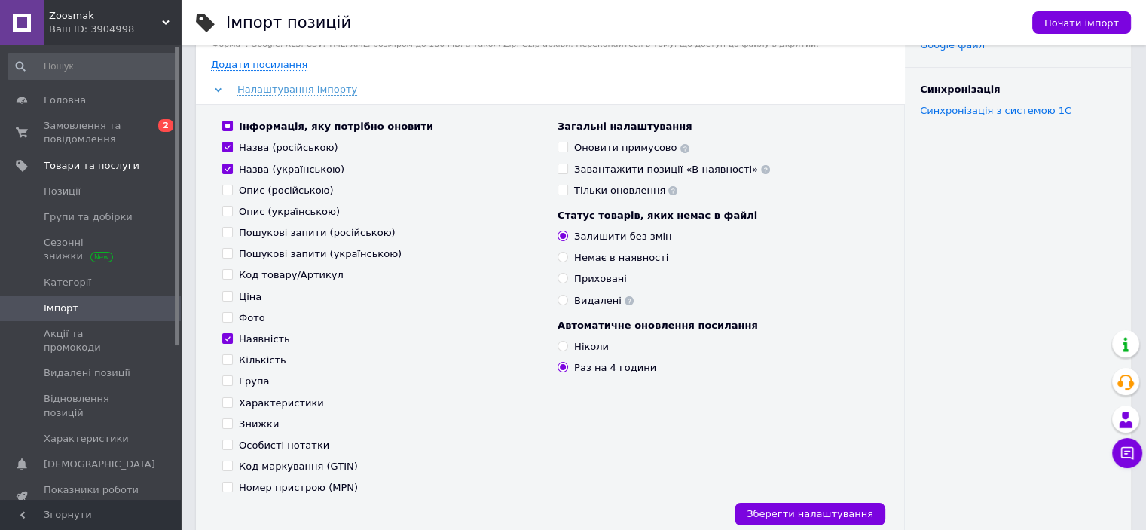
checkbox input "false"
click at [231, 146] on input "Назва (російською)" at bounding box center [227, 147] width 10 height 10
checkbox input "false"
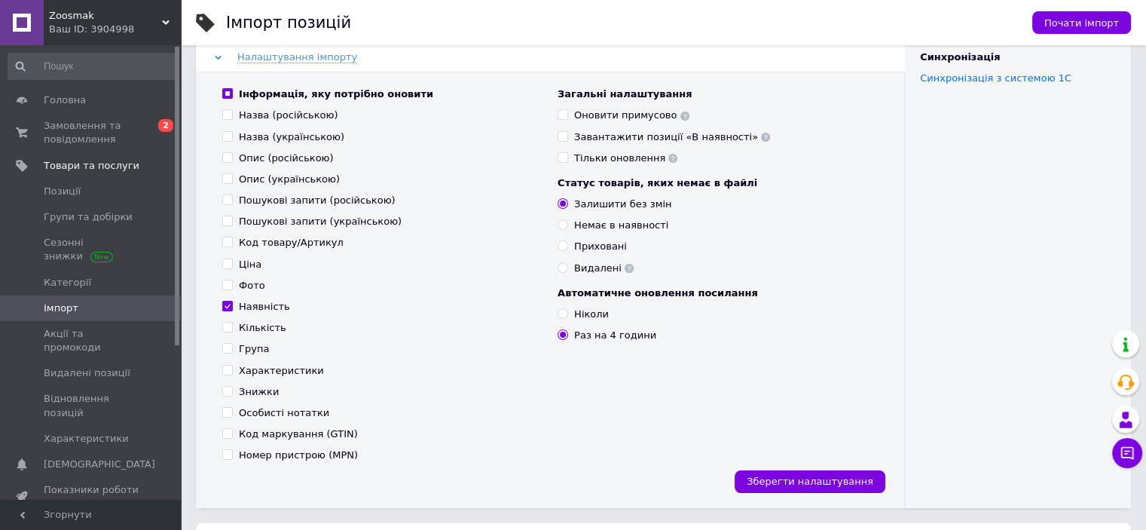
scroll to position [176, 0]
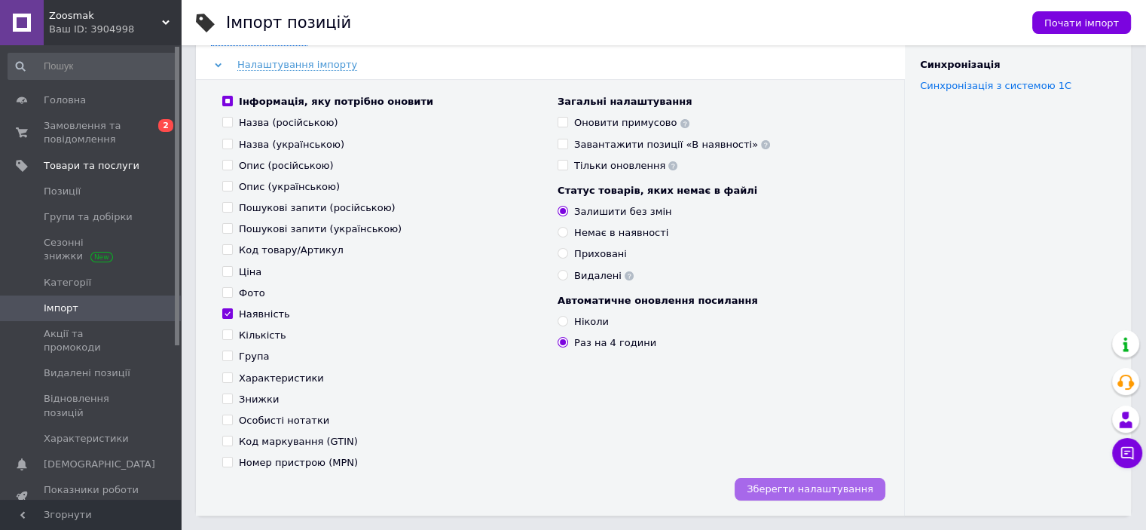
click at [846, 493] on span "Зберегти налаштування" at bounding box center [810, 488] width 127 height 11
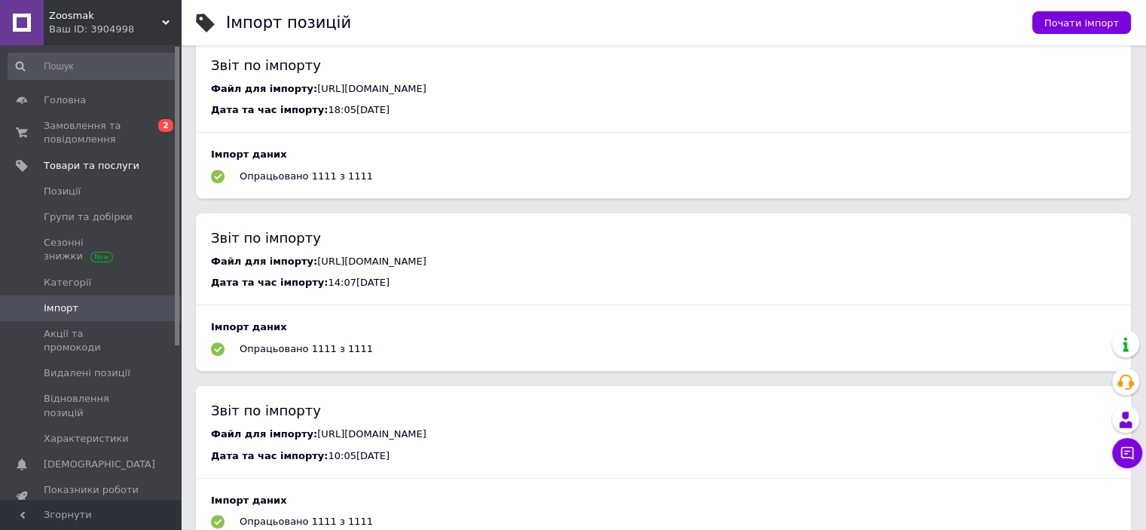
scroll to position [703, 0]
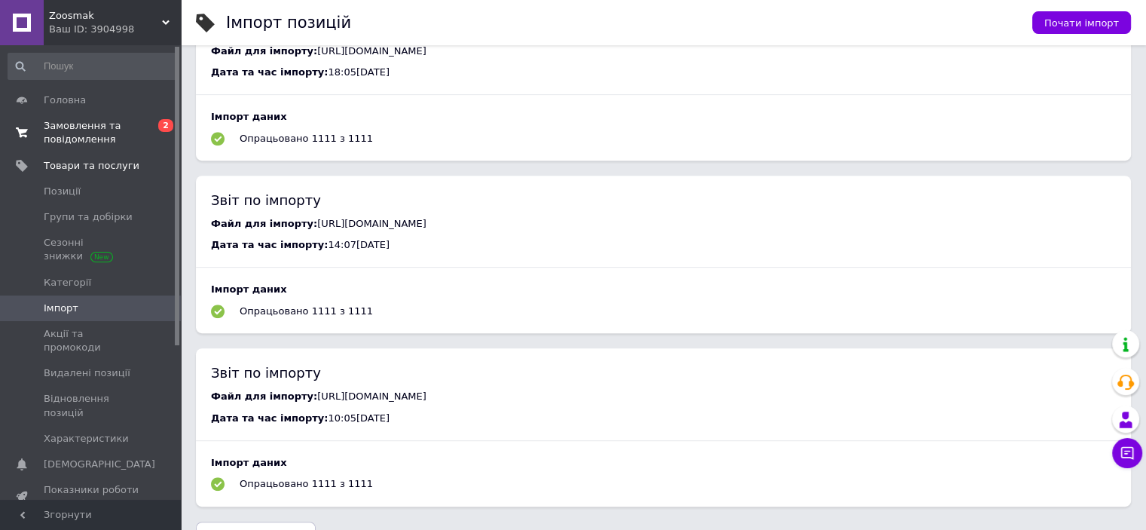
click at [84, 139] on span "Замовлення та повідомлення" at bounding box center [92, 132] width 96 height 27
